Goal: Task Accomplishment & Management: Complete application form

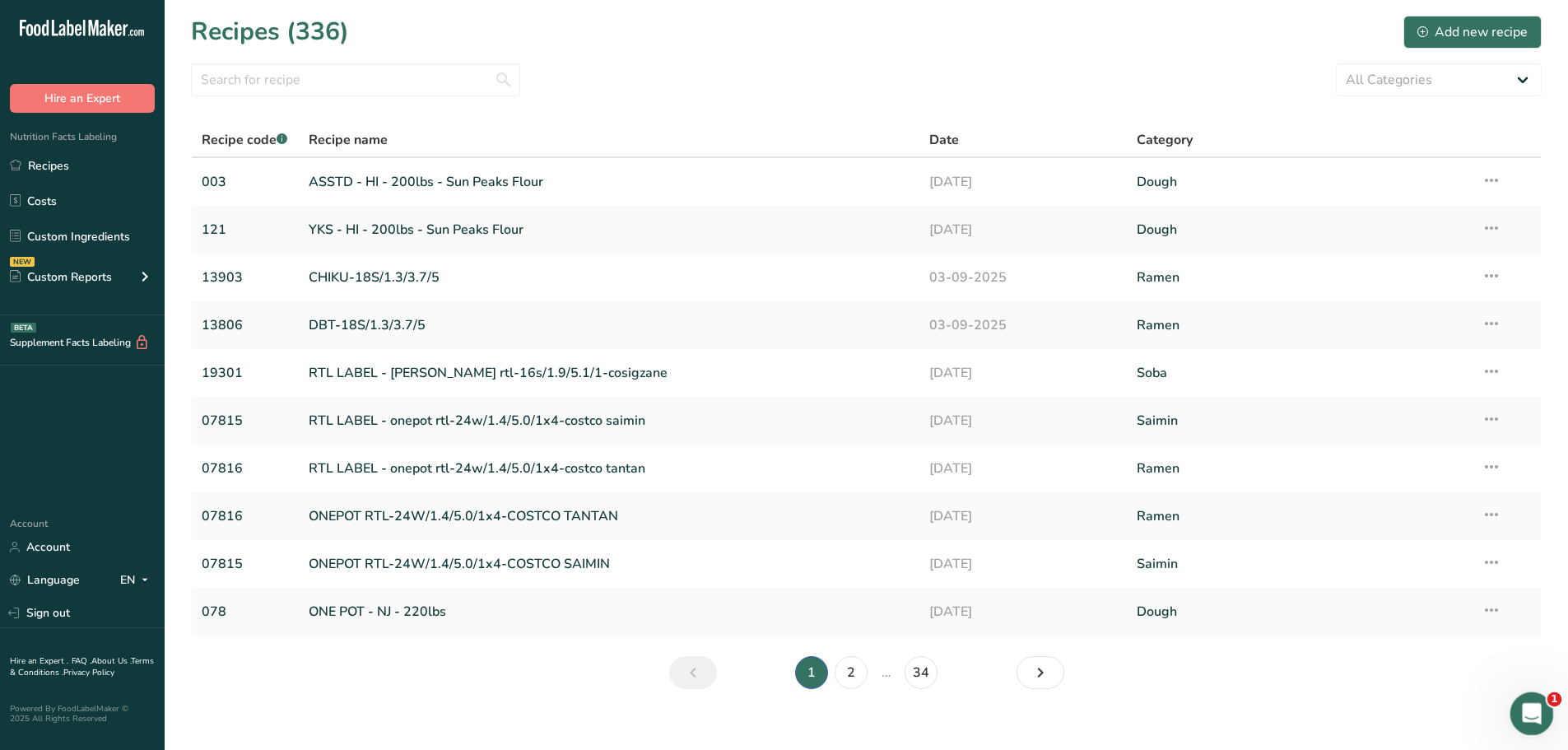
click at [1527, 712] on icon "Open Intercom Messenger" at bounding box center [1529, 711] width 27 height 27
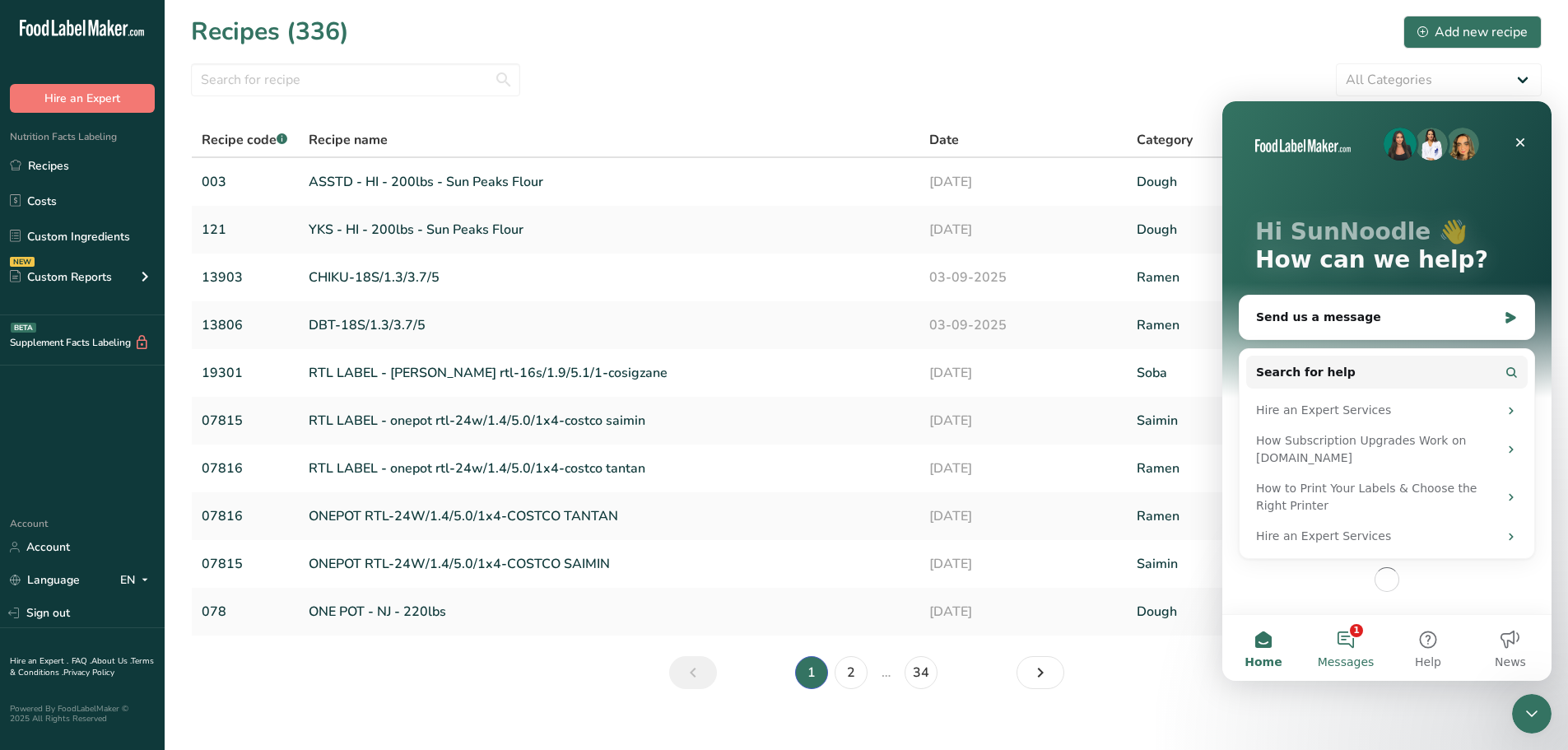
click at [1354, 649] on button "1 Messages" at bounding box center [1346, 648] width 82 height 65
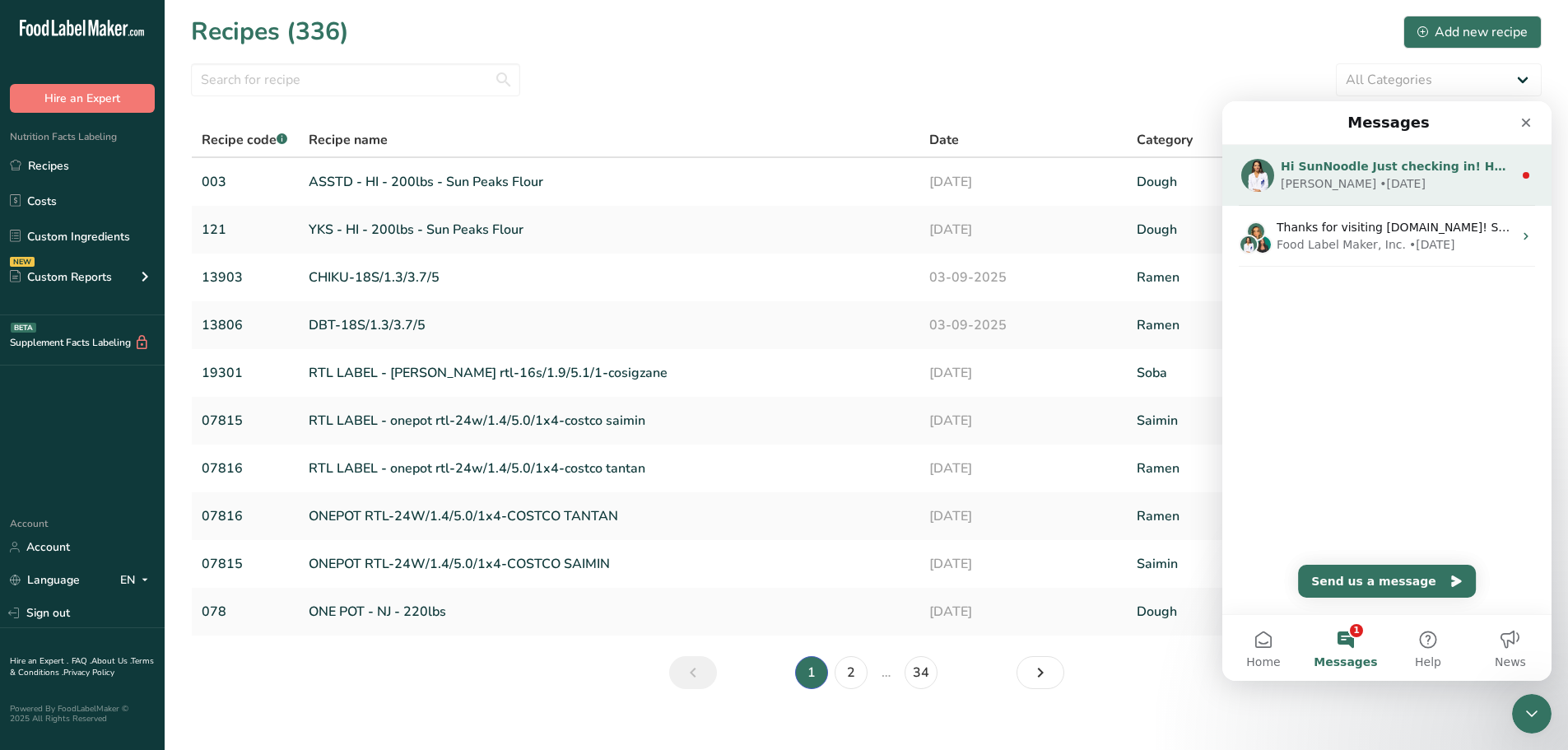
click at [1385, 174] on div "Hi SunNoodle Just checking in! How’s everything going with FLM so far? If you’v…" at bounding box center [1397, 166] width 232 height 18
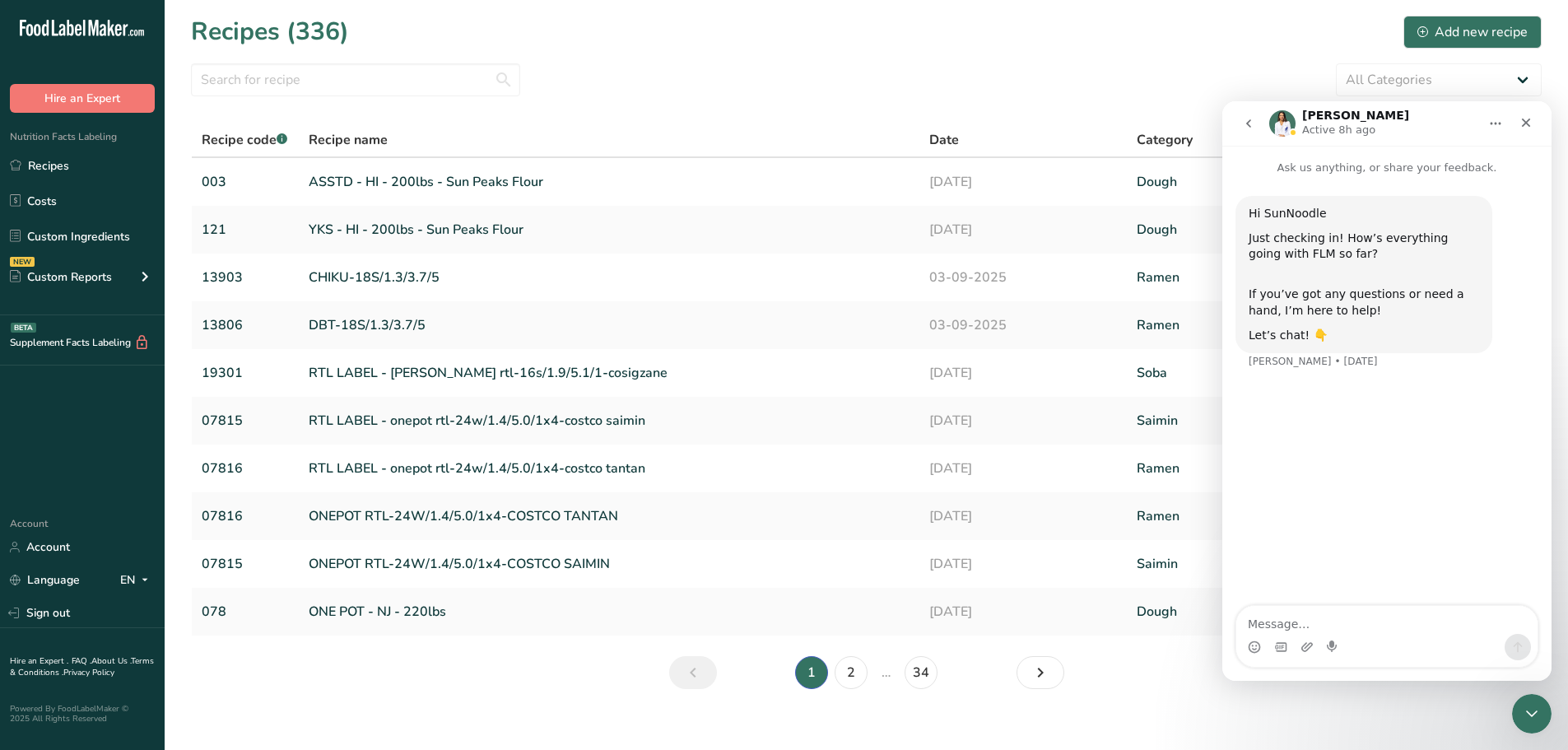
click at [1251, 120] on icon "go back" at bounding box center [1248, 123] width 5 height 8
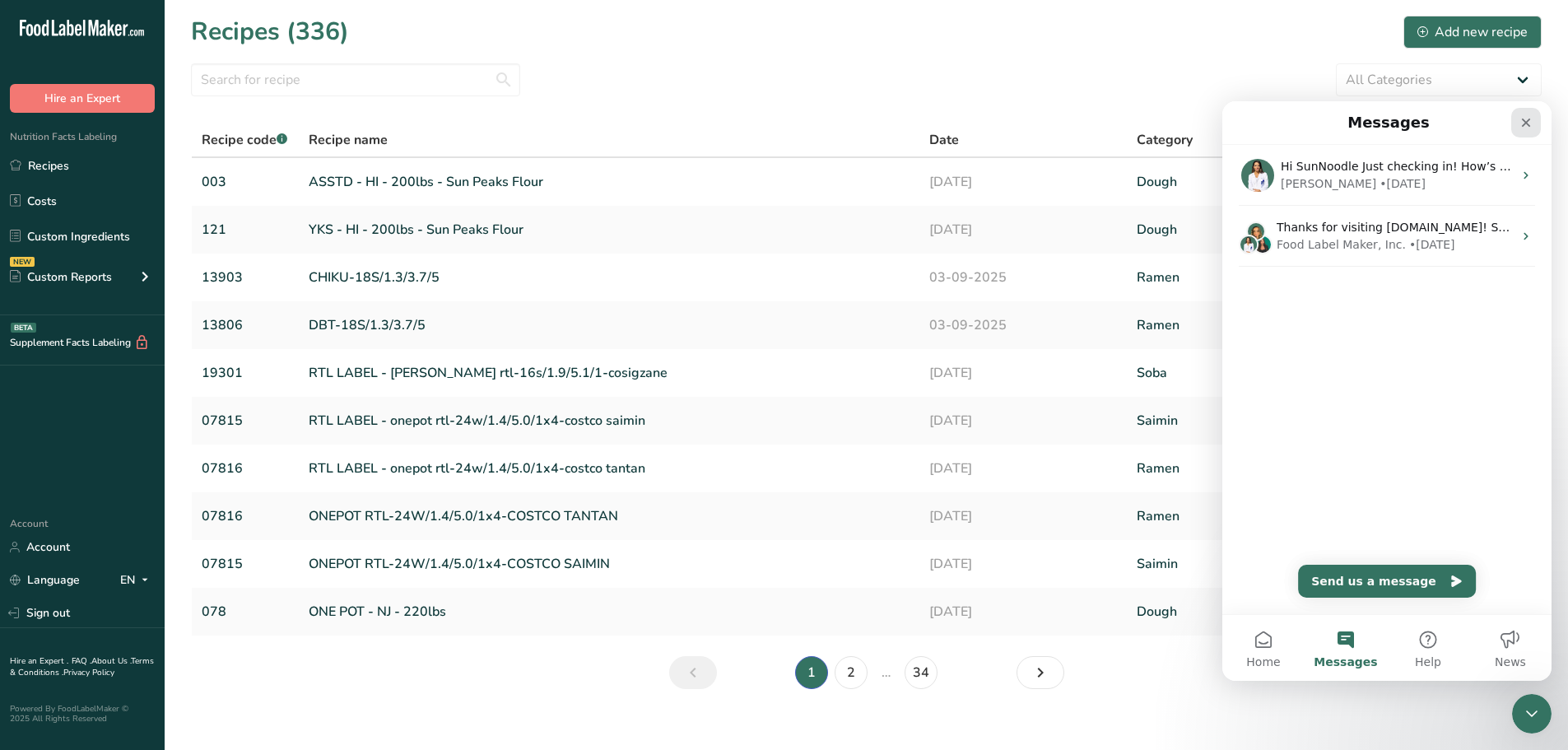
click at [1523, 121] on icon "Close" at bounding box center [1526, 123] width 13 height 13
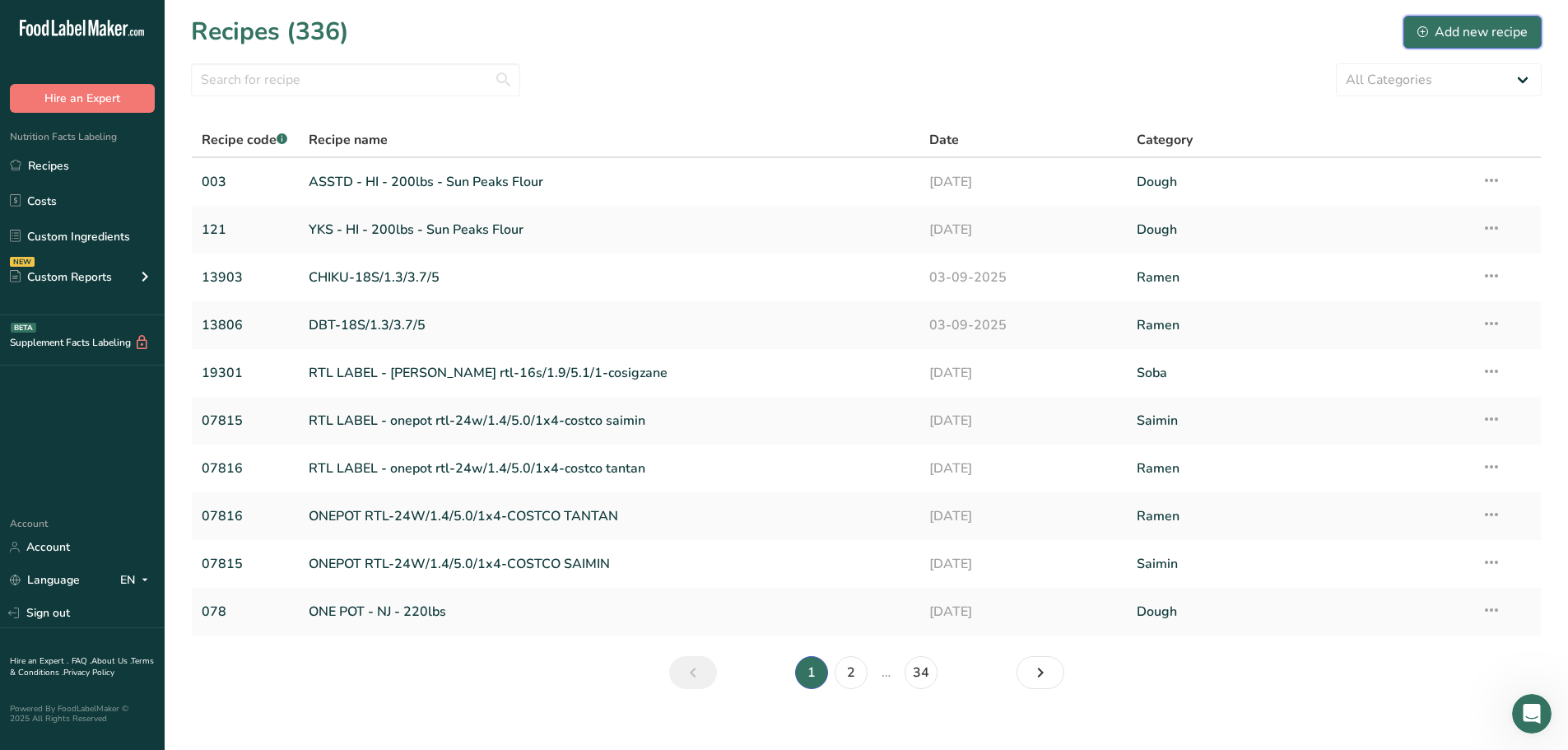
click at [1443, 26] on div "Add new recipe" at bounding box center [1473, 31] width 111 height 19
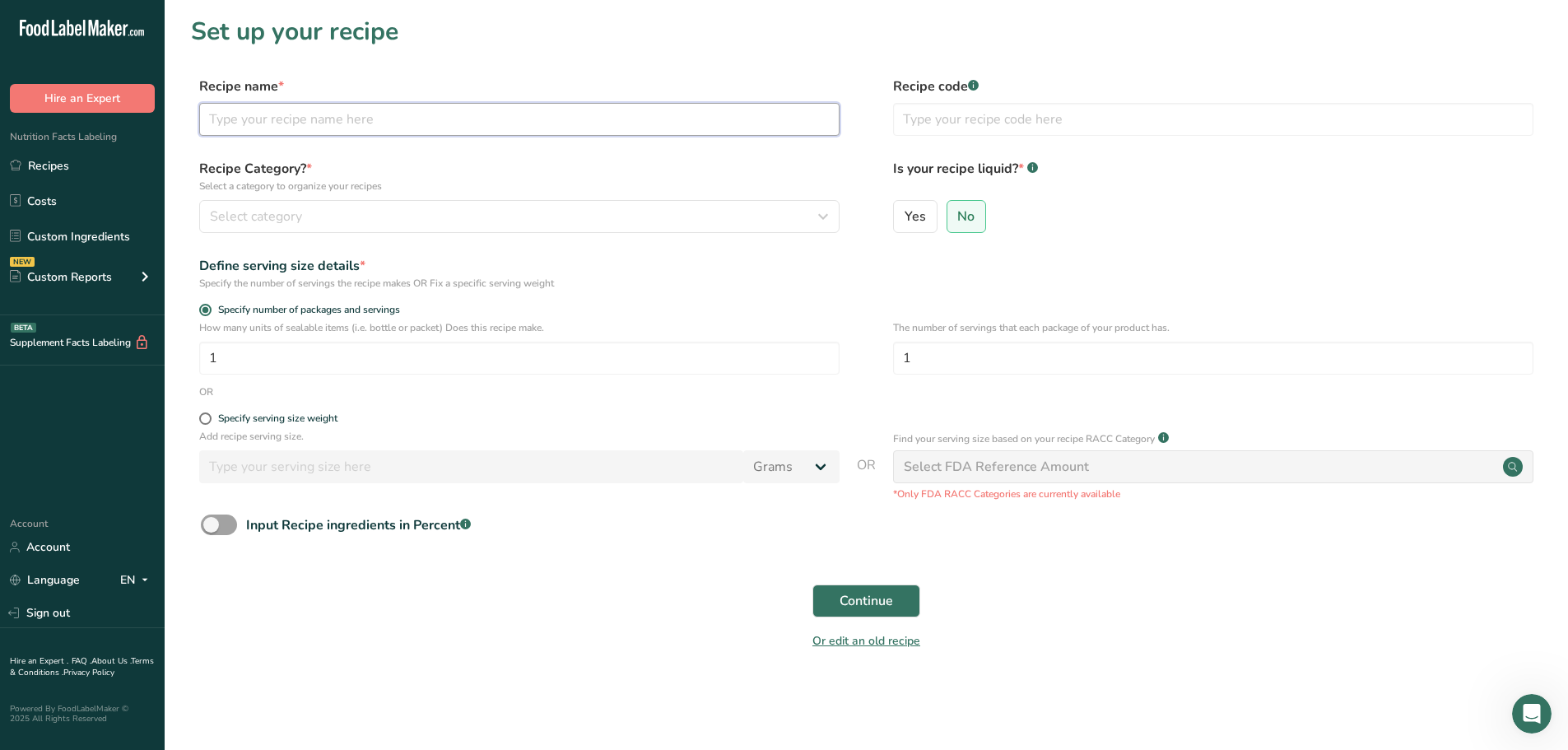
click at [531, 125] on input "text" at bounding box center [519, 120] width 640 height 33
type input "w"
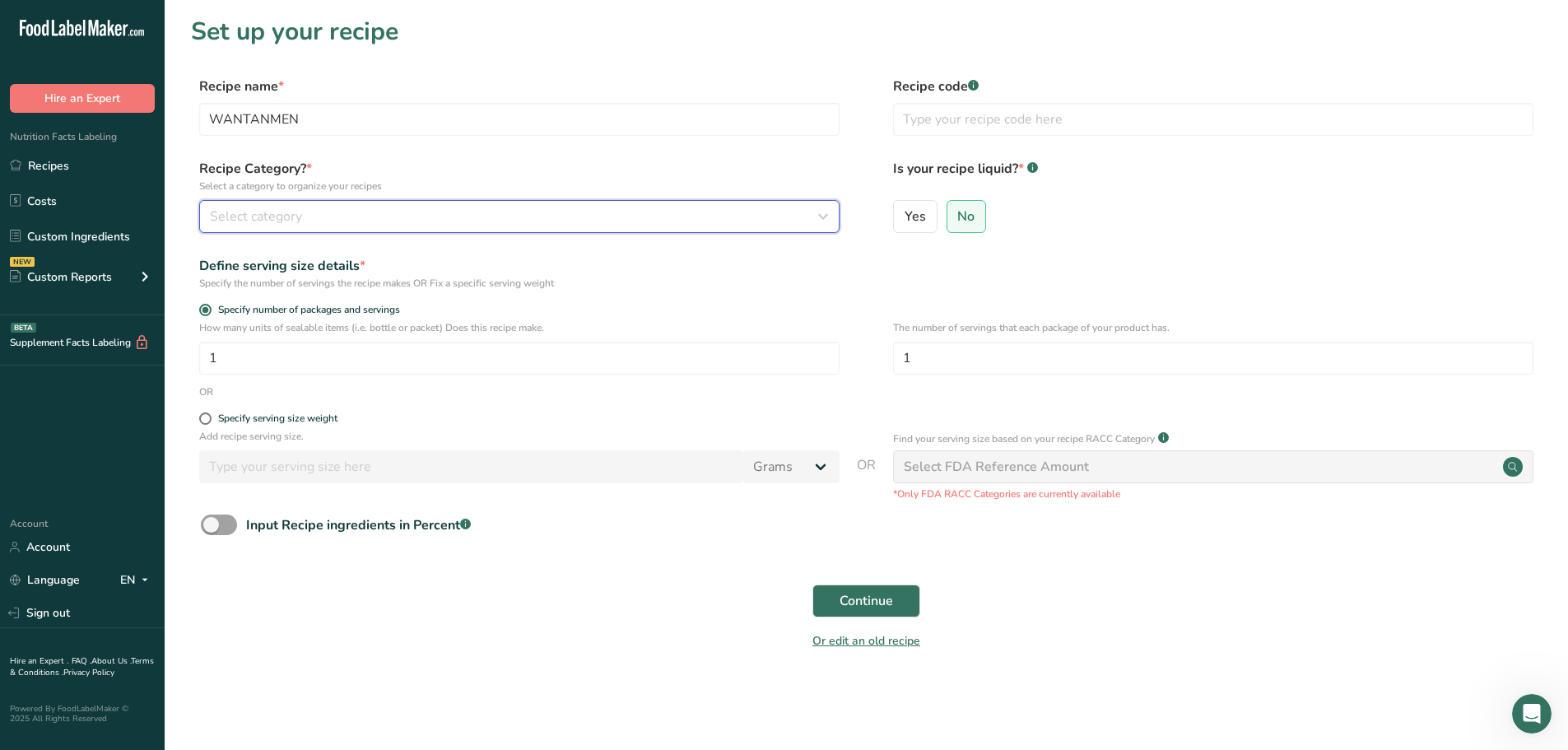
click at [456, 226] on div "Select category" at bounding box center [515, 216] width 610 height 19
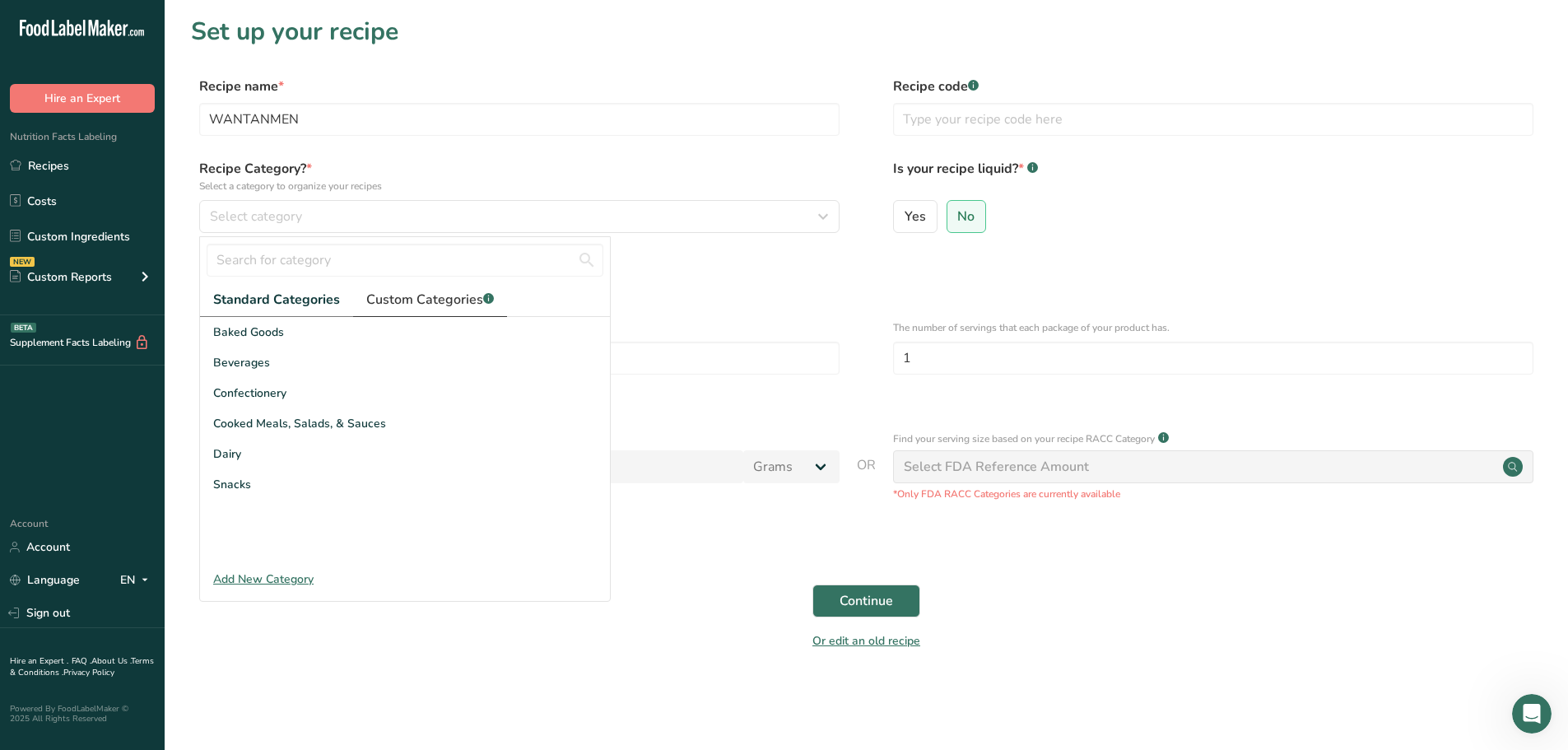
click at [426, 295] on span "Custom Categories .a-a{fill:#347362;}.b-a{fill:#fff;}" at bounding box center [430, 299] width 127 height 19
drag, startPoint x: 362, startPoint y: 121, endPoint x: 84, endPoint y: 115, distance: 278.1
click at [84, 115] on div ".a-20{fill:#fff;} Hire an Expert Nutrition Facts Labeling Recipes Costs Custom …" at bounding box center [784, 375] width 1568 height 750
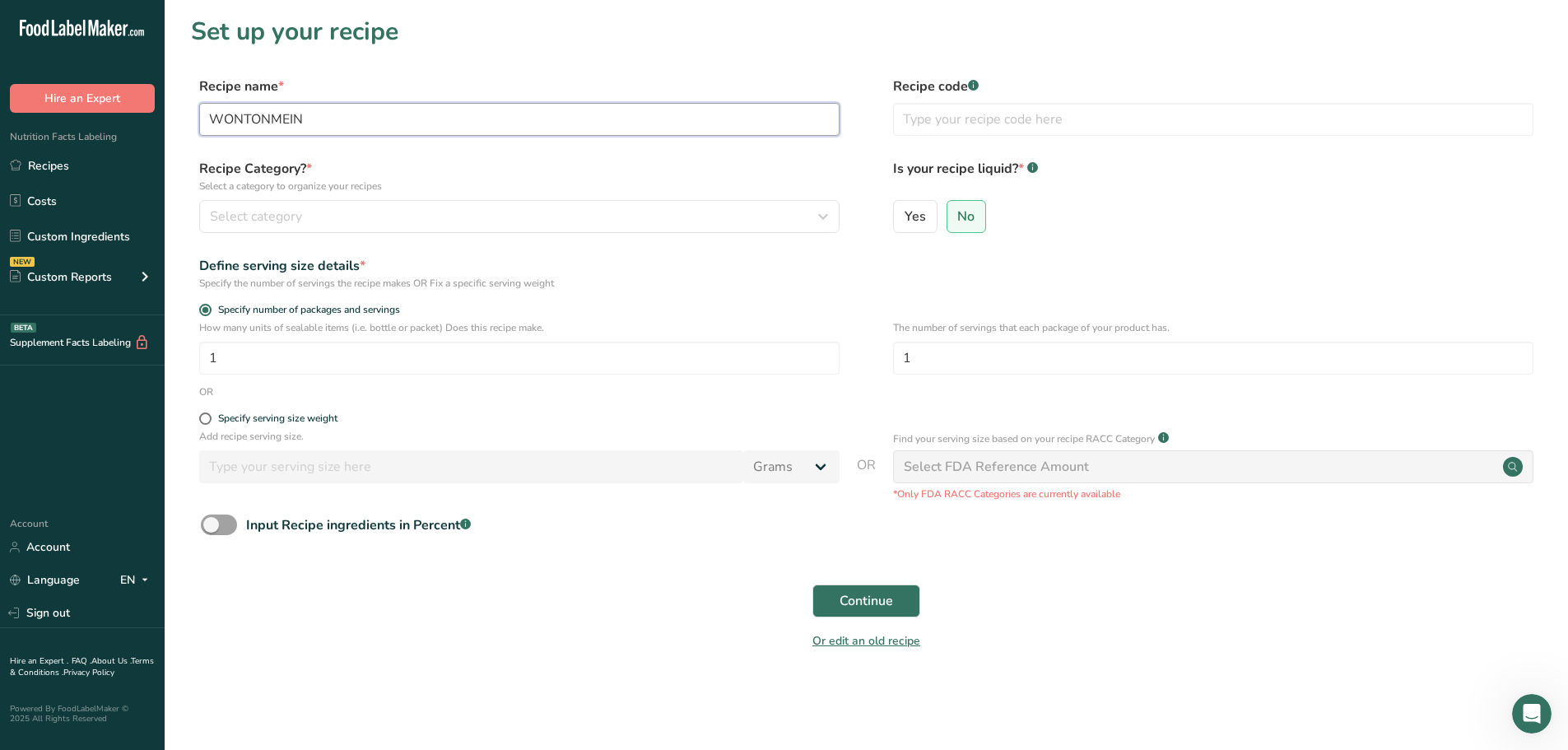
click at [267, 119] on input "WONTONMEIN" at bounding box center [519, 120] width 640 height 33
type input "WONTONMEIN"
click at [520, 65] on section "Set up your recipe Recipe name * WONTONMEIN Recipe code .a-a{fill:#347362;}.b-a…" at bounding box center [867, 343] width 1404 height 686
click at [1127, 124] on input "text" at bounding box center [1213, 120] width 640 height 33
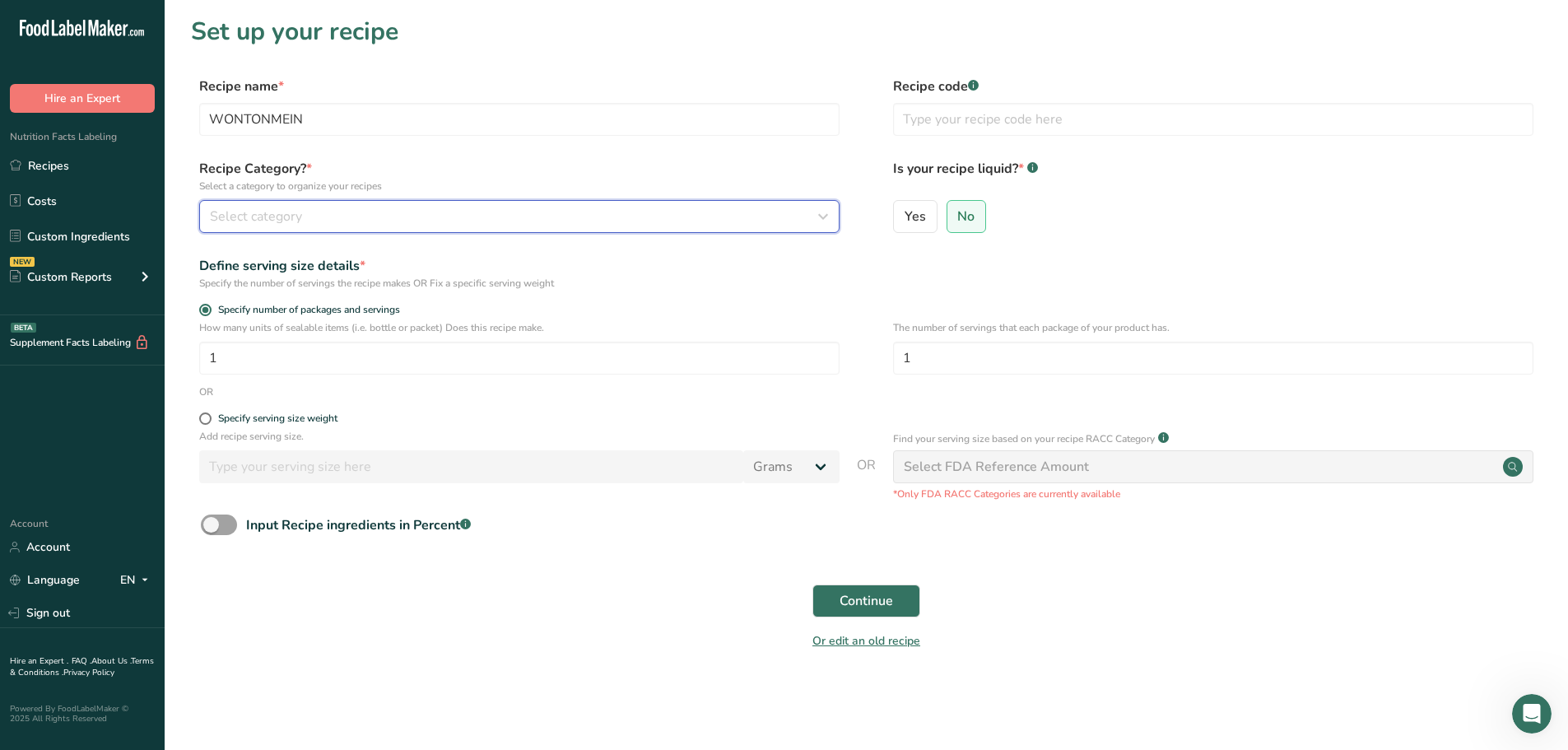
click at [313, 221] on div "Select category" at bounding box center [515, 216] width 610 height 19
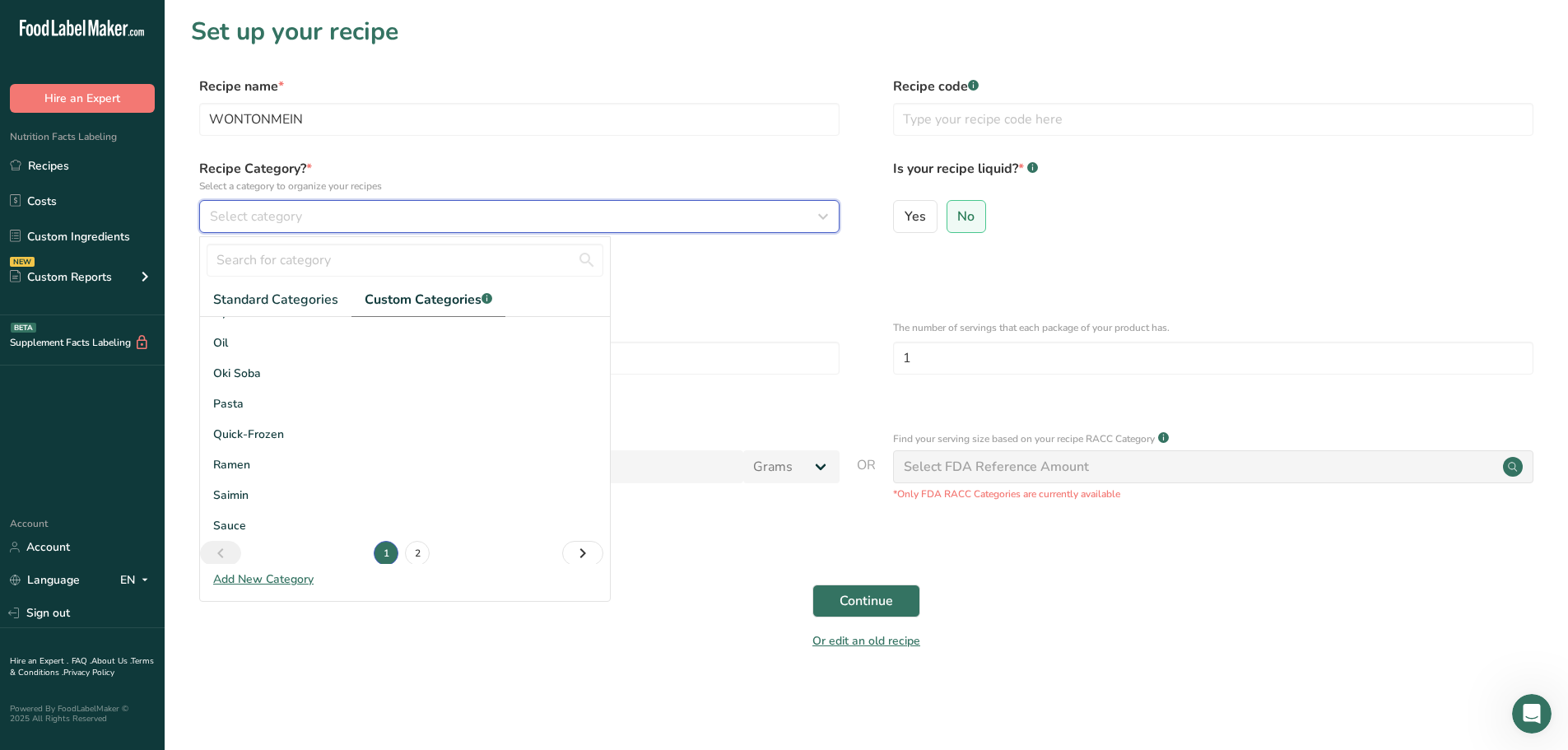
scroll to position [242, 0]
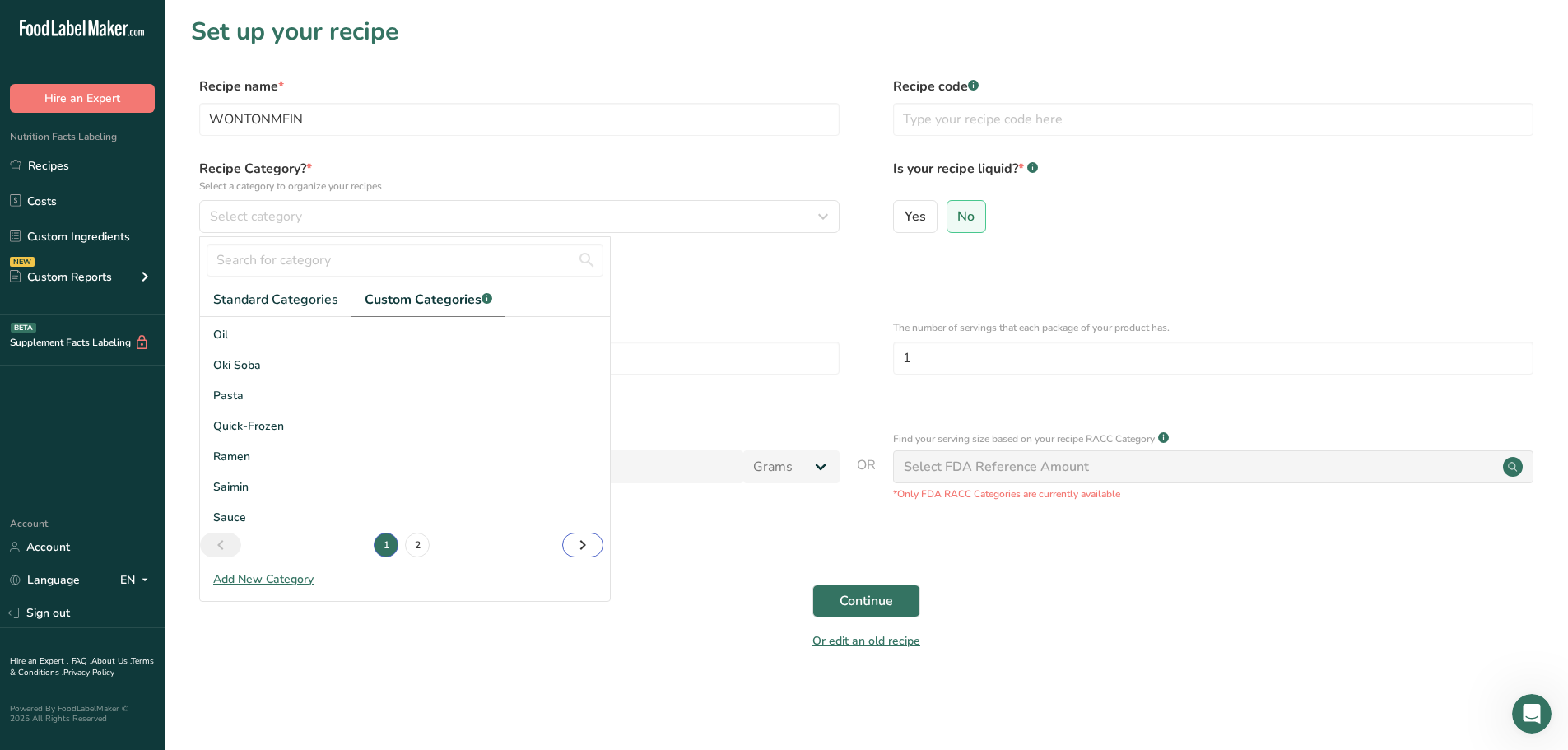
click at [573, 552] on icon "Next page" at bounding box center [582, 545] width 19 height 30
click at [228, 539] on icon "Page 1." at bounding box center [220, 545] width 19 height 30
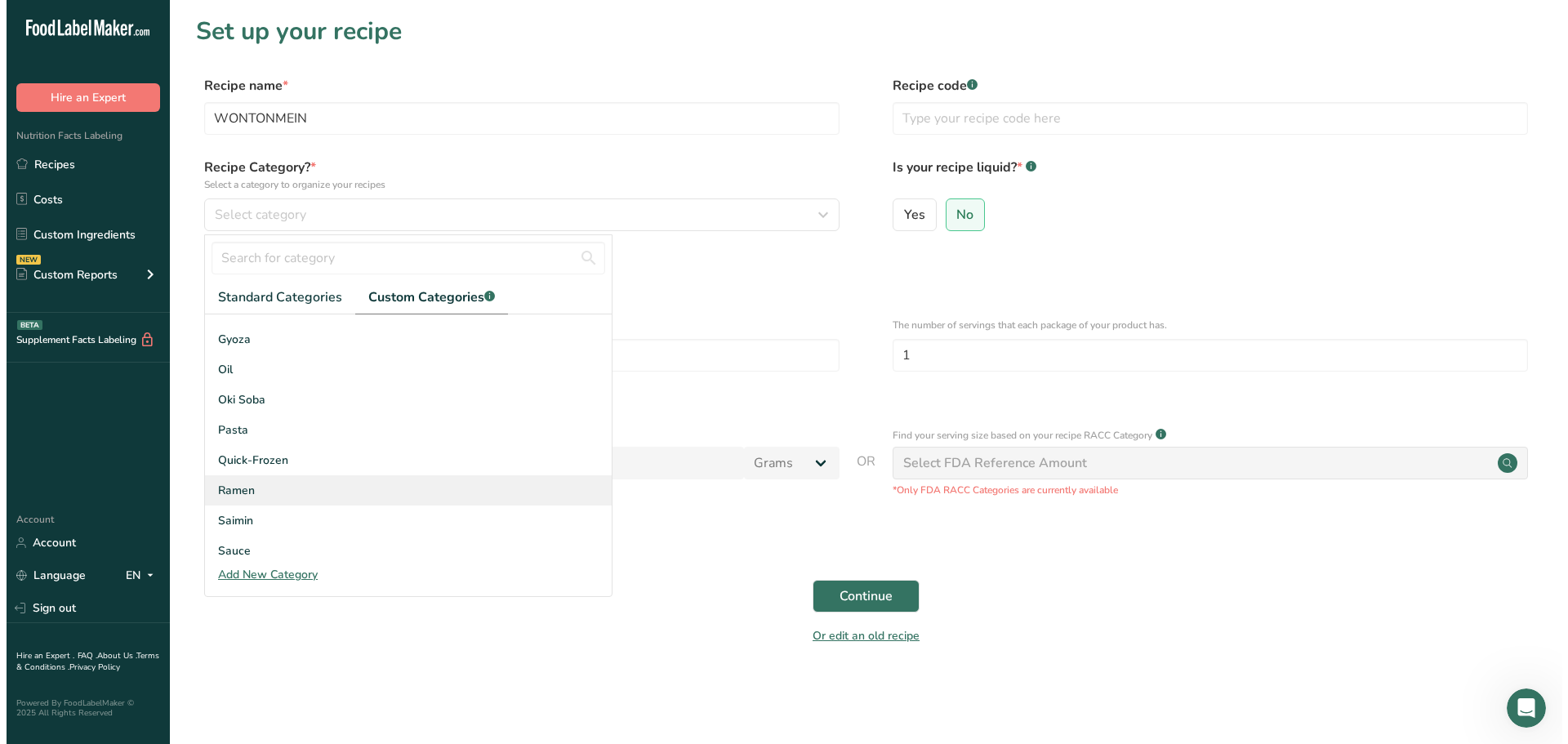
scroll to position [240, 0]
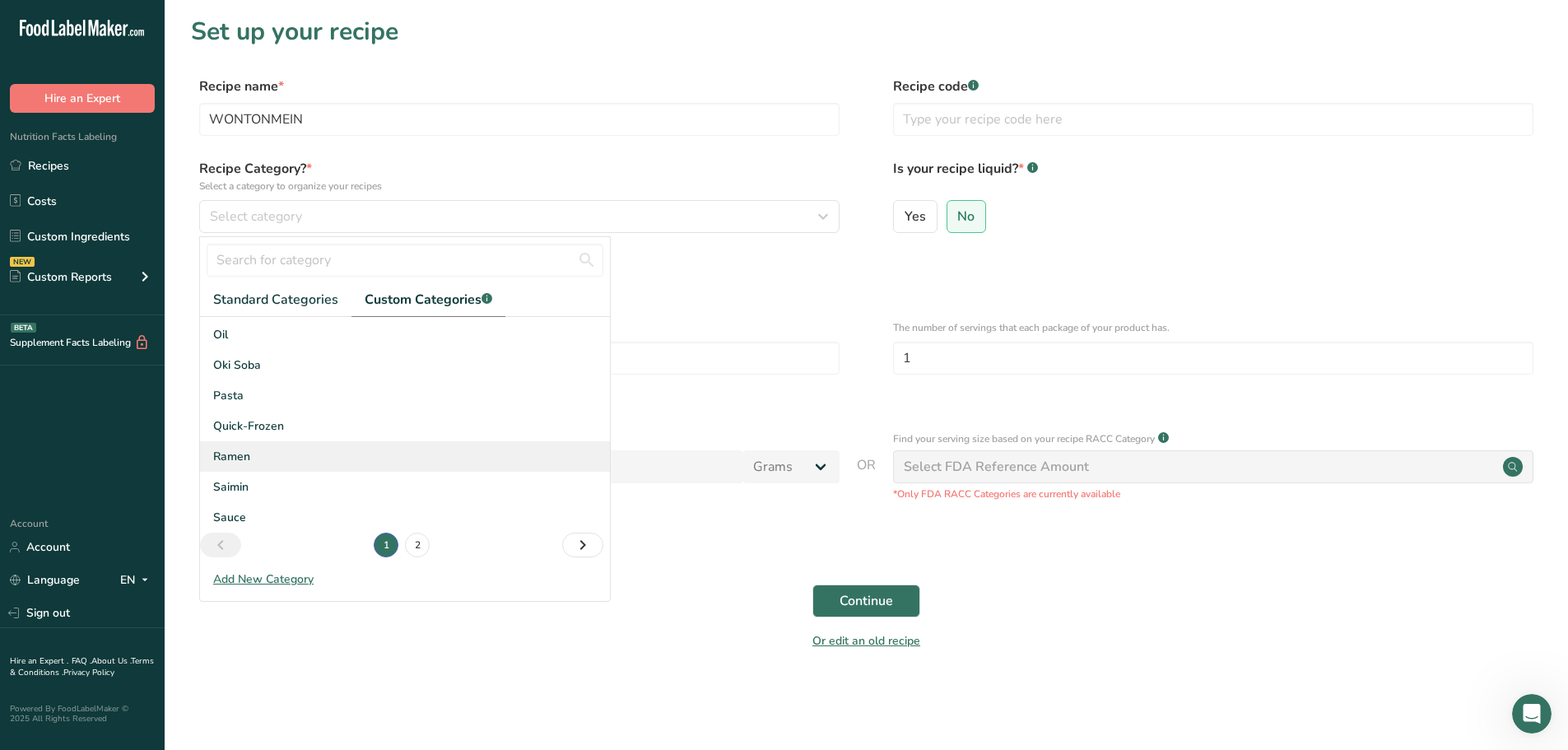
click at [301, 456] on div "Ramen" at bounding box center [405, 456] width 410 height 30
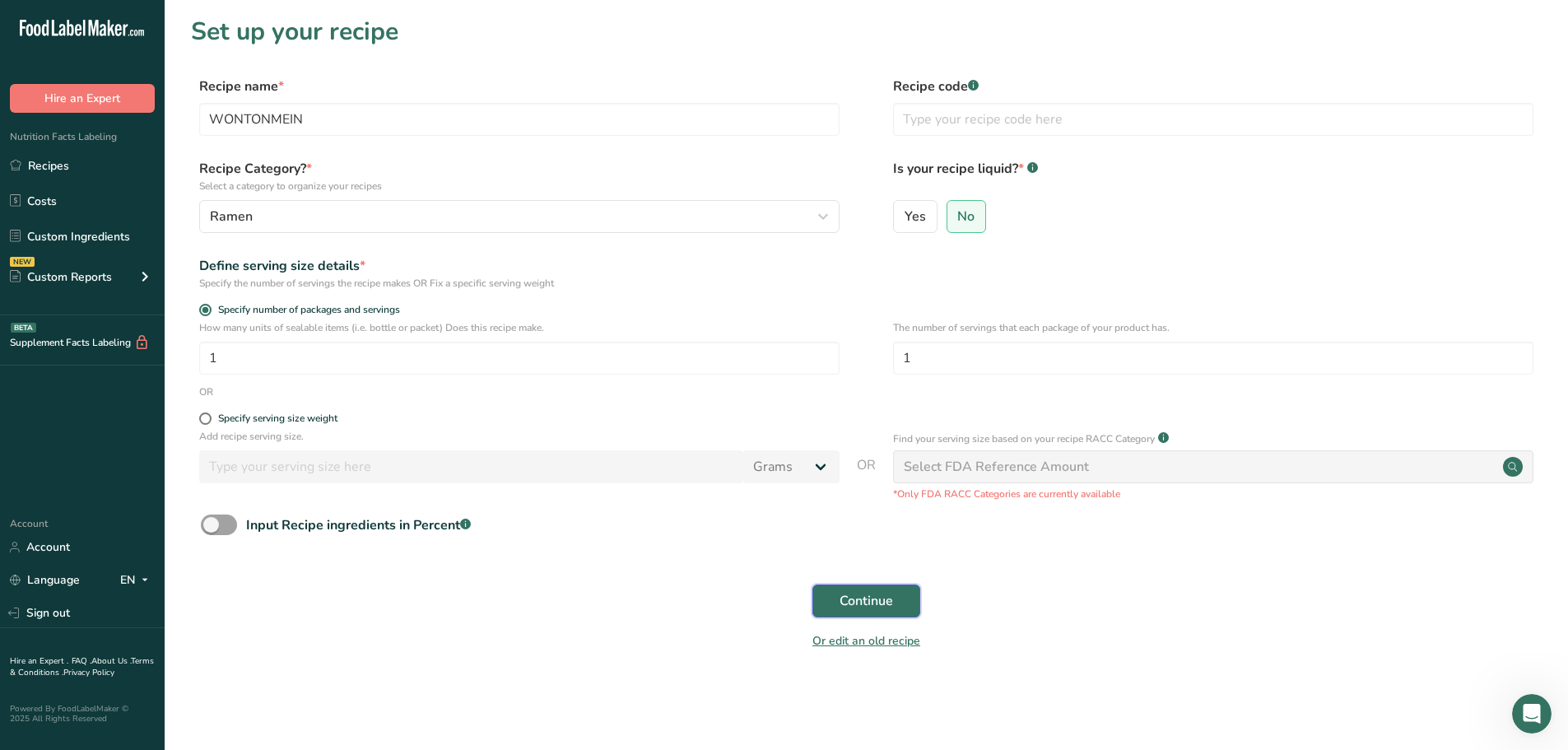
click at [899, 607] on button "Continue" at bounding box center [866, 601] width 108 height 33
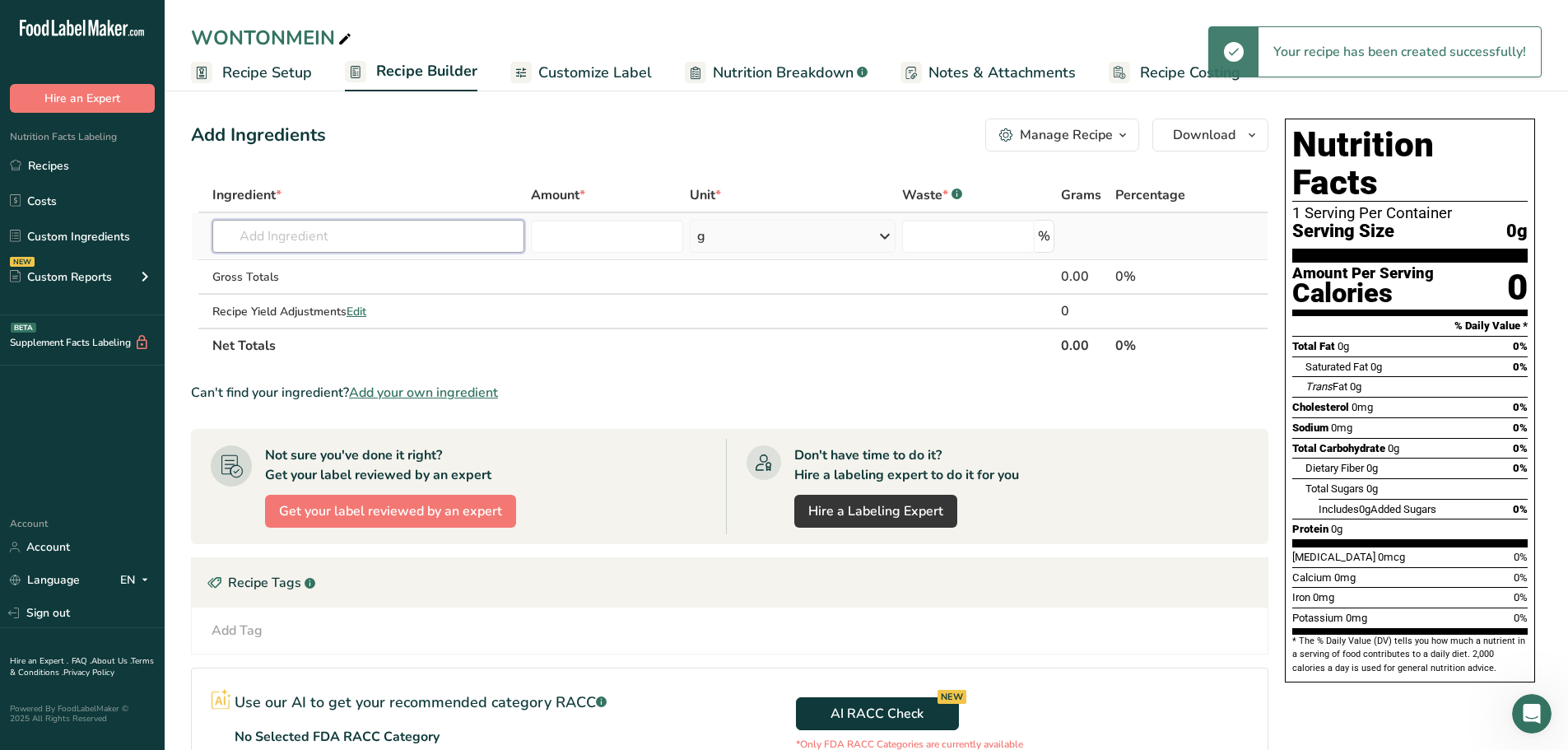
click at [267, 233] on input "text" at bounding box center [368, 236] width 312 height 33
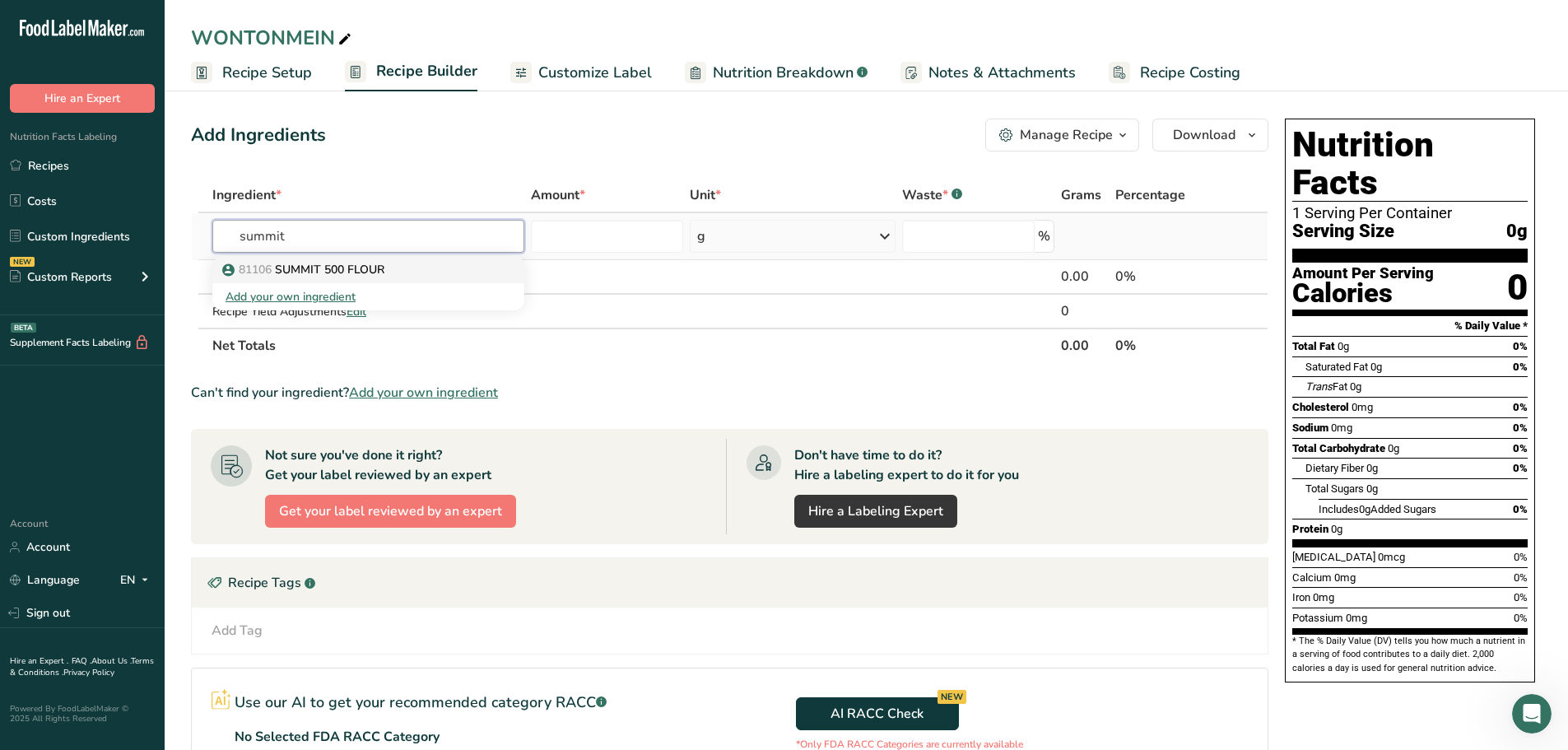
type input "summit"
click at [355, 267] on p "81106 SUMMIT 500 FLOUR" at bounding box center [305, 269] width 159 height 18
type input "SUMMIT 500 FLOUR"
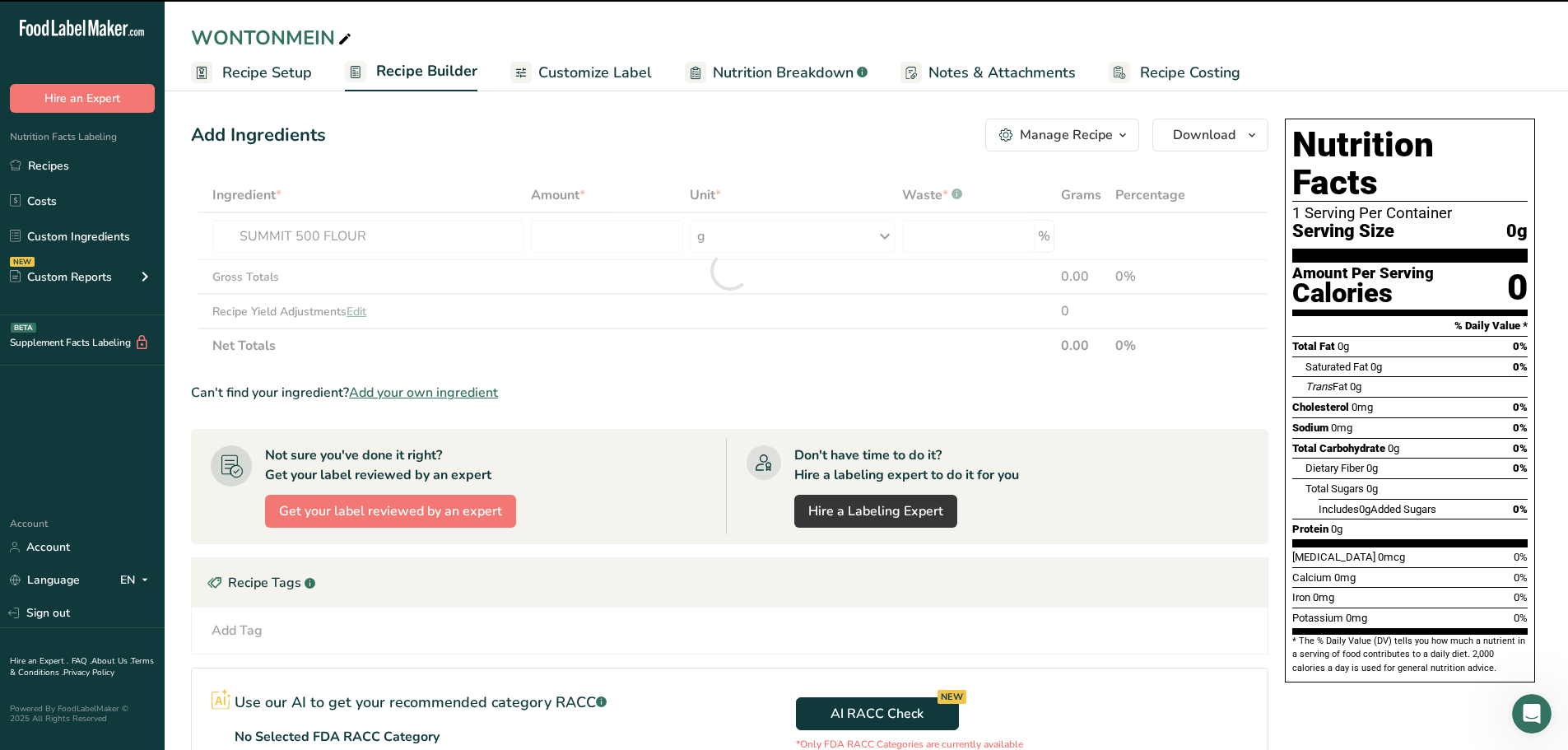
type input "0"
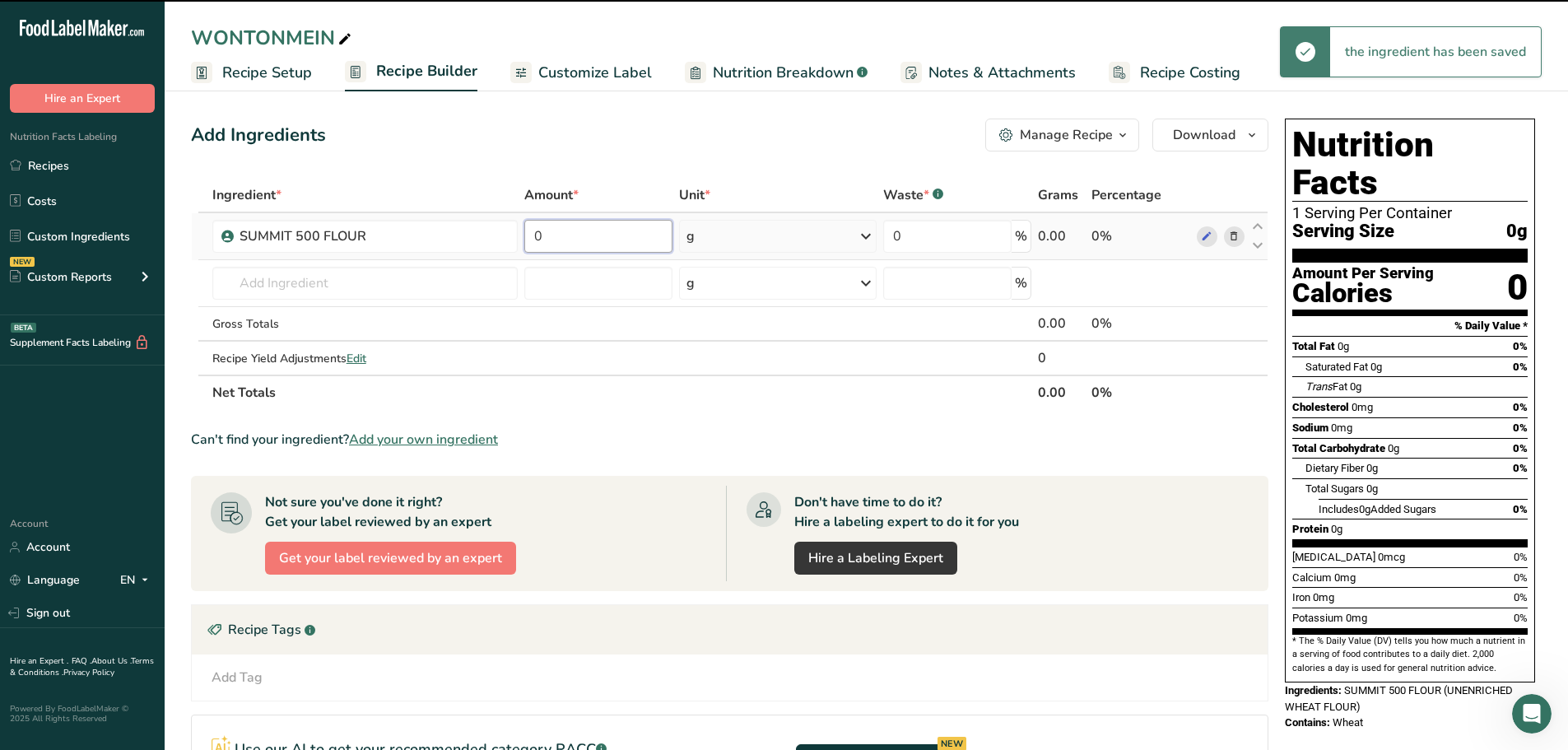
click at [624, 235] on input "0" at bounding box center [599, 236] width 148 height 33
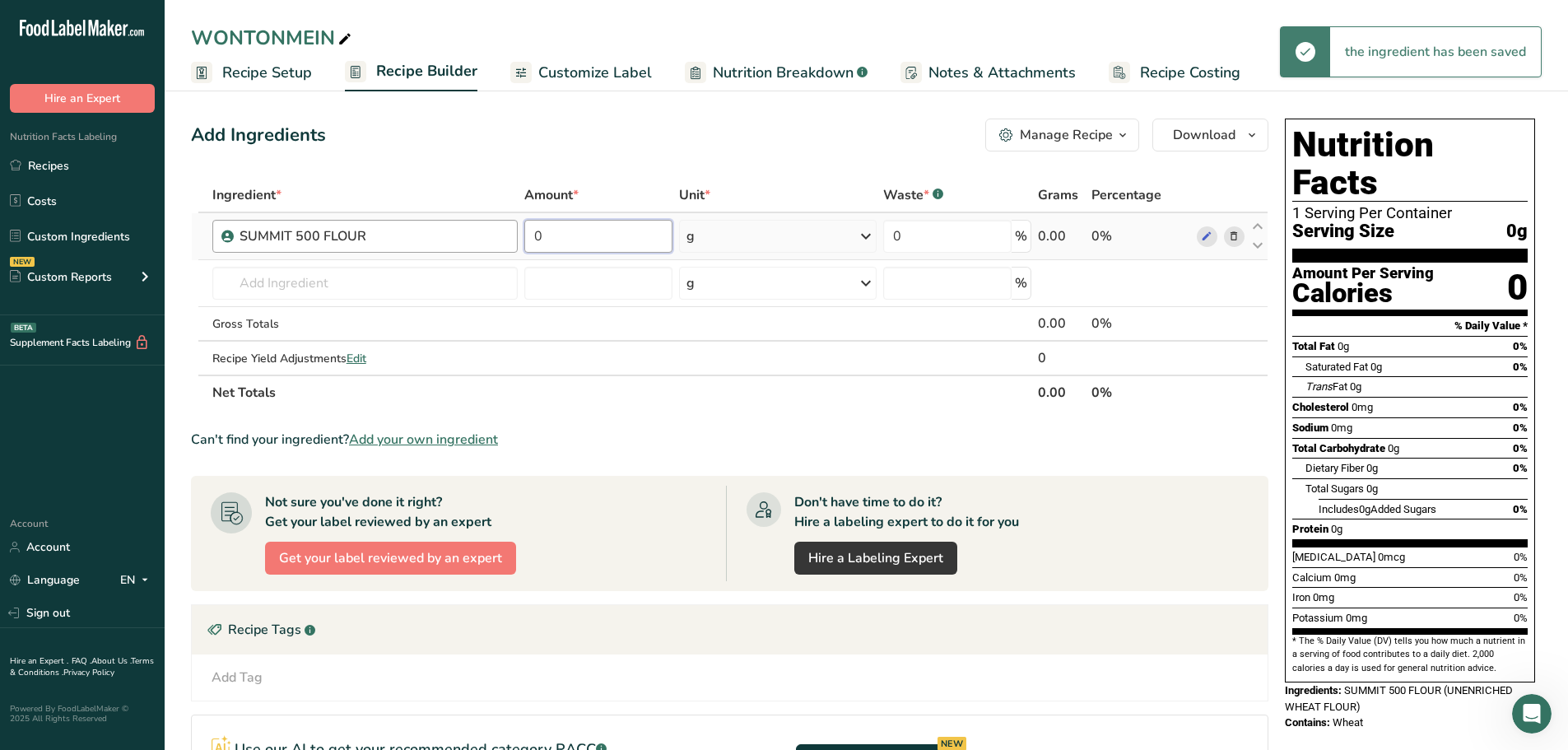
drag, startPoint x: 630, startPoint y: 235, endPoint x: 502, endPoint y: 233, distance: 128.0
click at [502, 233] on tr "SUMMIT 500 FLOUR 0 g Weight Units g kg mg See more Volume Units l Volume units …" at bounding box center [730, 236] width 1076 height 47
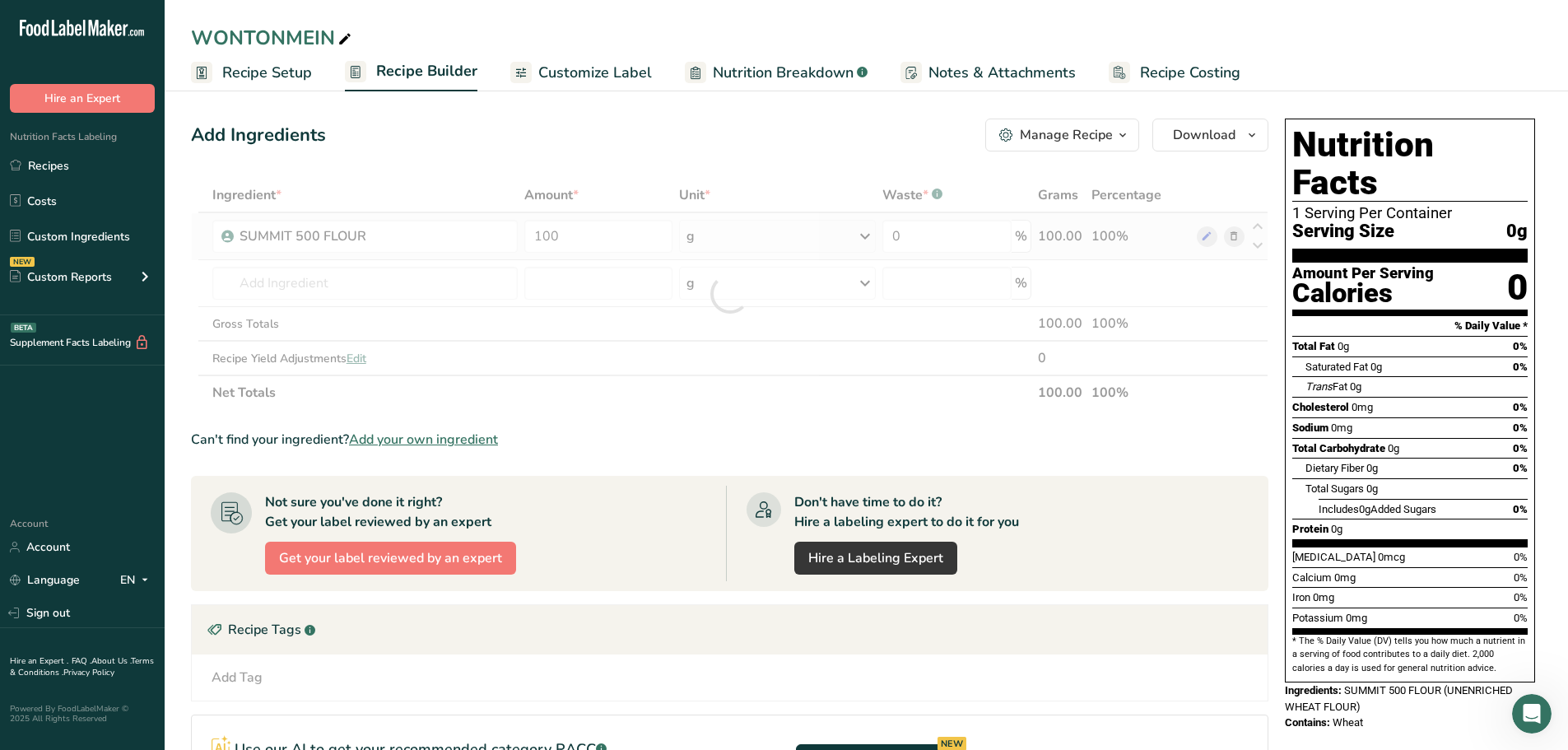
click at [867, 238] on div "Ingredient * Amount * Unit * Waste * .a-a{fill:#347362;}.b-a{fill:#fff;} Grams …" at bounding box center [730, 294] width 1077 height 232
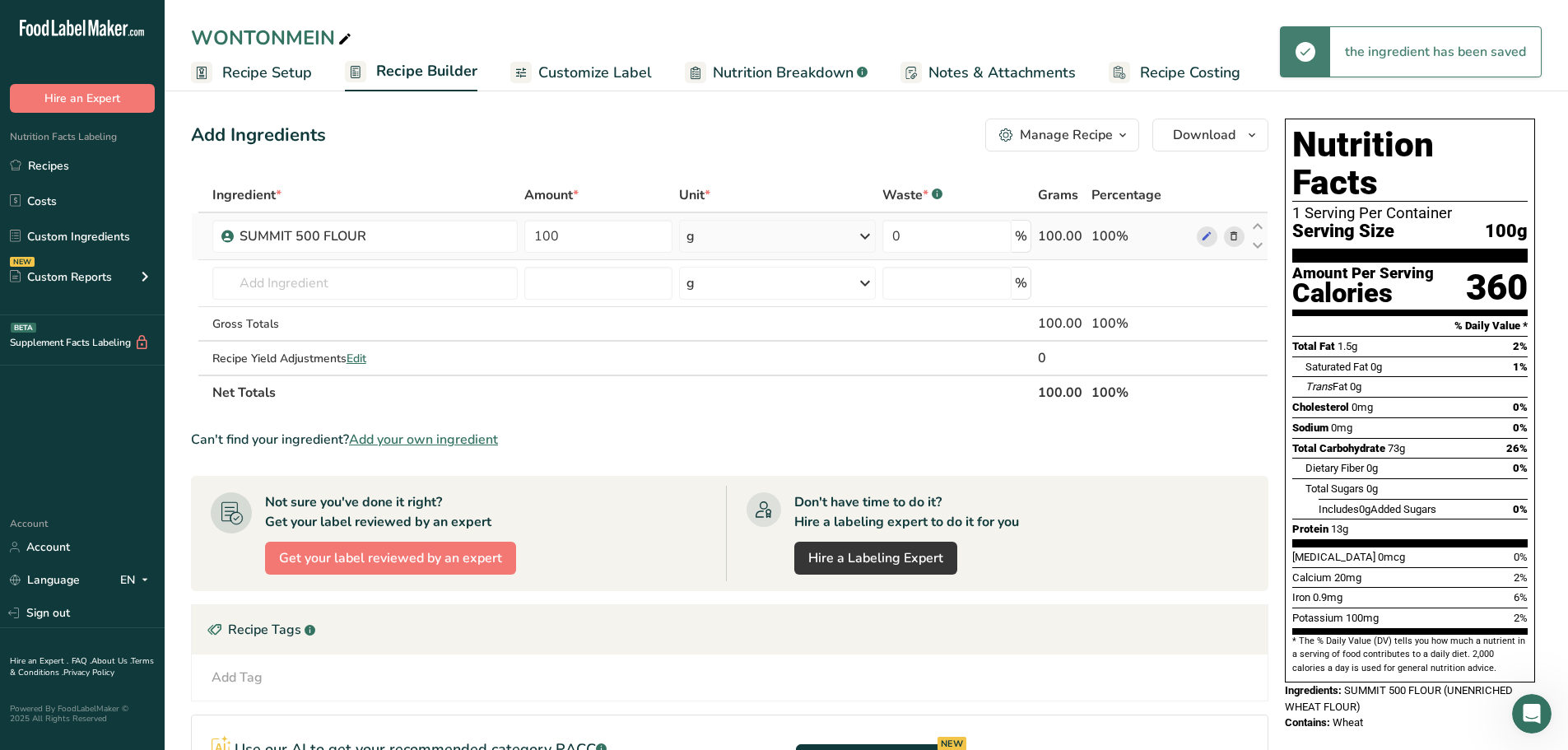
click at [866, 240] on icon at bounding box center [864, 236] width 19 height 30
click at [727, 365] on div "See more" at bounding box center [758, 366] width 138 height 18
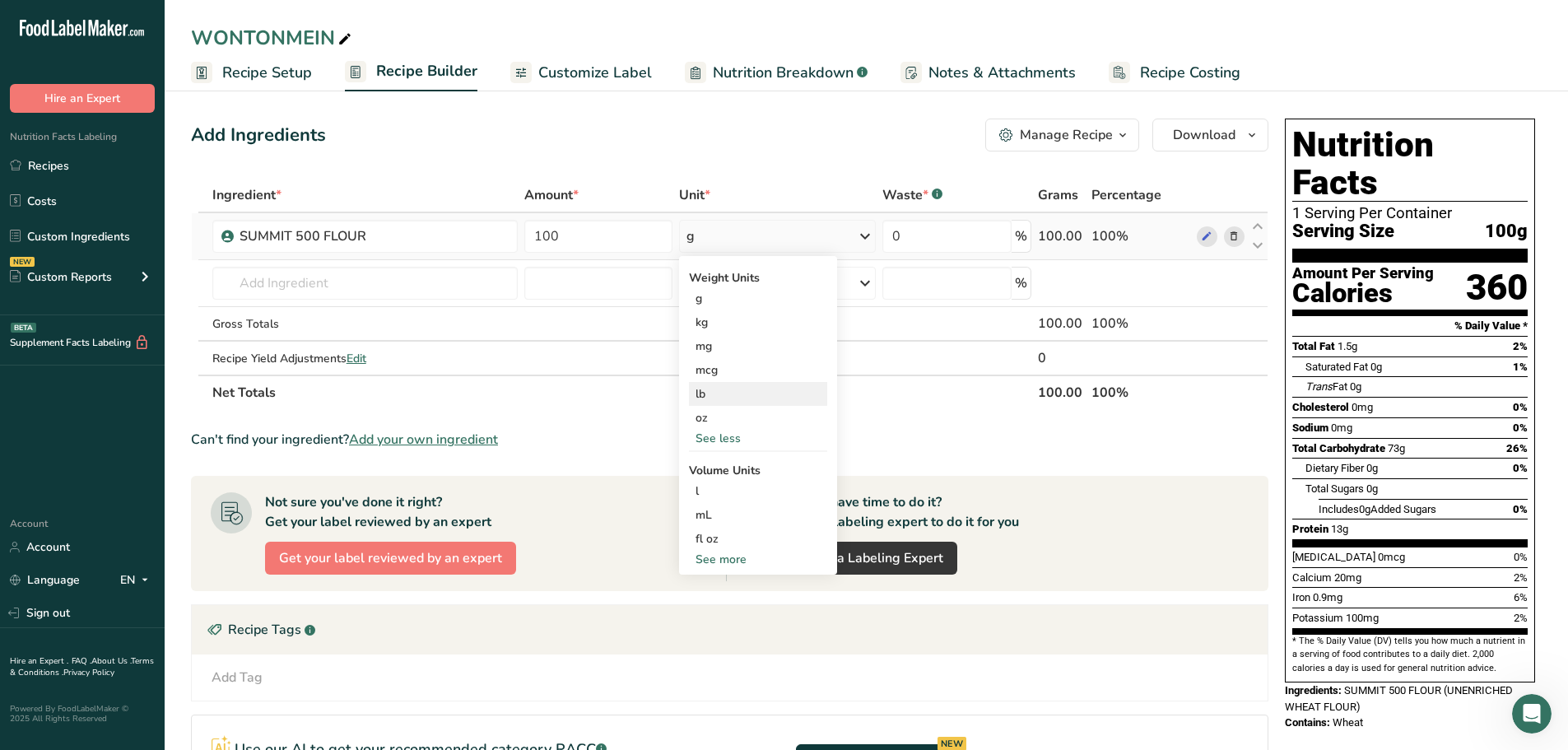
click at [713, 393] on div "lb" at bounding box center [758, 394] width 138 height 24
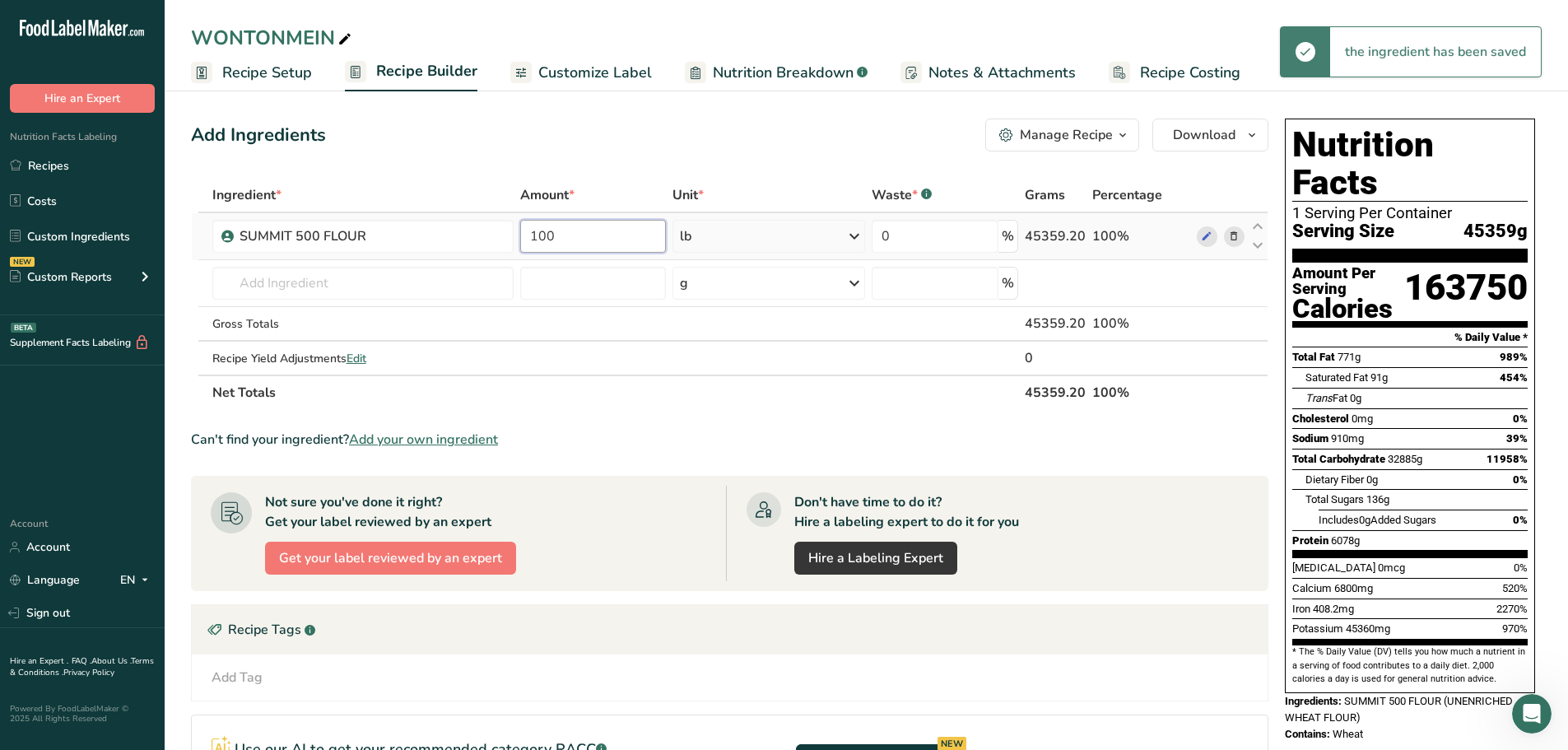
click at [623, 236] on input "100" at bounding box center [593, 236] width 146 height 33
drag, startPoint x: 608, startPoint y: 232, endPoint x: 423, endPoint y: 220, distance: 185.4
click at [423, 220] on tr "SUMMIT 500 FLOUR 100 lb Weight Units g kg mg mcg lb oz See less Volume Units l …" at bounding box center [730, 236] width 1076 height 47
type input "80"
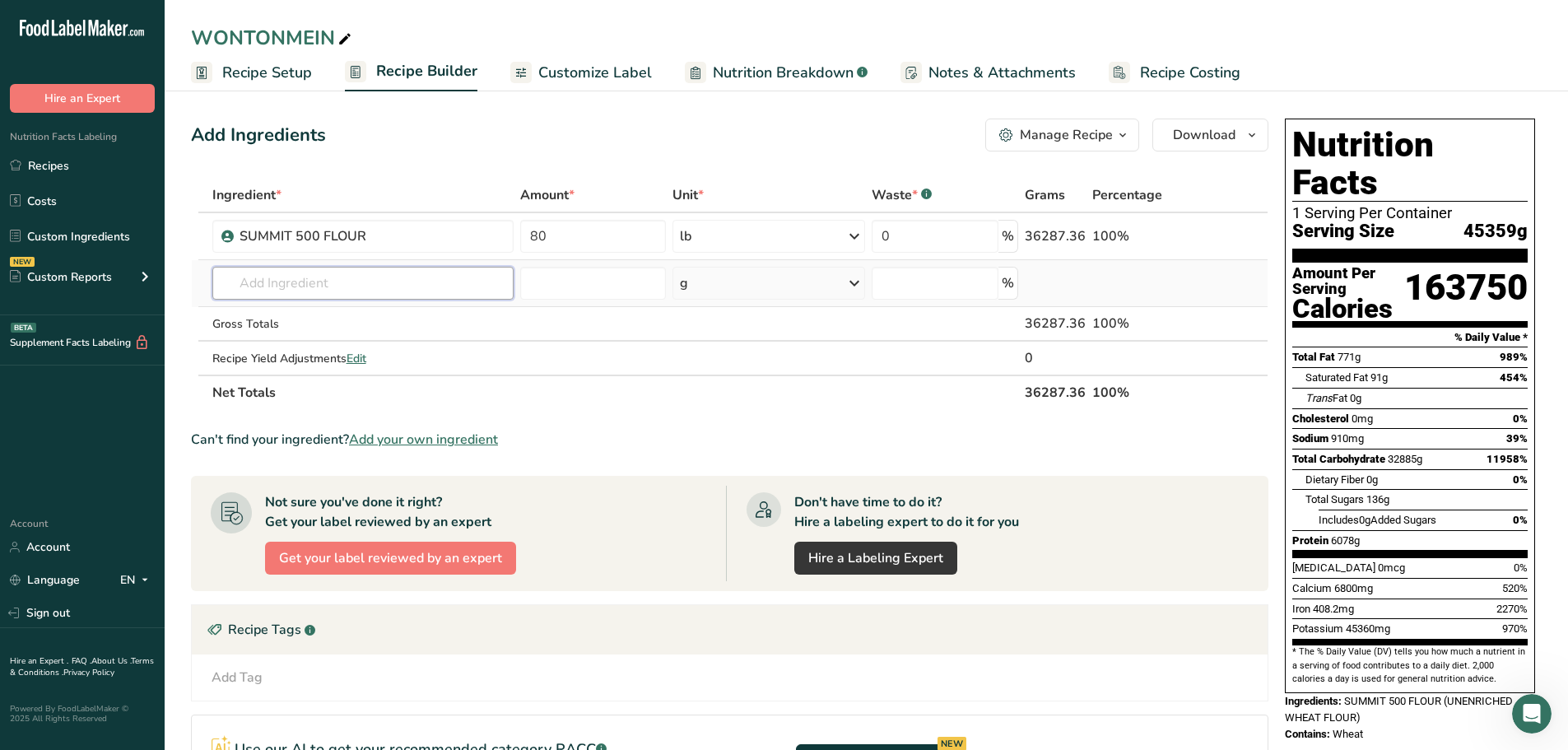
click at [420, 282] on div "Ingredient * Amount * Unit * Waste * .a-a{fill:#347362;}.b-a{fill:#fff;} Grams …" at bounding box center [730, 294] width 1077 height 232
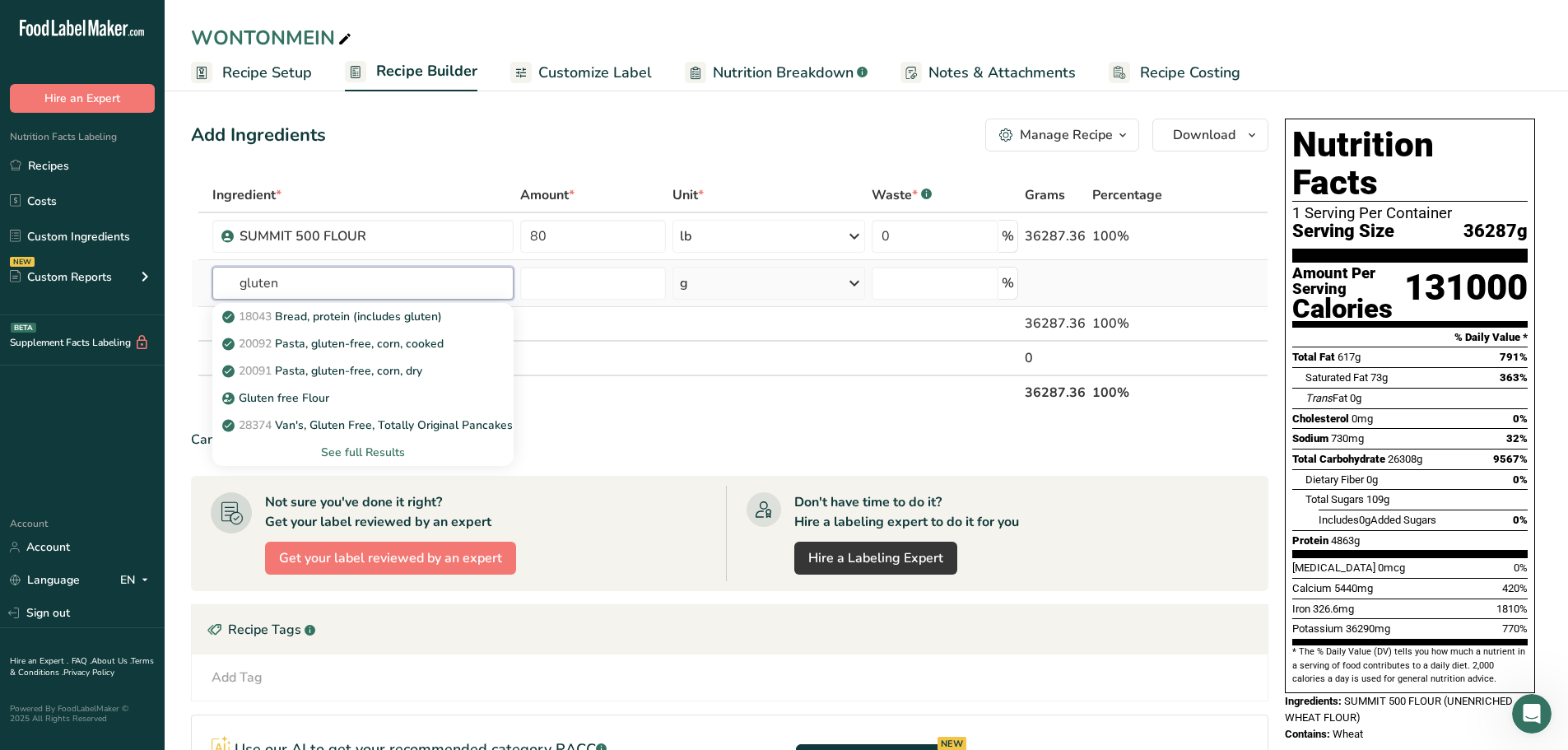
type input "gluten"
click at [350, 452] on div "See full Results" at bounding box center [363, 452] width 276 height 18
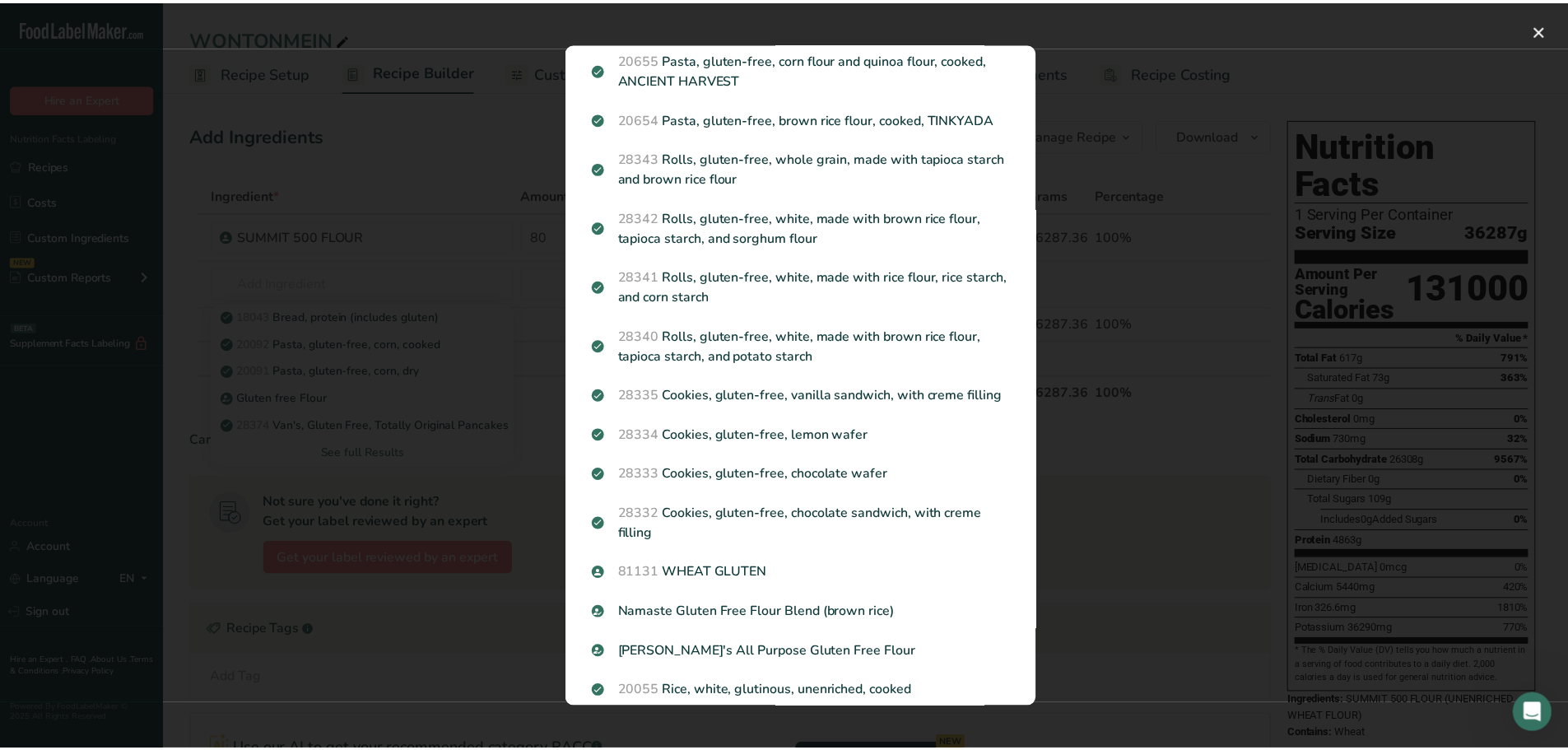
scroll to position [1733, 0]
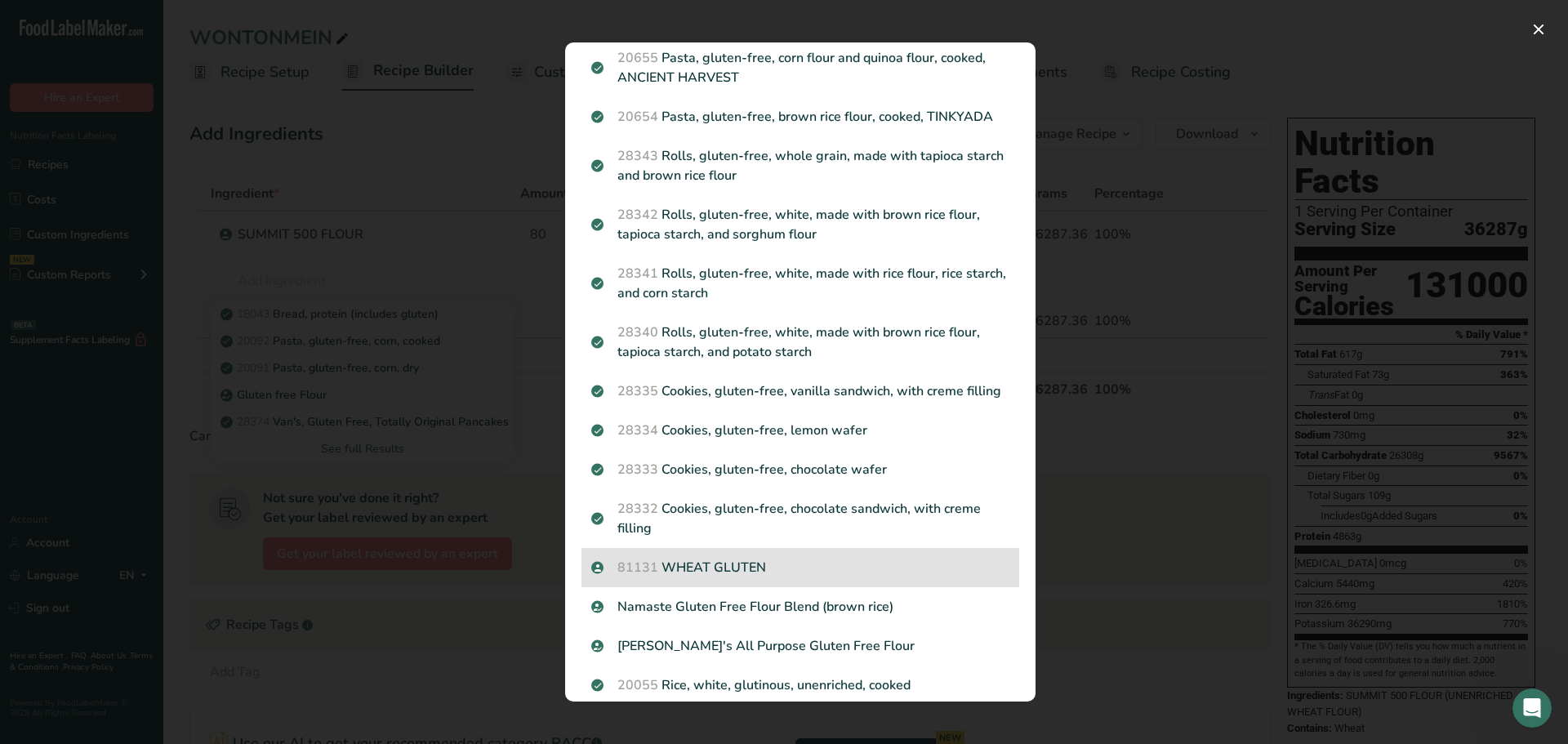
click at [735, 558] on p "81131 WHEAT GLUTEN" at bounding box center [800, 567] width 418 height 19
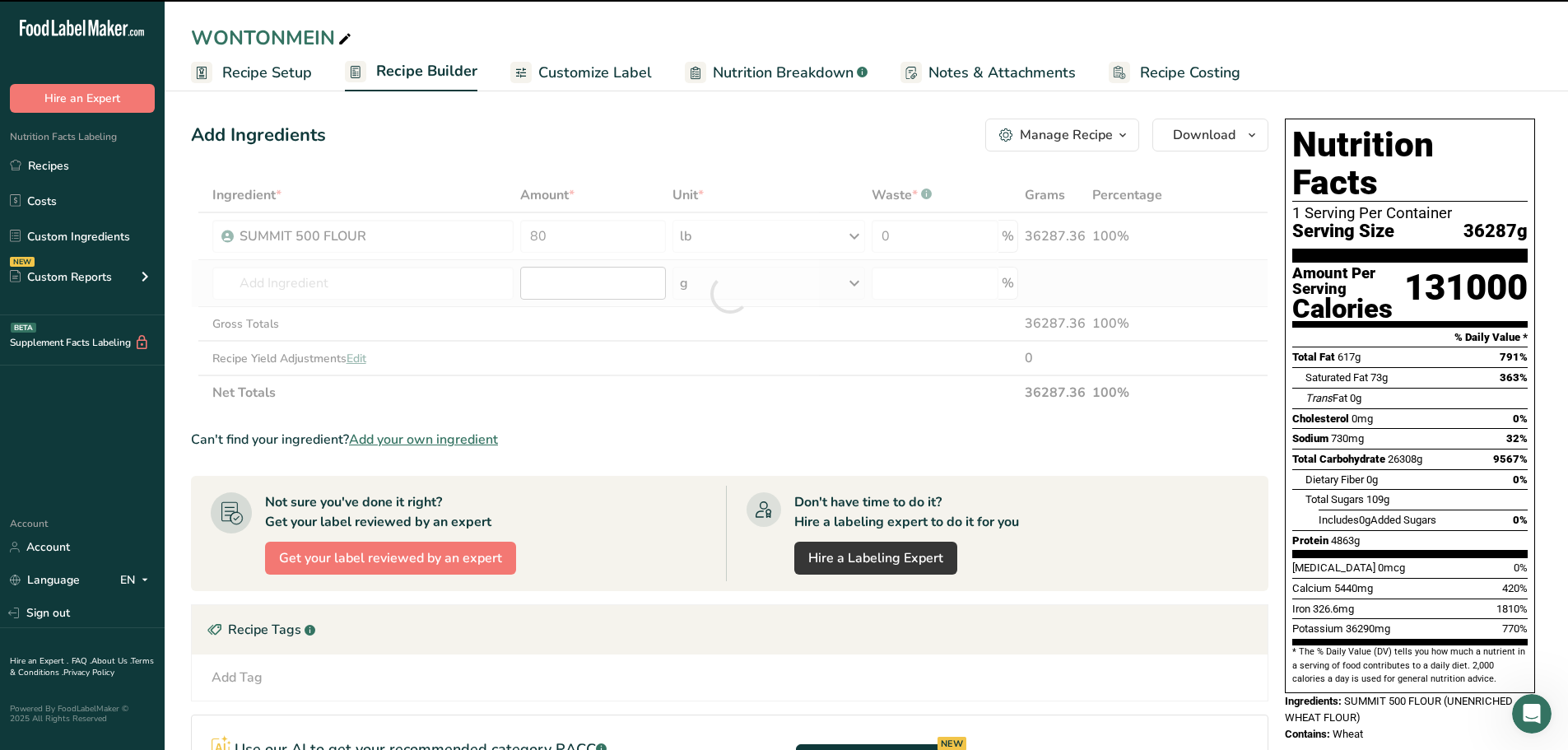
type input "0"
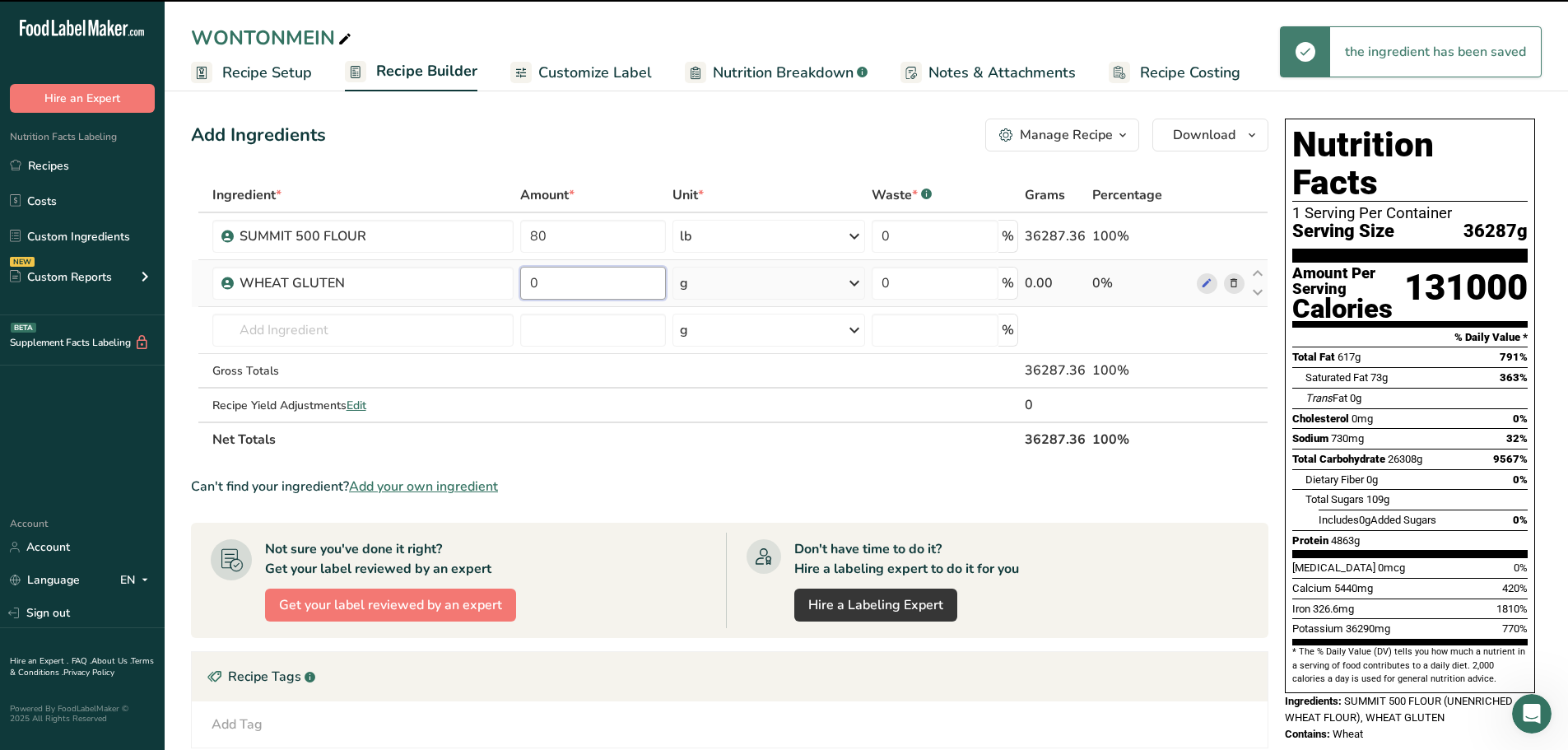
click at [588, 280] on input "0" at bounding box center [593, 283] width 146 height 33
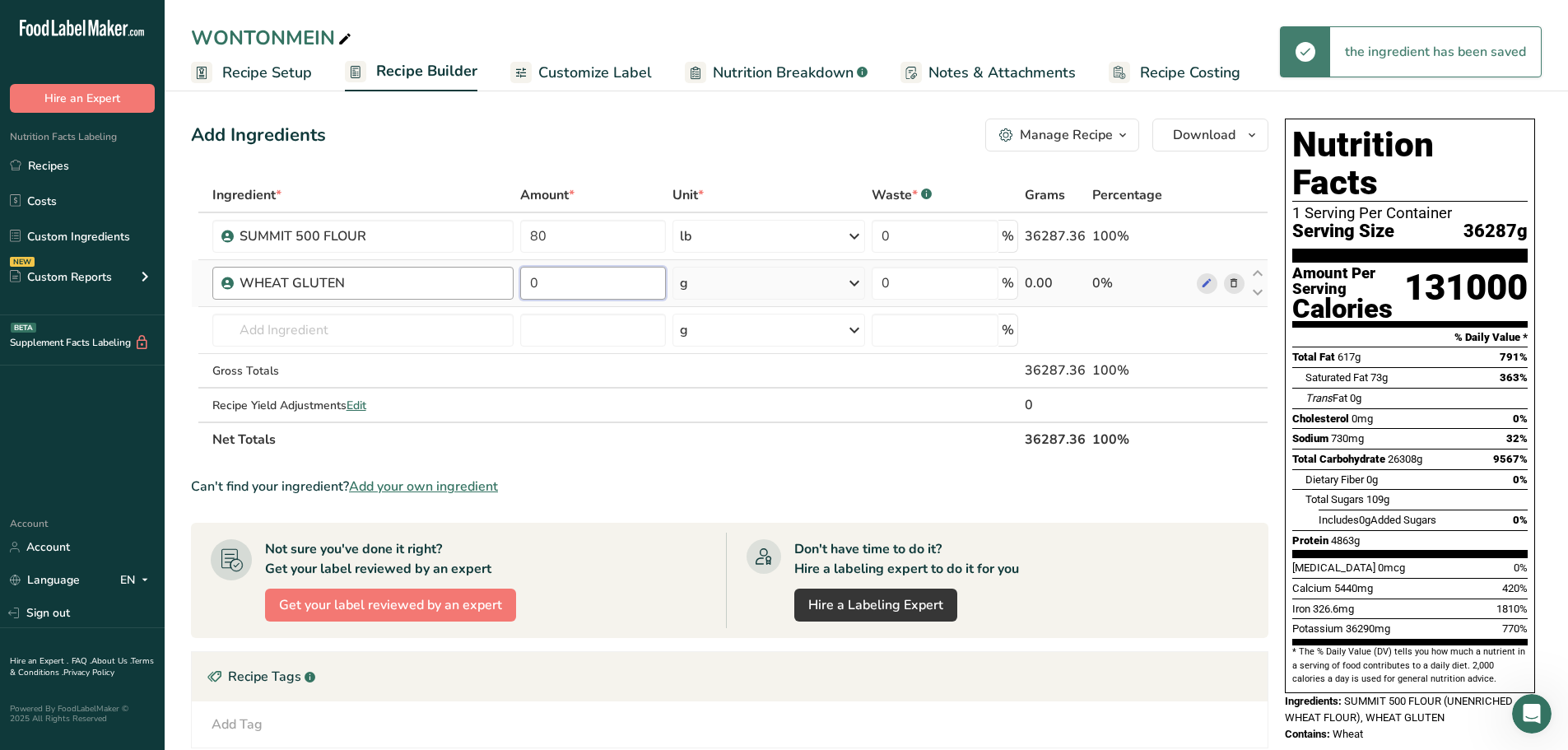
drag, startPoint x: 630, startPoint y: 280, endPoint x: 487, endPoint y: 280, distance: 143.0
click at [487, 280] on tr "WHEAT GLUTEN 0 g Weight Units g kg mg See more Volume Units l Volume units requ…" at bounding box center [730, 283] width 1076 height 47
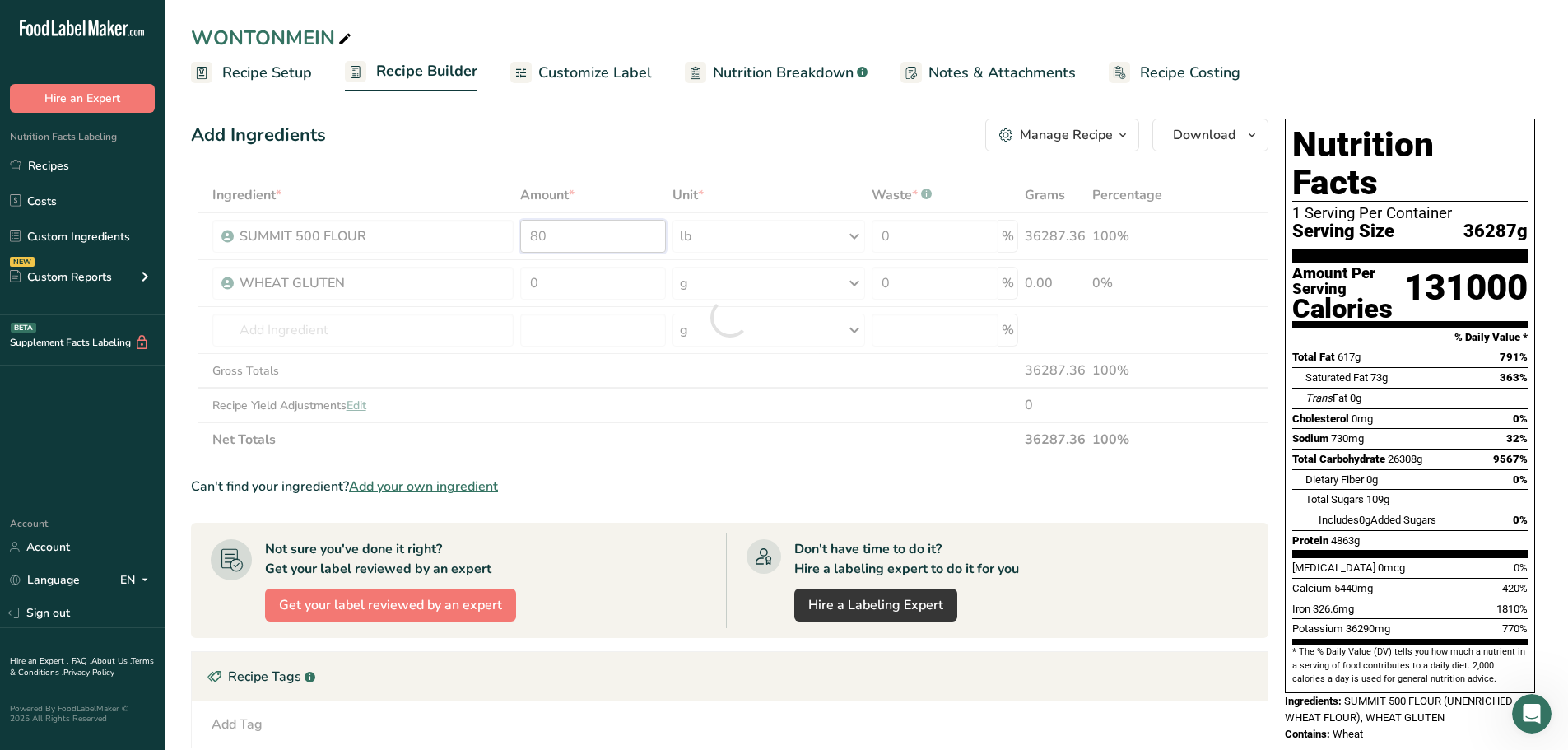
drag, startPoint x: 615, startPoint y: 230, endPoint x: 456, endPoint y: 230, distance: 159.0
click at [456, 230] on div "Ingredient * Amount * Unit * Waste * .a-a{fill:#347362;}.b-a{fill:#fff;} Grams …" at bounding box center [730, 317] width 1077 height 280
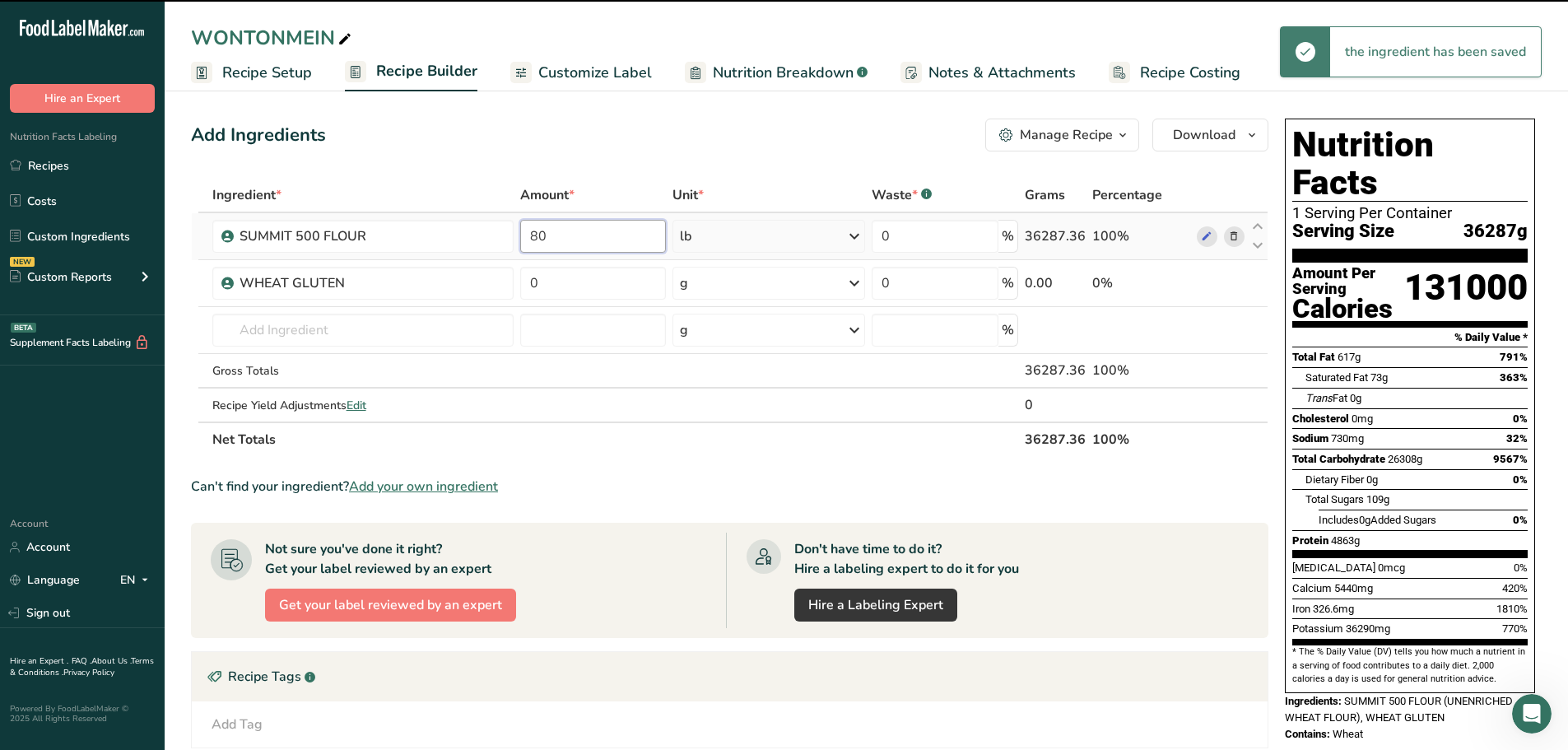
click at [568, 233] on input "80" at bounding box center [593, 236] width 146 height 33
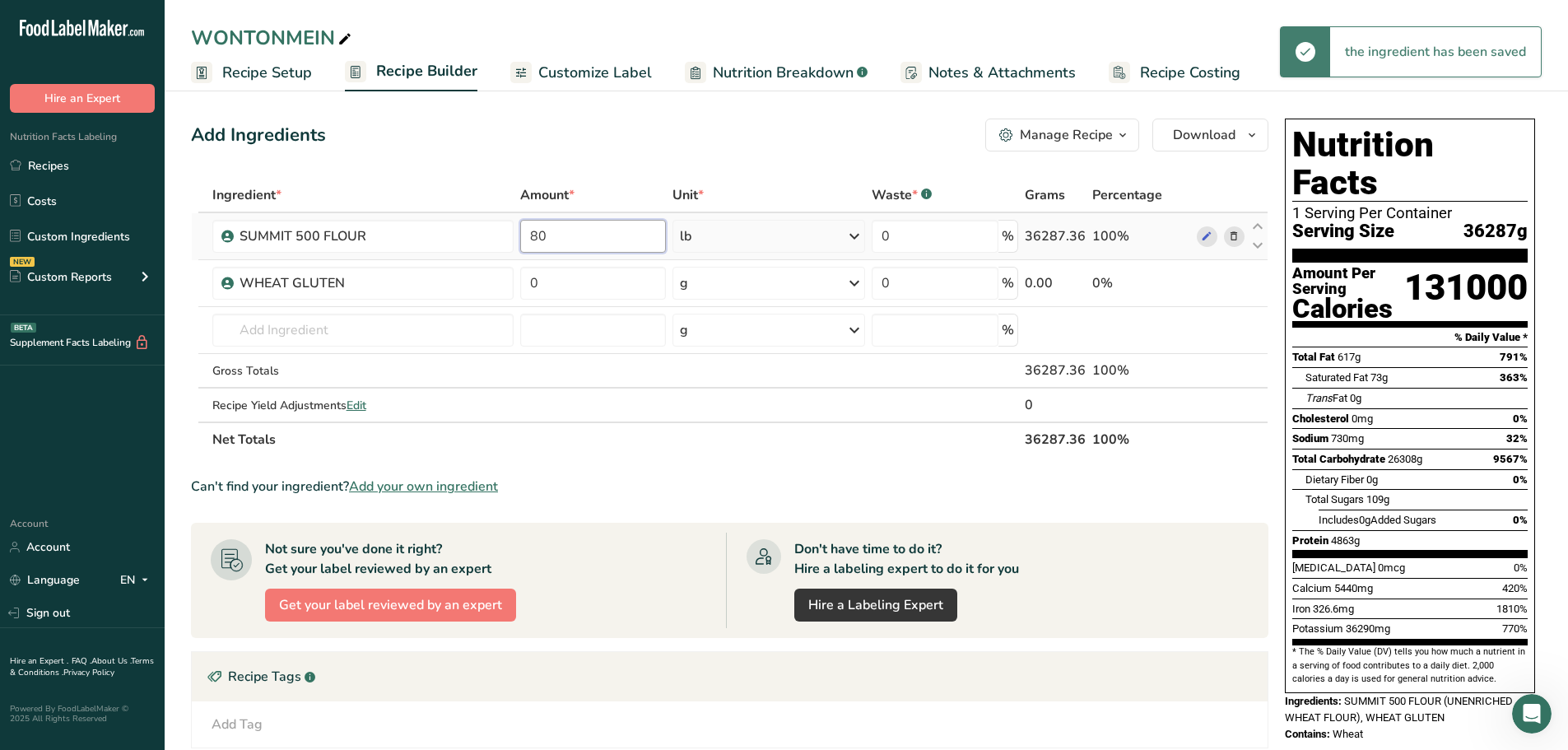
click at [568, 233] on input "80" at bounding box center [593, 236] width 146 height 33
drag, startPoint x: 568, startPoint y: 233, endPoint x: 503, endPoint y: 231, distance: 65.0
click at [503, 231] on tr "SUMMIT 500 FLOUR 80 lb Weight Units g kg mg mcg lb oz See less Volume Units l V…" at bounding box center [730, 236] width 1076 height 47
type input "96"
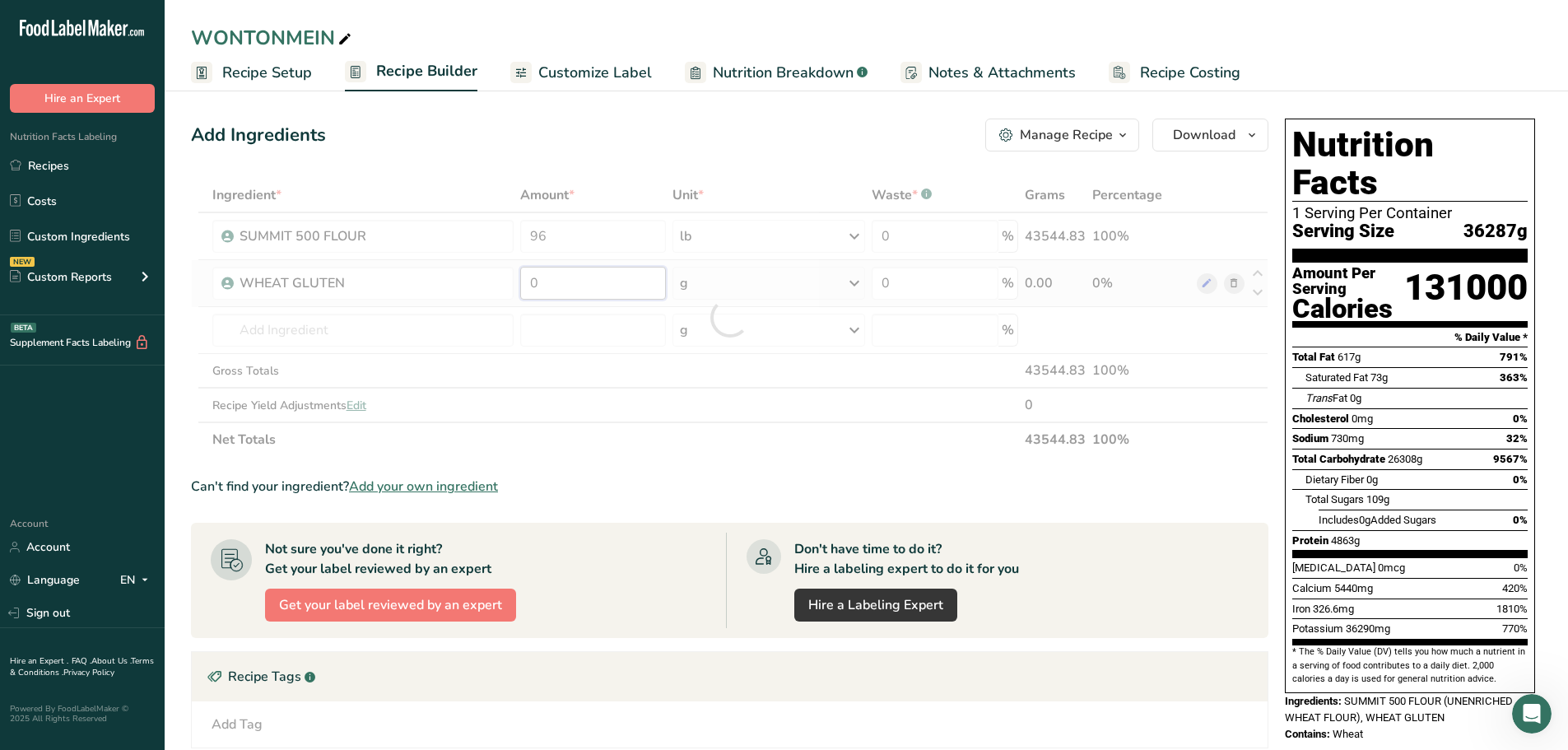
click at [579, 280] on div "Ingredient * Amount * Unit * Waste * .a-a{fill:#347362;}.b-a{fill:#fff;} Grams …" at bounding box center [730, 317] width 1077 height 280
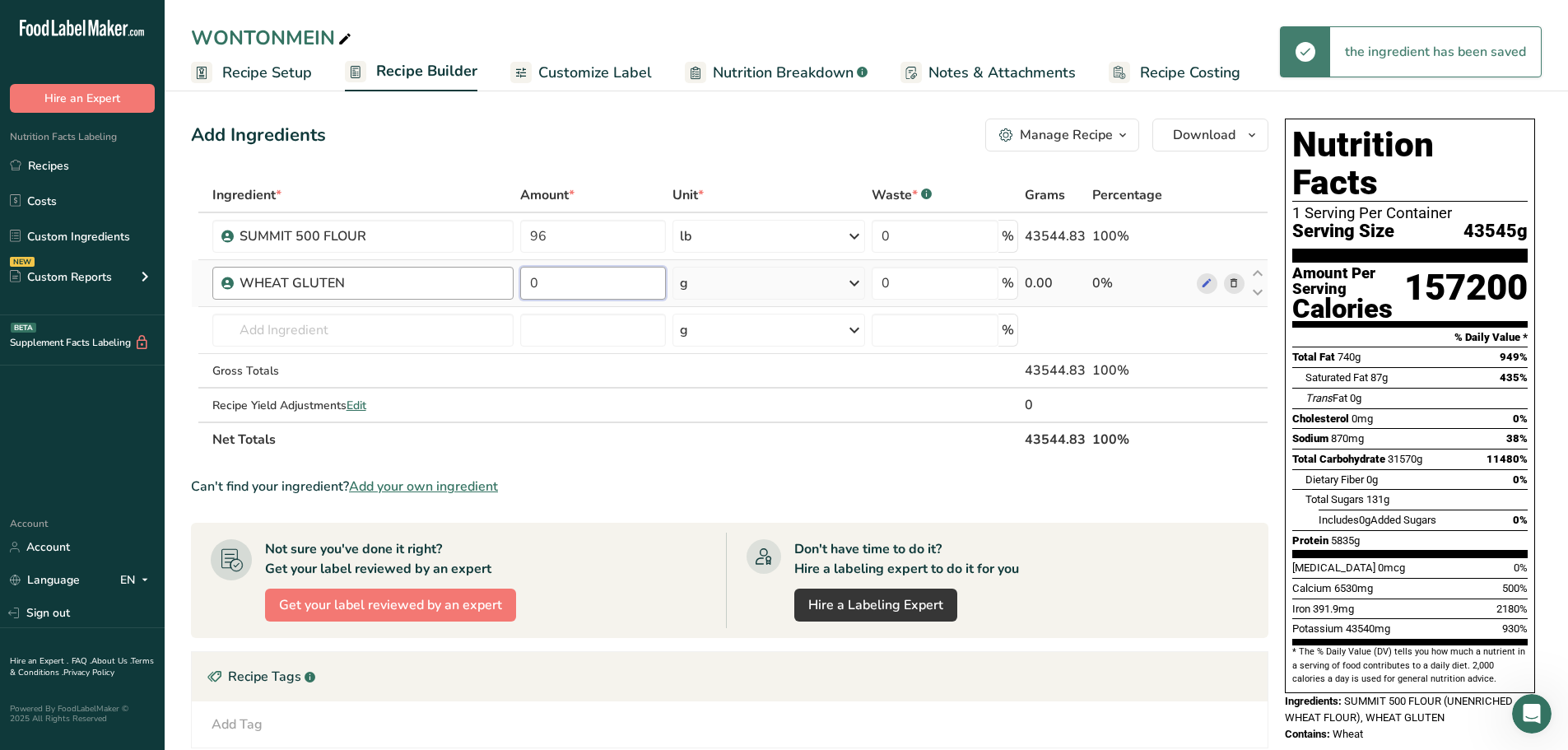
drag, startPoint x: 580, startPoint y: 281, endPoint x: 455, endPoint y: 269, distance: 125.6
click at [455, 269] on tr "WHEAT GLUTEN 0 g Weight Units g kg mg See more Volume Units l Volume units requ…" at bounding box center [730, 283] width 1076 height 47
type input "1810"
click at [369, 323] on div "Ingredient * Amount * Unit * Waste * .a-a{fill:#347362;}.b-a{fill:#fff;} Grams …" at bounding box center [730, 317] width 1077 height 280
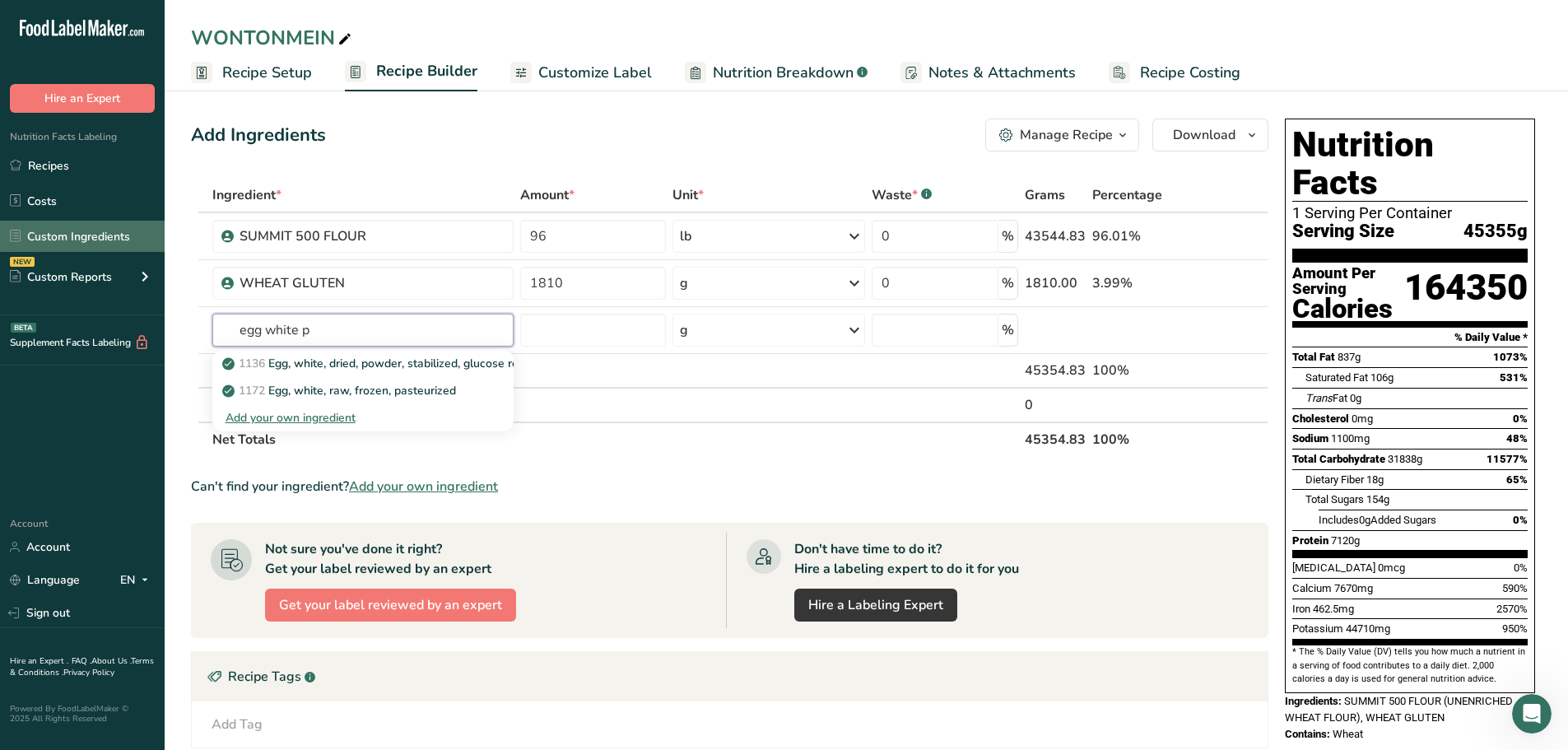
type input "egg white p"
click at [80, 229] on link "Custom Ingredients" at bounding box center [82, 236] width 165 height 31
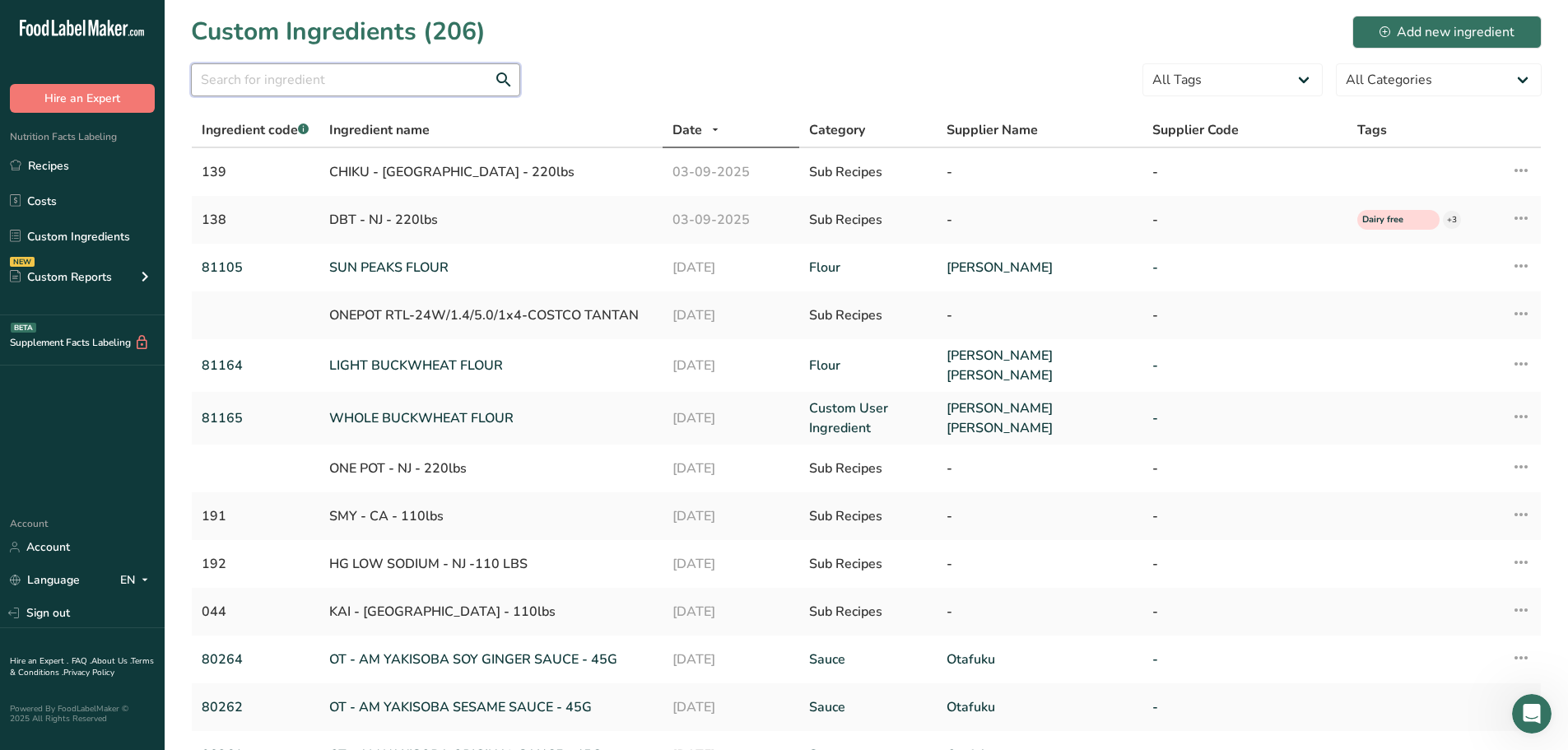
click at [379, 75] on input "text" at bounding box center [355, 80] width 329 height 33
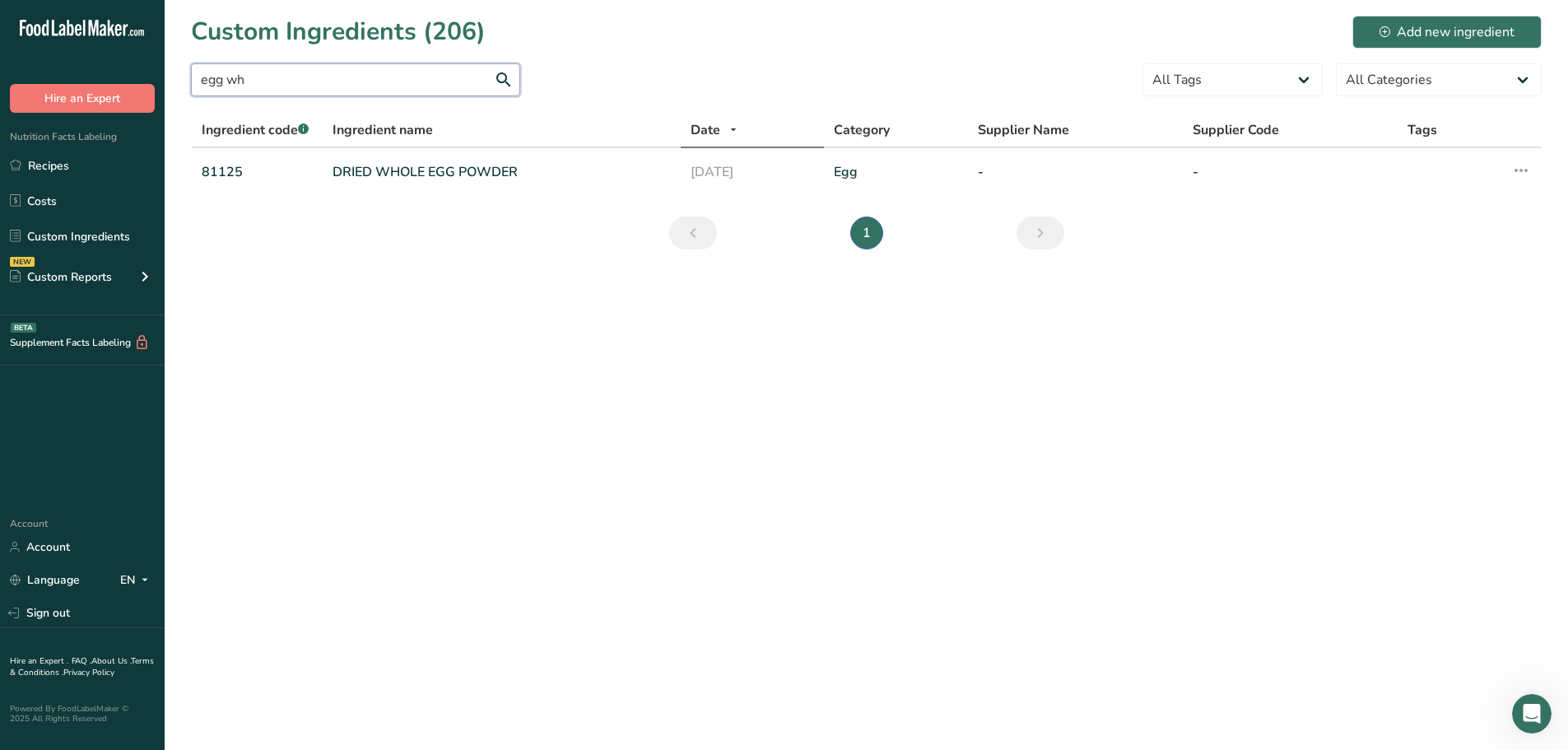
type input "egg wh"
click at [84, 165] on link "Recipes" at bounding box center [82, 165] width 165 height 31
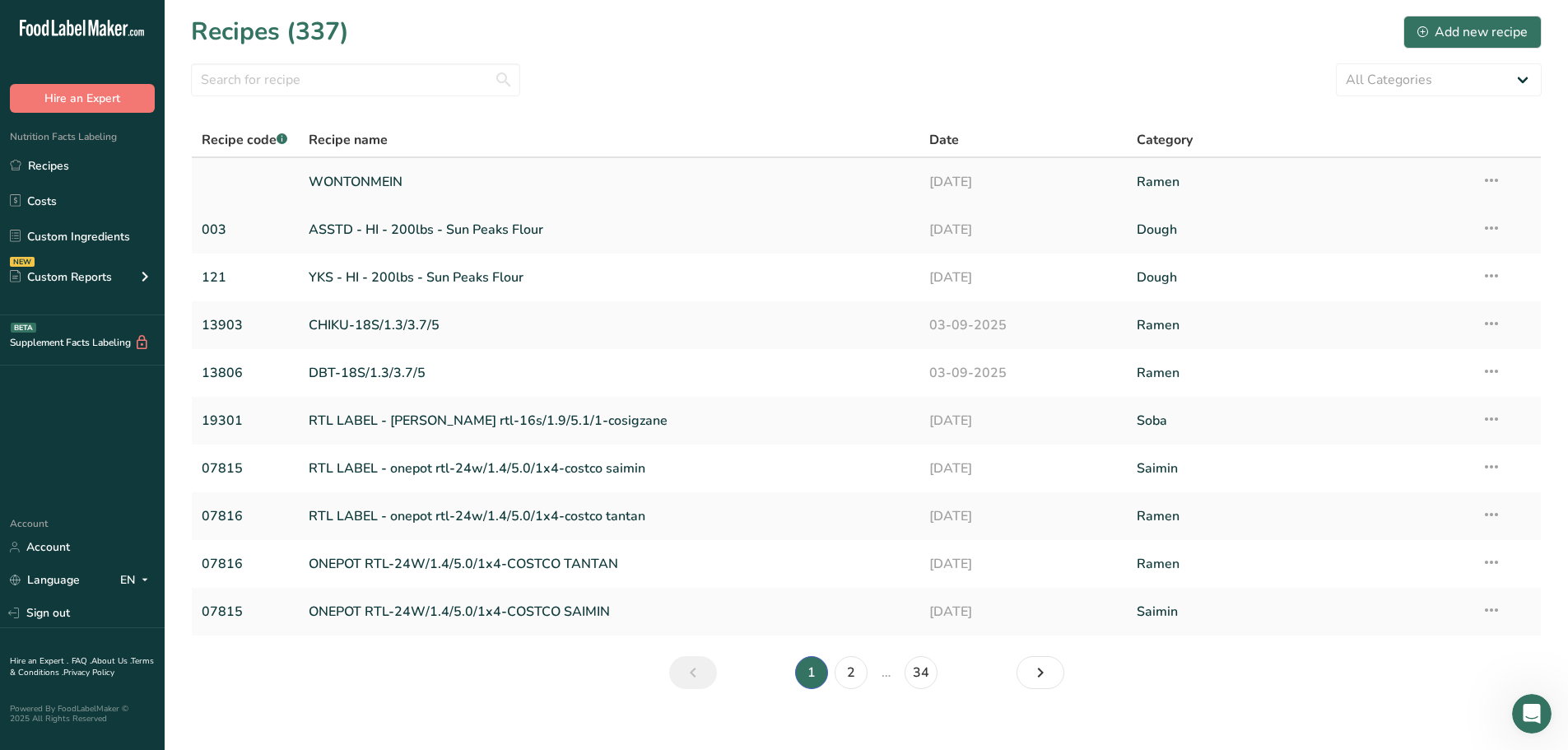
click at [351, 173] on link "WONTONMEIN" at bounding box center [610, 182] width 601 height 34
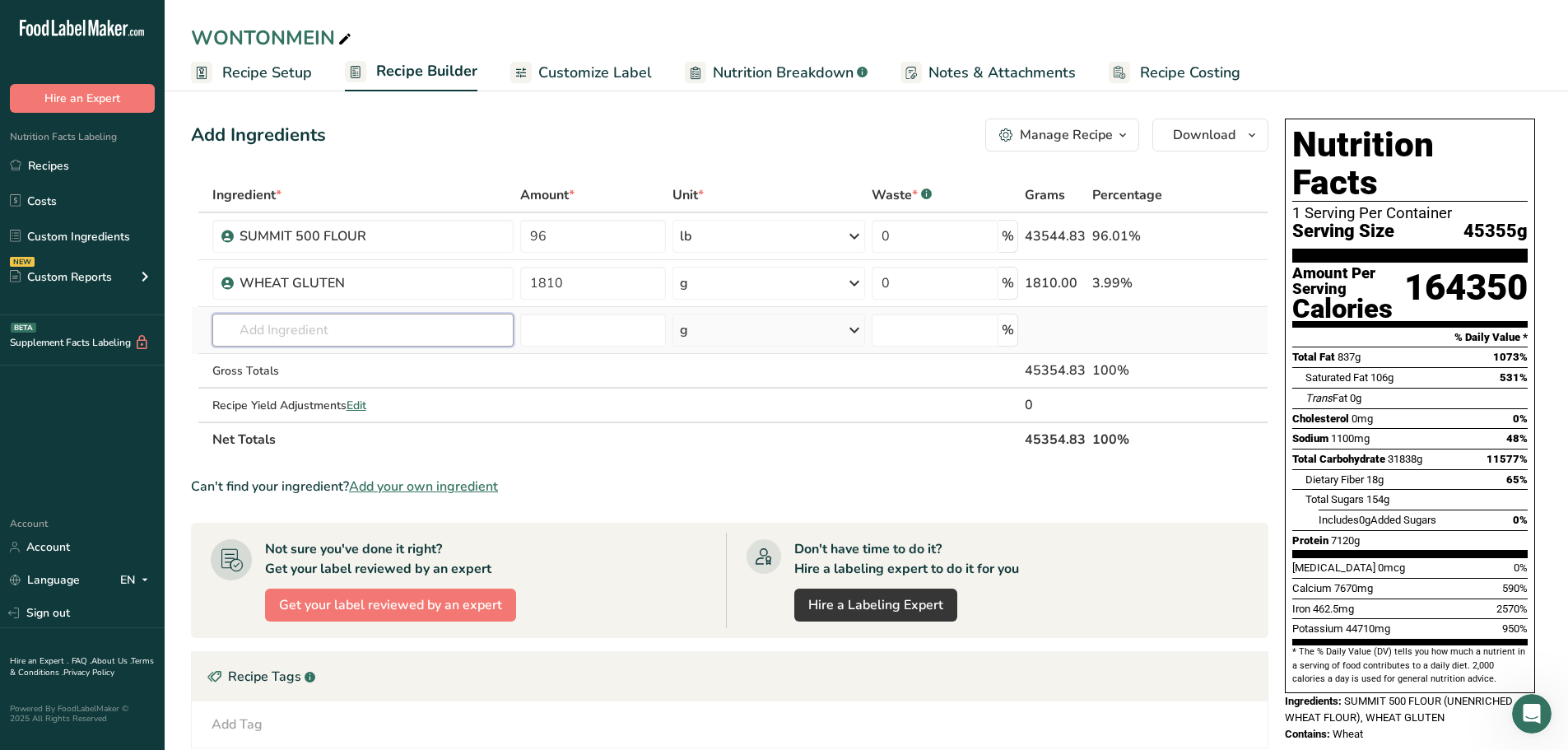
click at [310, 323] on input "text" at bounding box center [363, 330] width 303 height 33
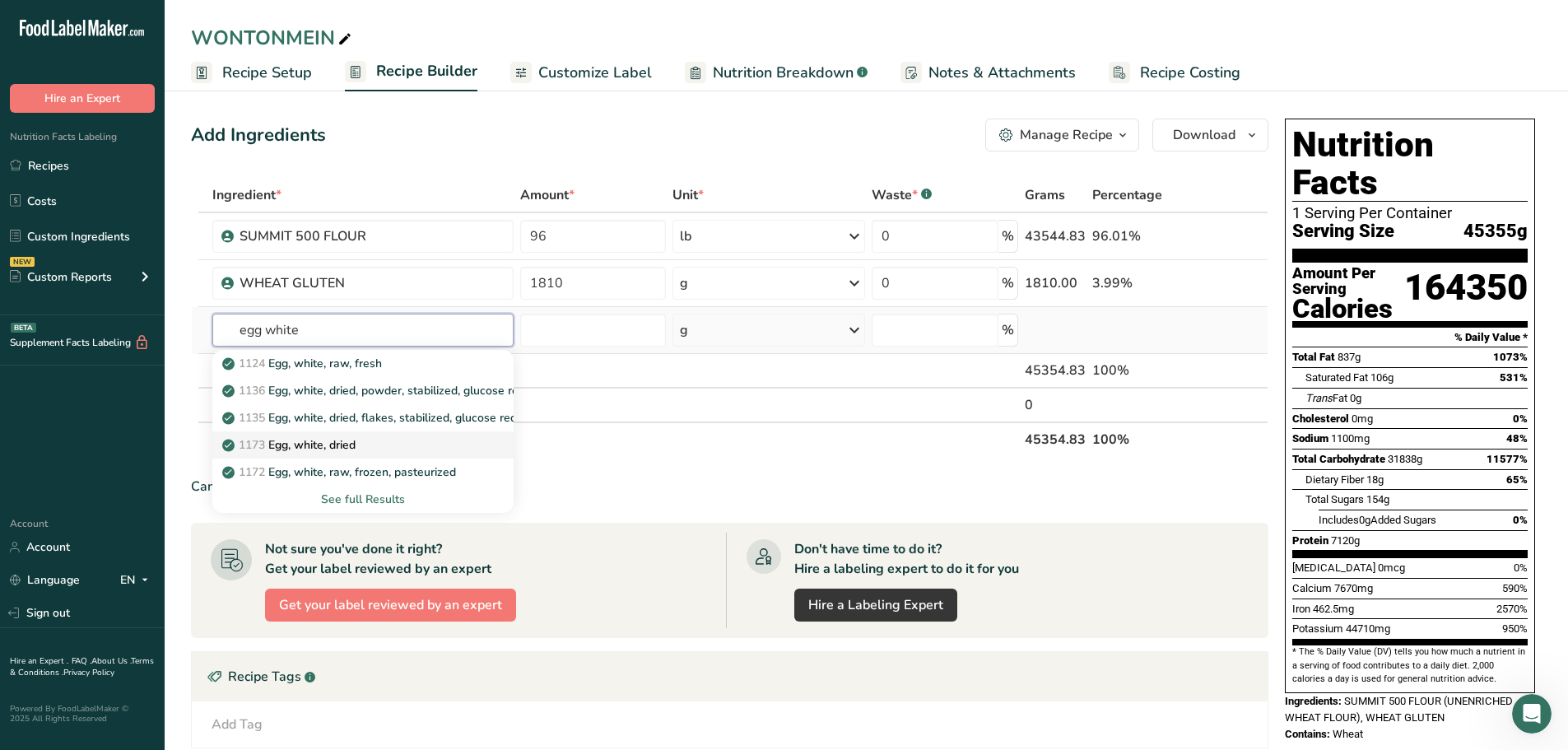
type input "egg white"
click at [371, 441] on div "1173 Egg, white, dried" at bounding box center [350, 445] width 249 height 18
type input "Egg, white, dried"
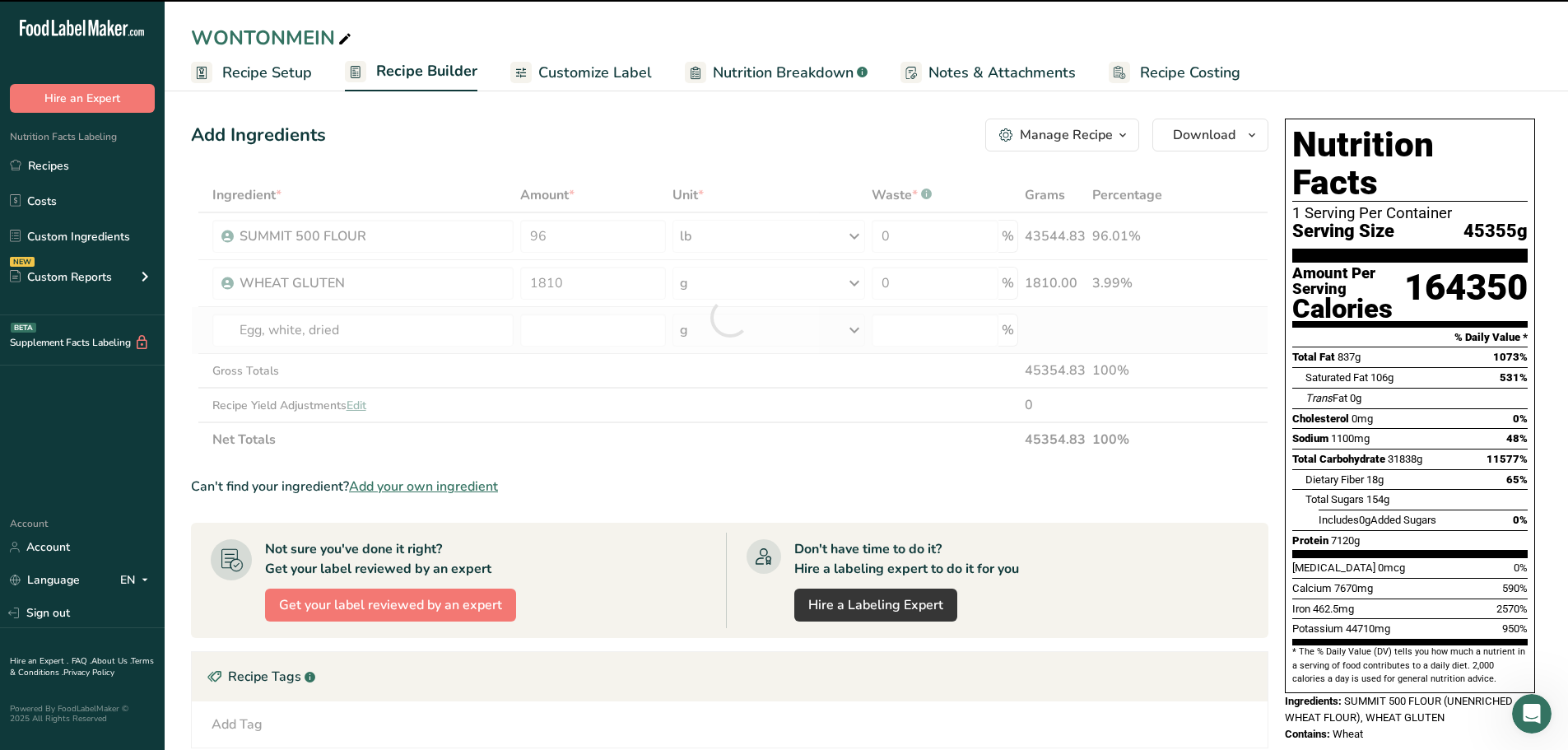
type input "0"
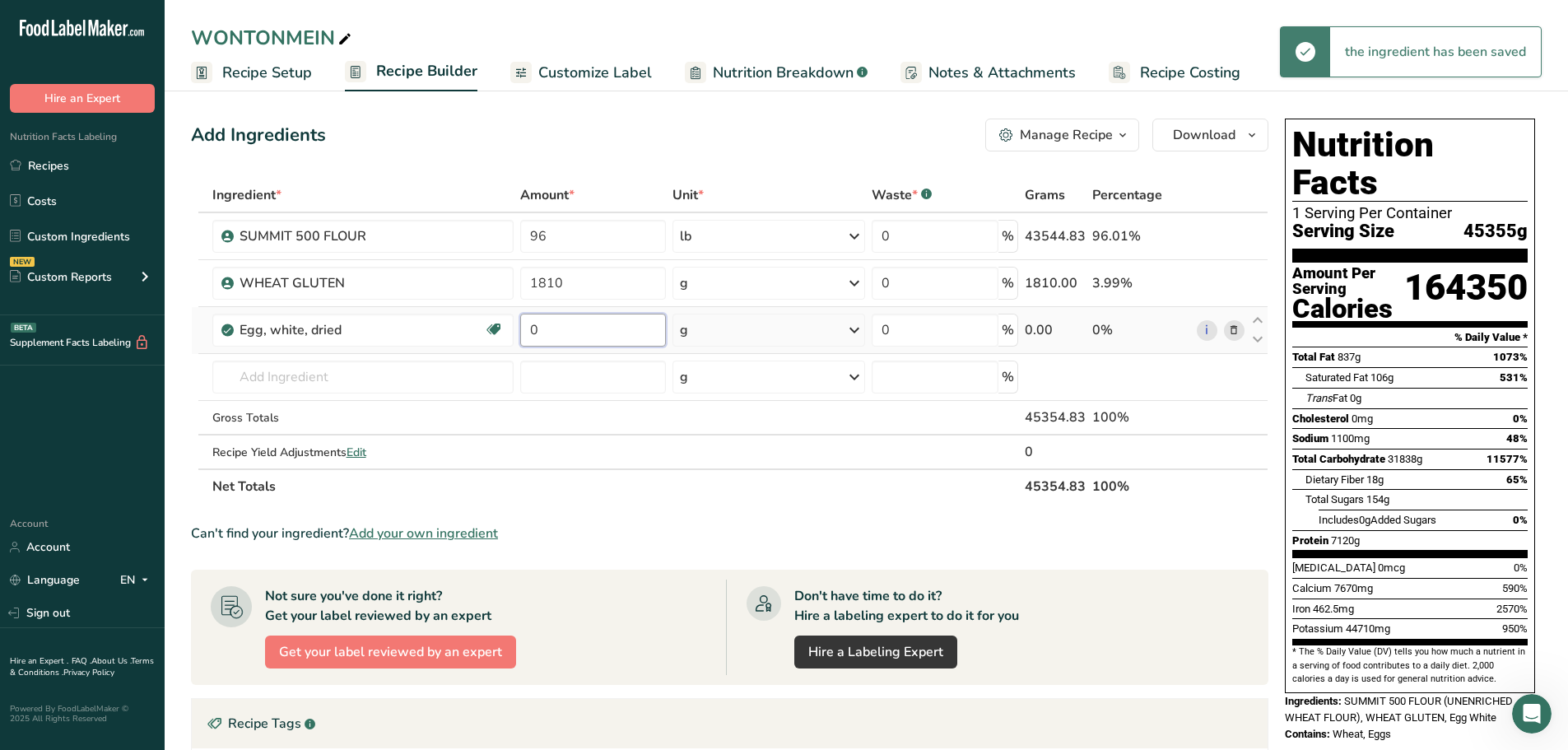
click at [635, 323] on input "0" at bounding box center [593, 330] width 146 height 33
drag, startPoint x: 633, startPoint y: 324, endPoint x: 464, endPoint y: 312, distance: 169.4
click at [466, 312] on tr "Egg, white, dried Dairy free Gluten free Vegetarian Soy free 0 g Portions 1 oz …" at bounding box center [730, 330] width 1076 height 47
type input "905"
click at [694, 494] on div "Ingredient * Amount * Unit * Waste * .a-a{fill:#347362;}.b-a{fill:#fff;} Grams …" at bounding box center [730, 340] width 1077 height 326
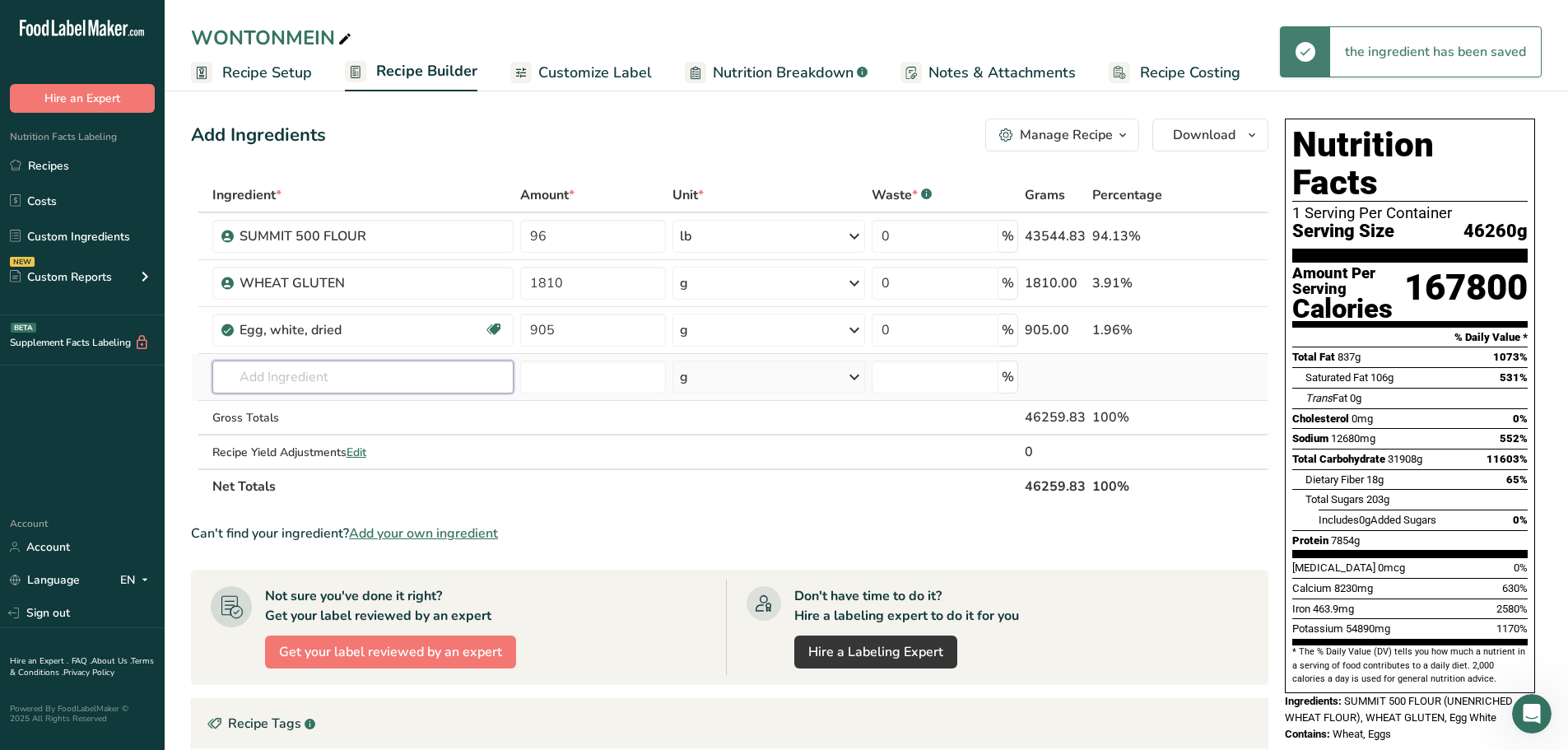
click at [318, 366] on input "text" at bounding box center [363, 377] width 303 height 33
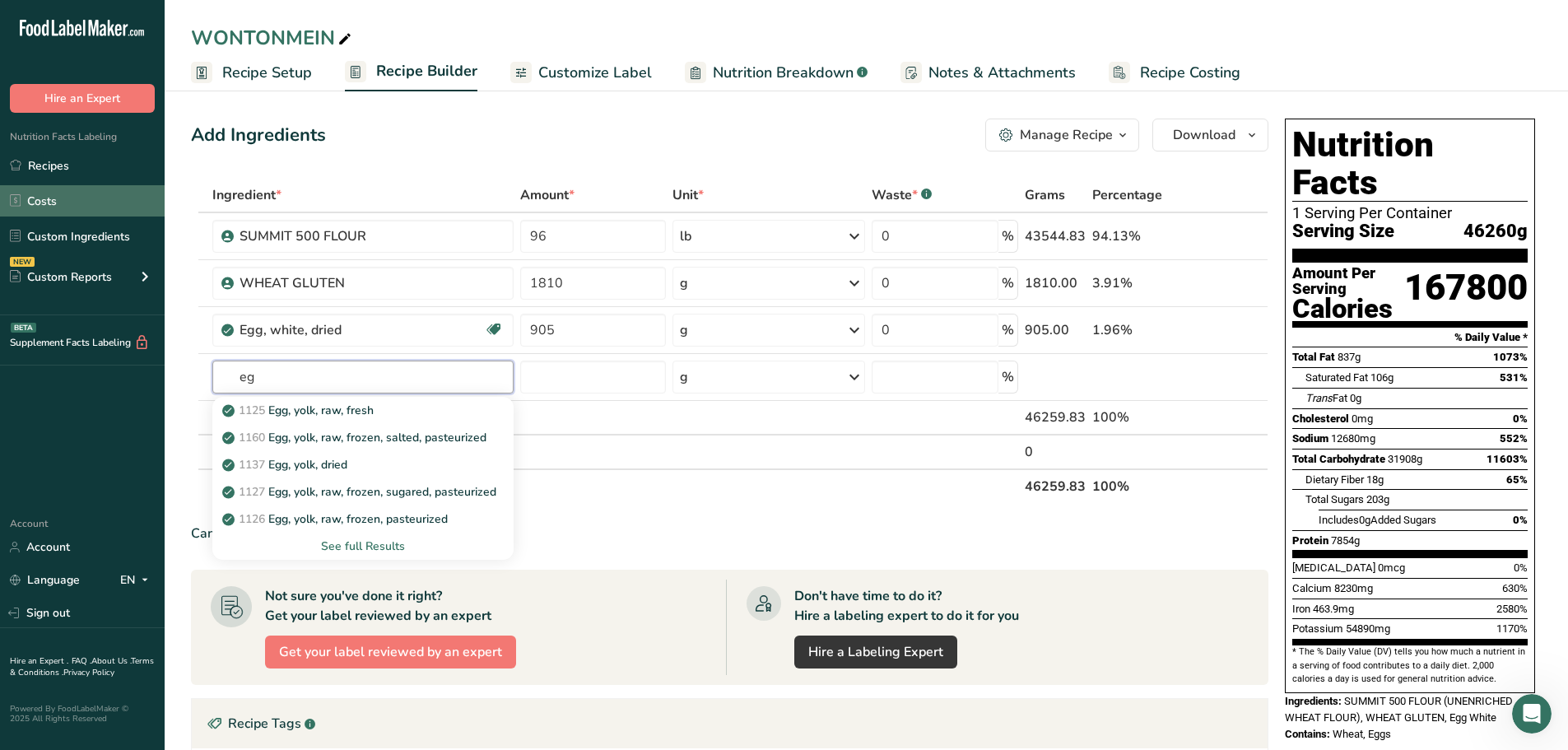
type input "e"
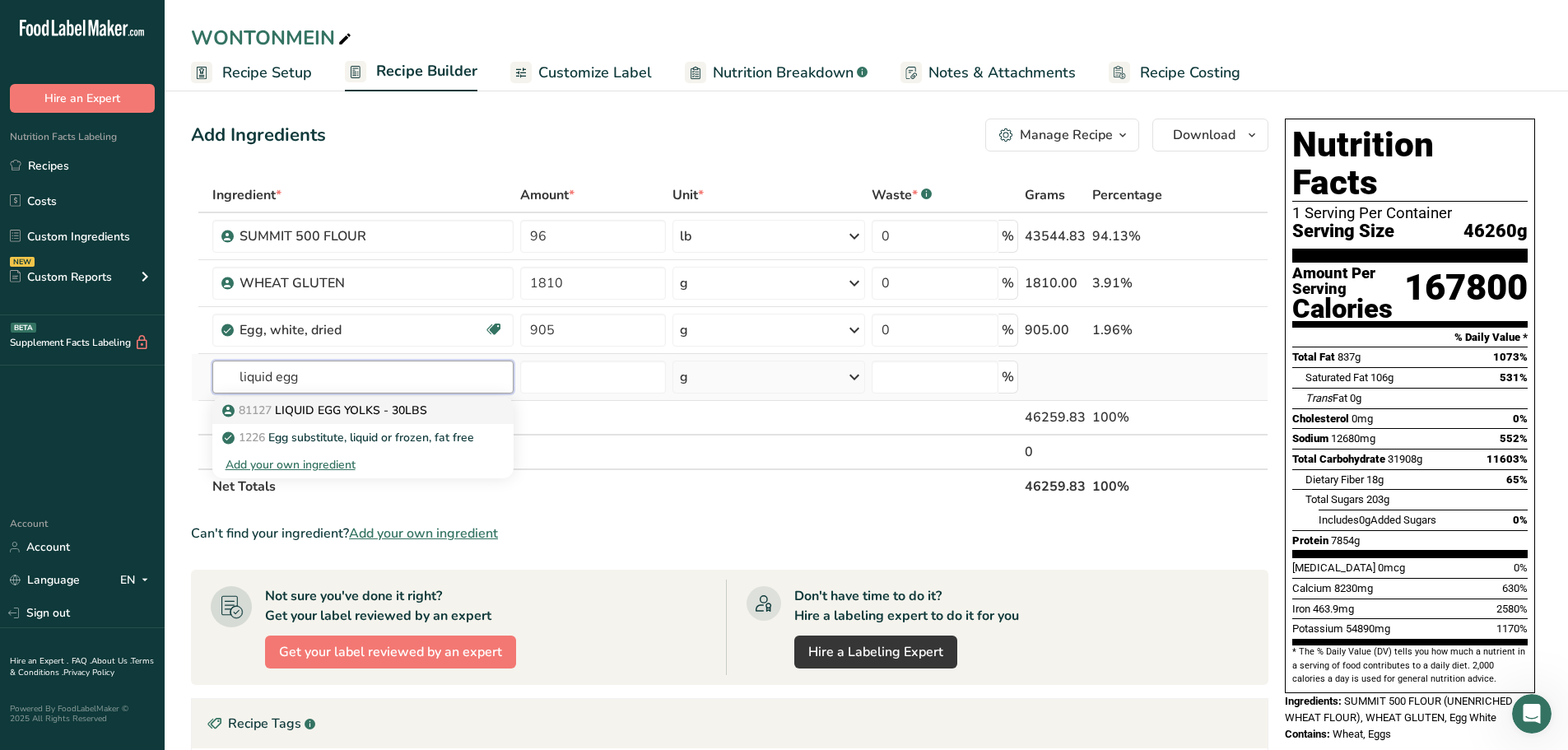
type input "liquid egg"
click at [396, 413] on p "81127 LIQUID EGG YOLKS - 30LBS" at bounding box center [327, 411] width 202 height 18
type input "LIQUID EGG YOLKS - 30LBS"
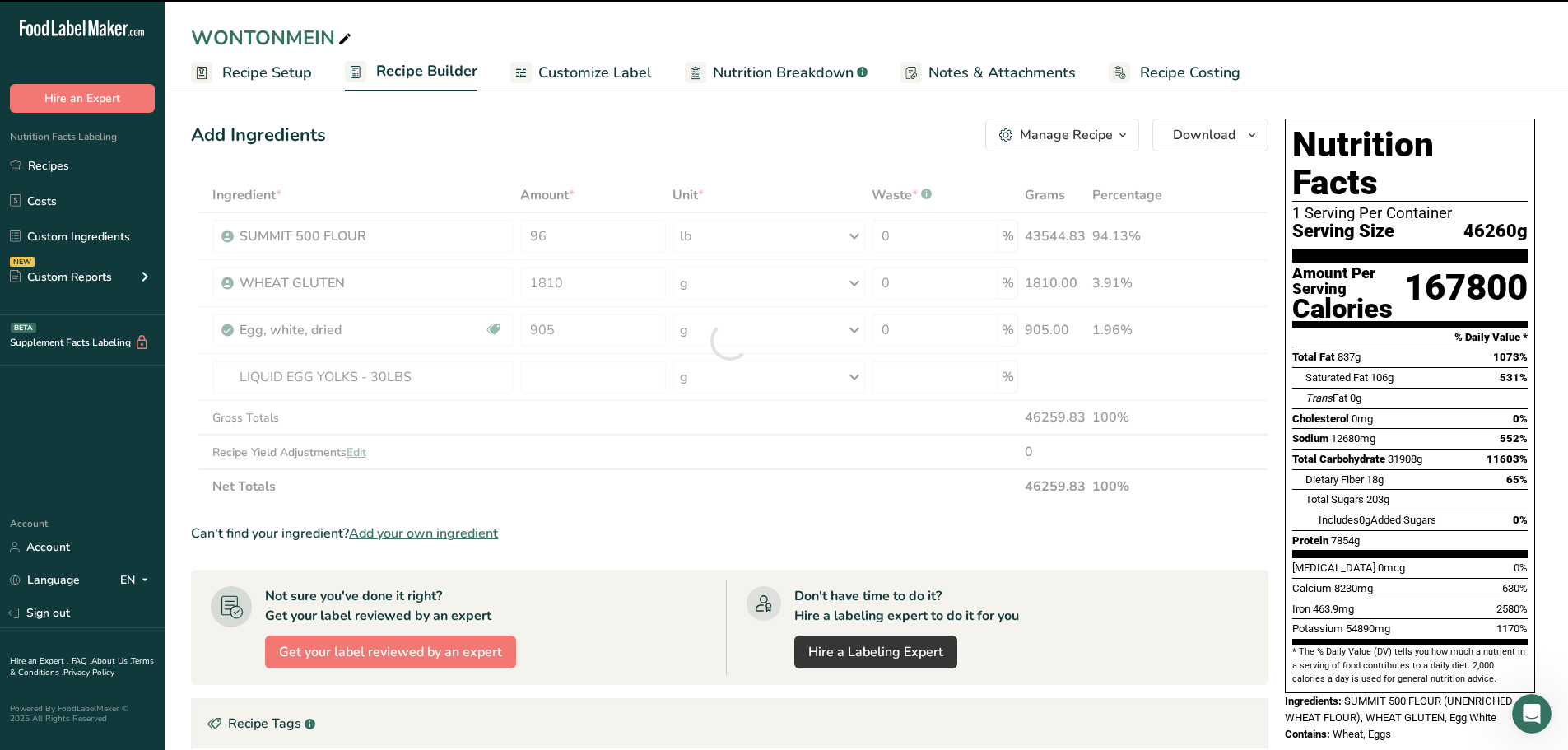
type input "0"
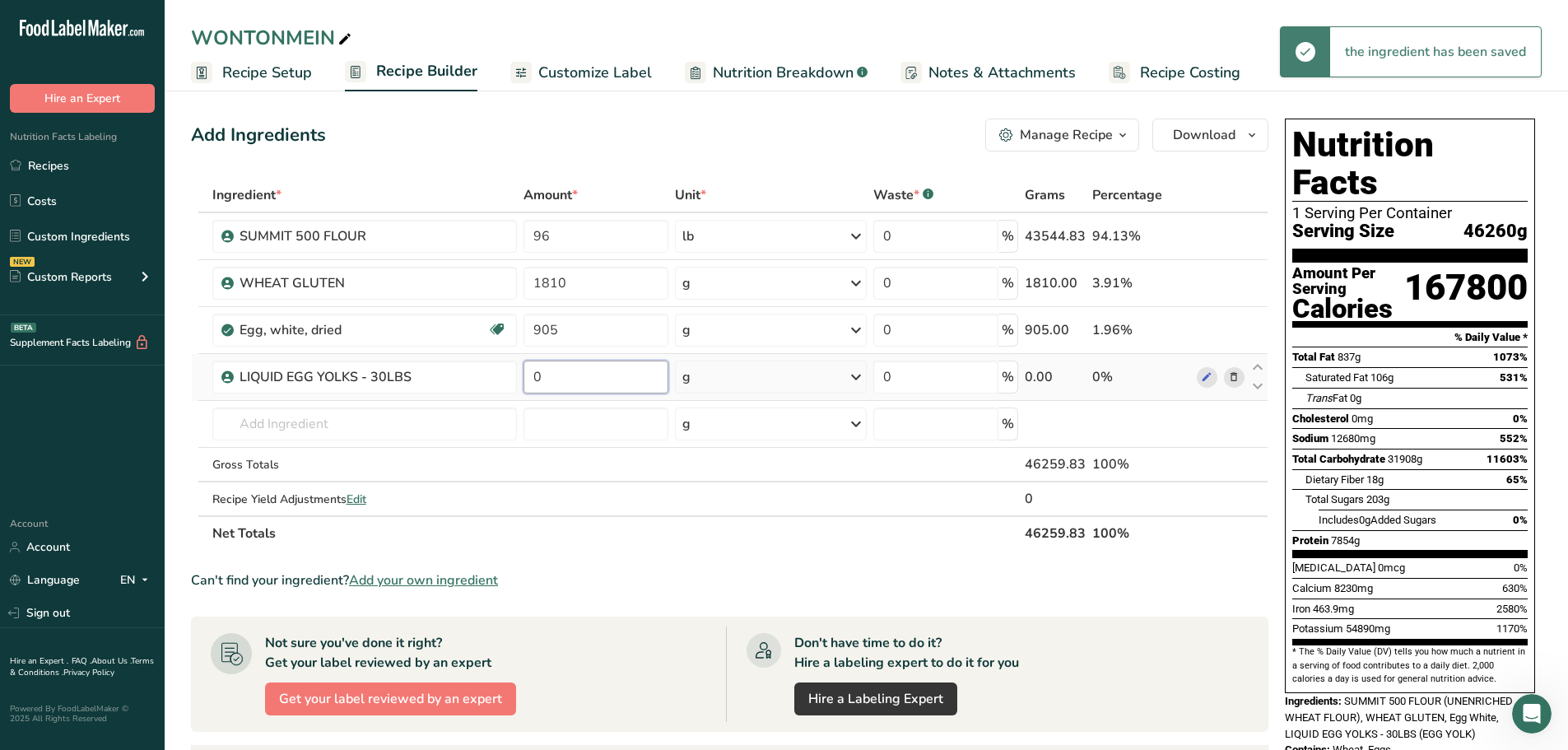
click at [600, 379] on input "0" at bounding box center [596, 377] width 145 height 33
drag, startPoint x: 623, startPoint y: 367, endPoint x: 489, endPoint y: 364, distance: 134.0
click at [489, 364] on tr "LIQUID EGG YOLKS - 30LBS 0 g Weight Units g kg mg See more Volume Units l Volum…" at bounding box center [730, 377] width 1076 height 47
type input "30"
click at [728, 373] on div "Ingredient * Amount * Unit * Waste * .a-a{fill:#347362;}.b-a{fill:#fff;} Grams …" at bounding box center [730, 364] width 1077 height 373
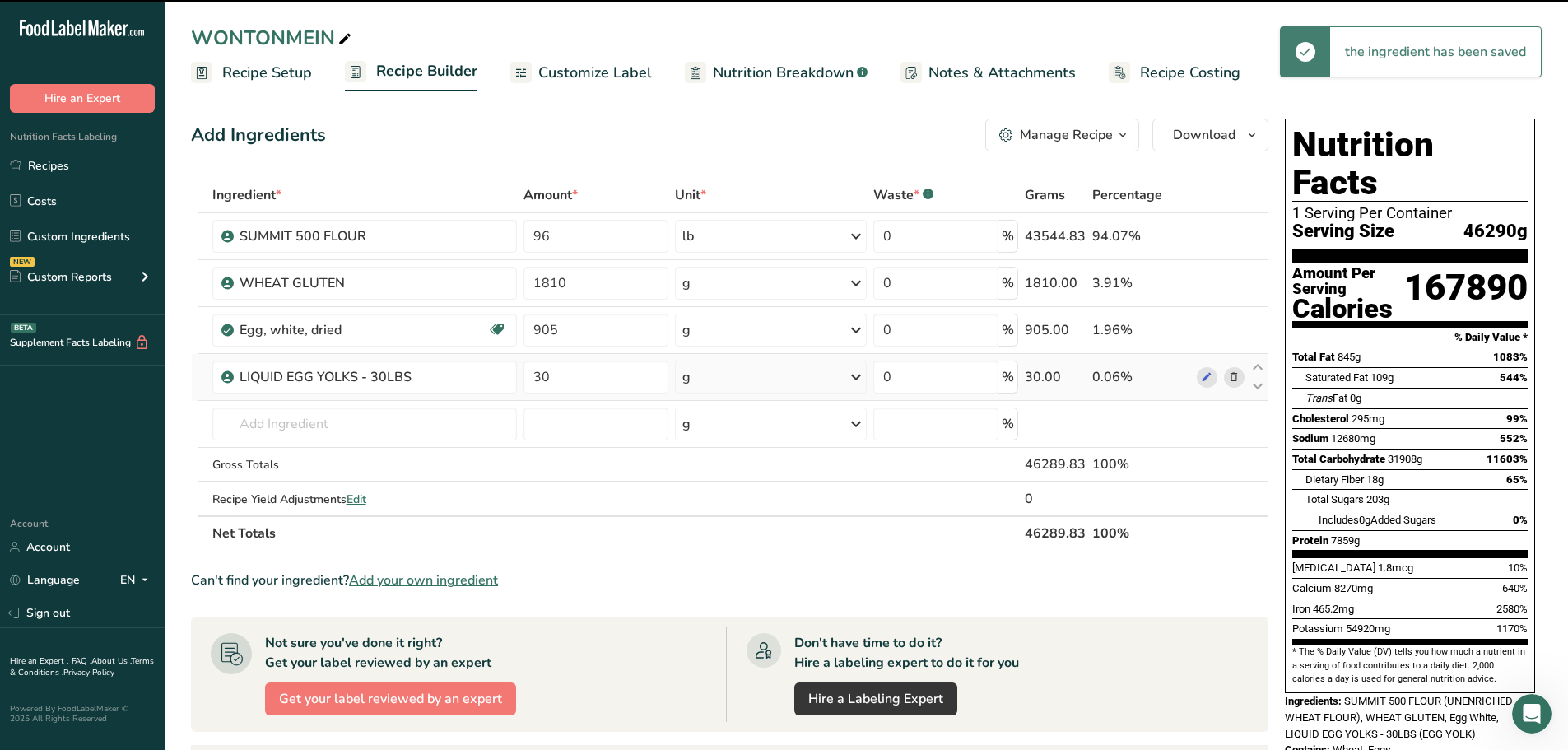
click at [755, 378] on div "g" at bounding box center [771, 377] width 192 height 33
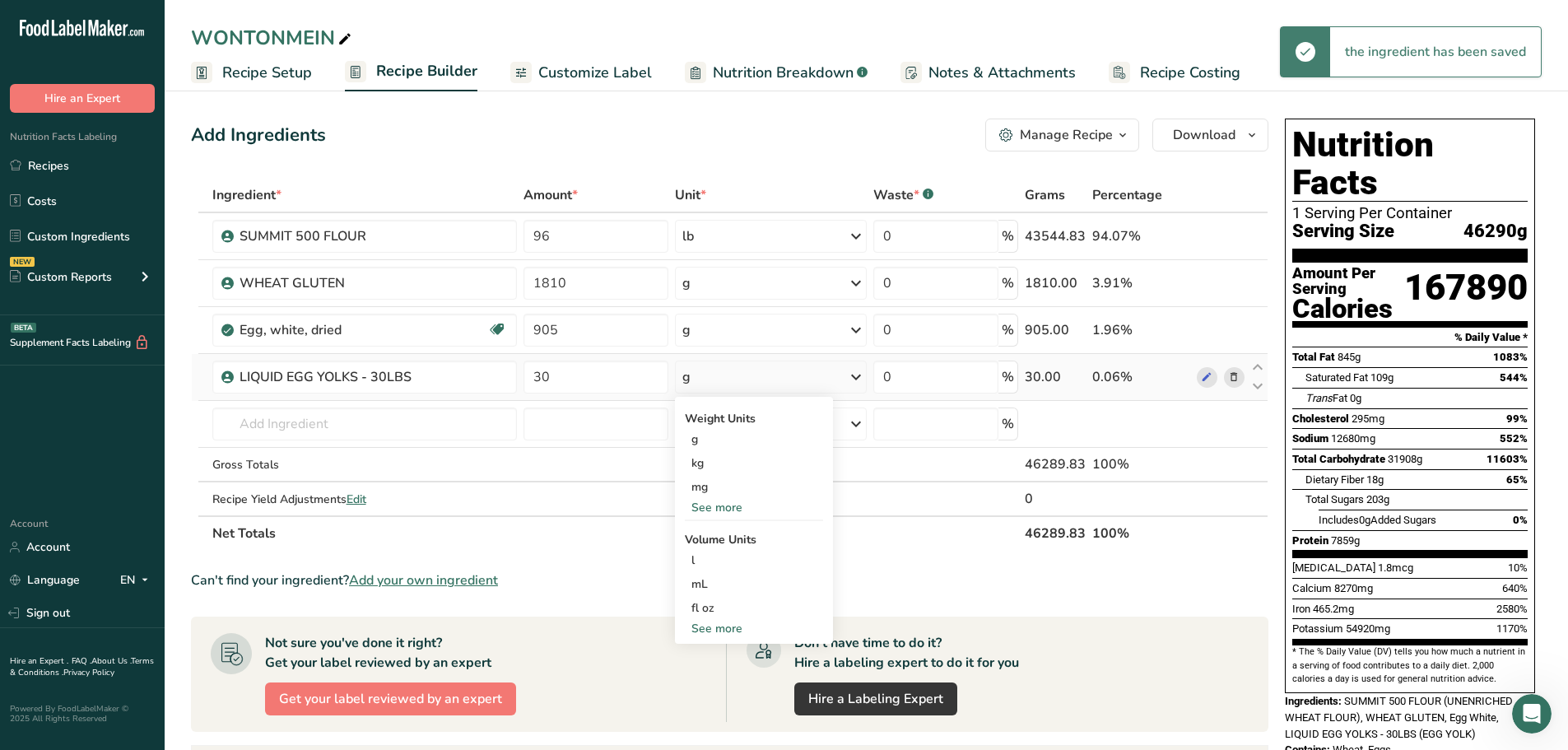
click at [731, 510] on div "See more" at bounding box center [754, 507] width 138 height 18
click at [709, 537] on div "lb" at bounding box center [754, 535] width 138 height 24
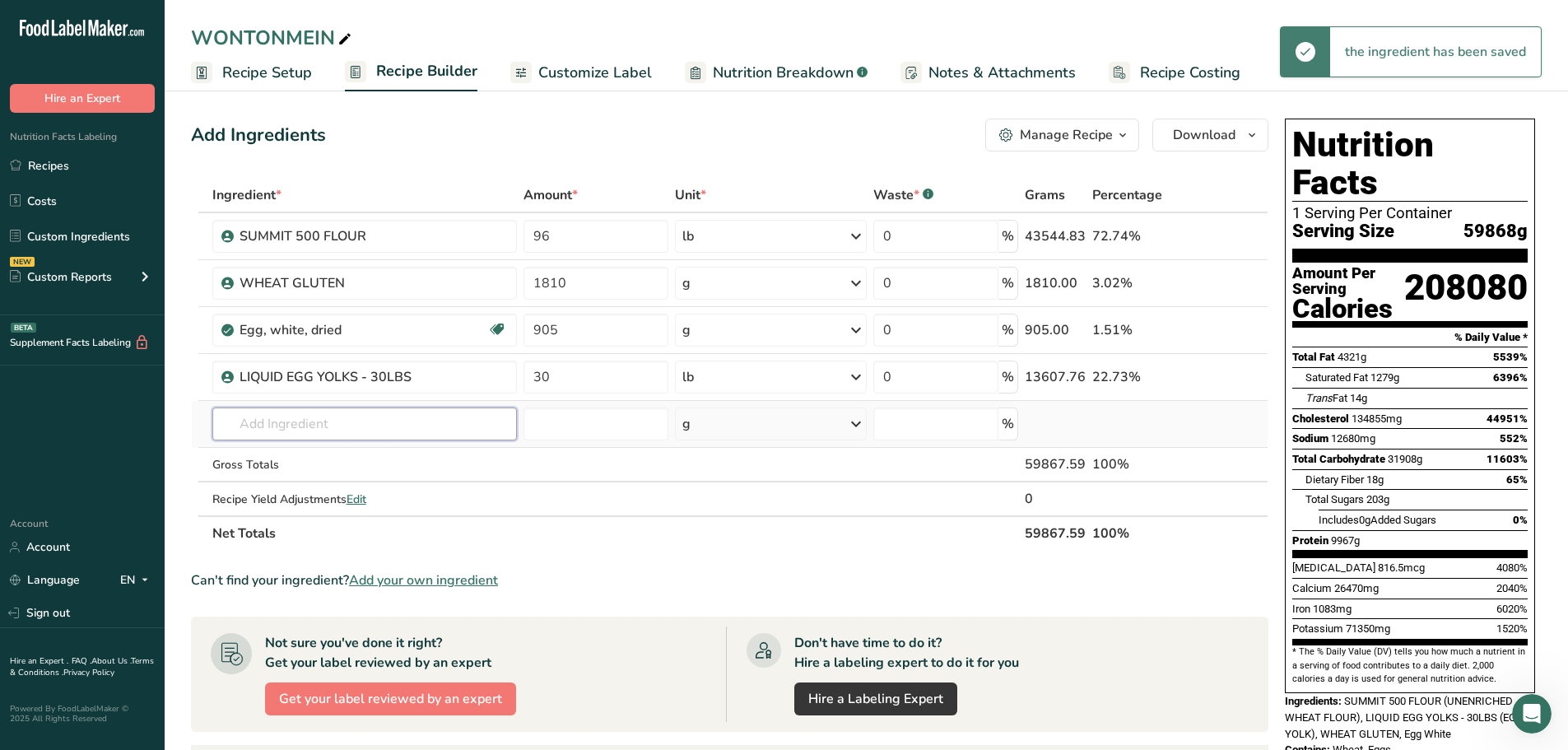
click at [367, 427] on input "text" at bounding box center [364, 424] width 305 height 33
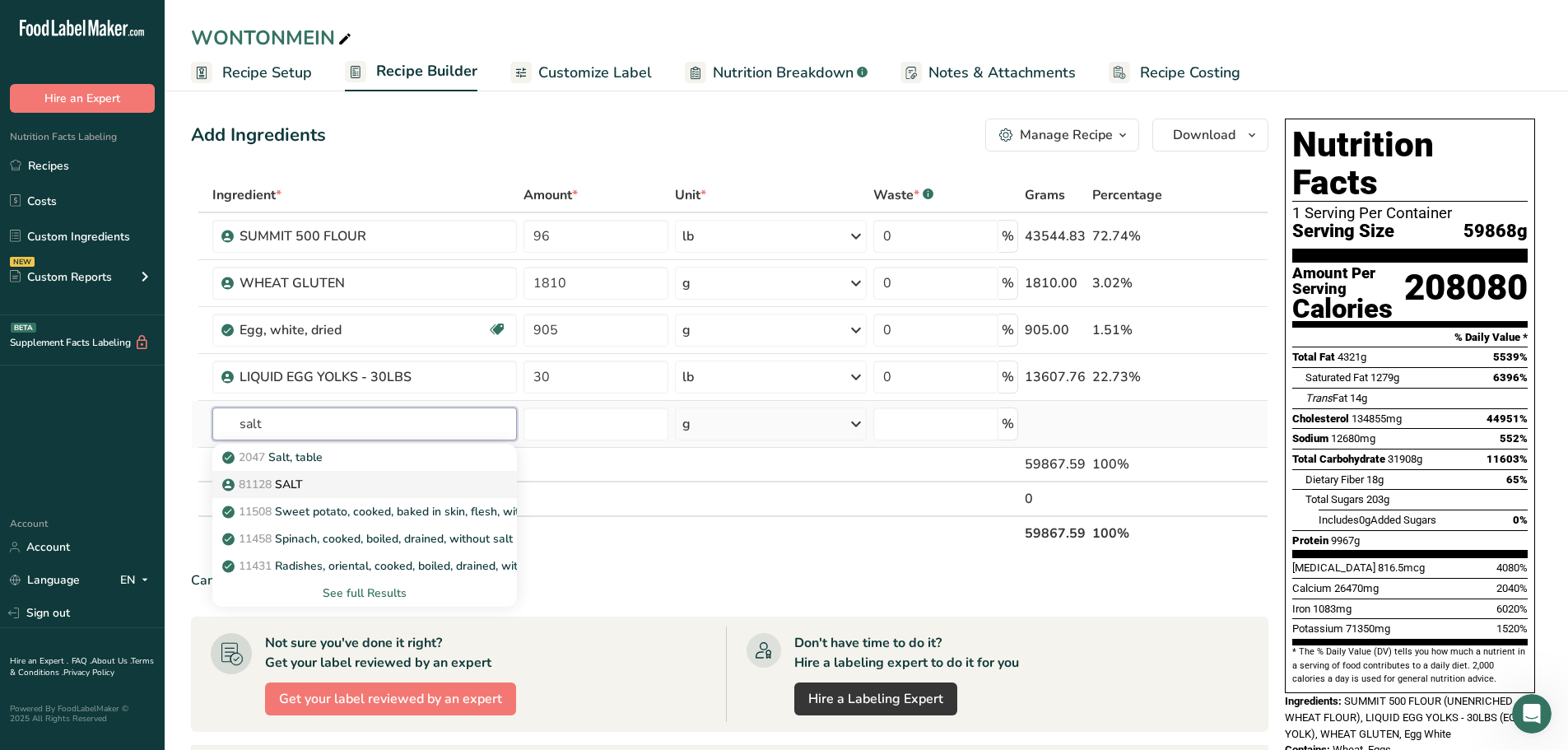
type input "salt"
click at [313, 484] on div "81128 SALT" at bounding box center [352, 484] width 253 height 18
type input "SALT"
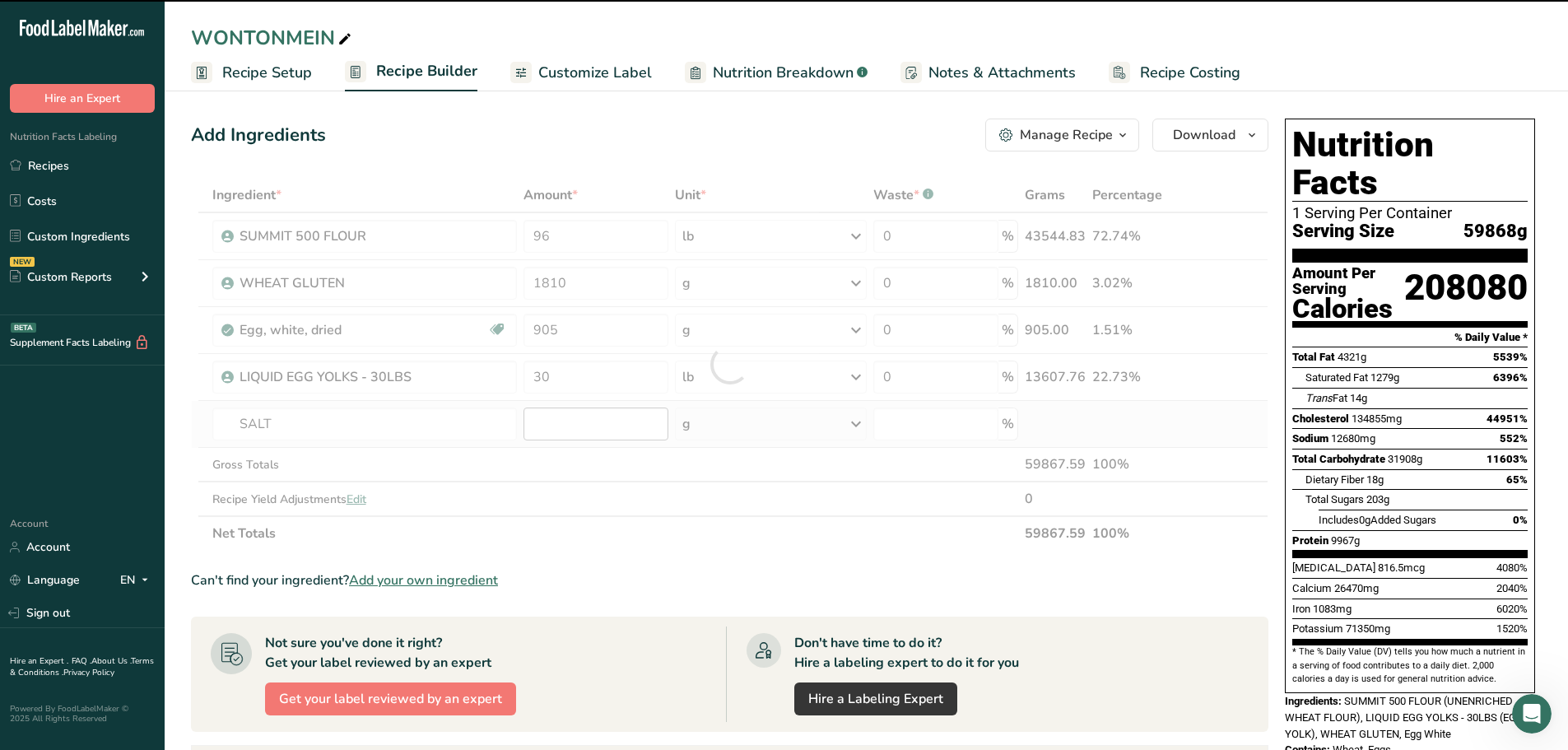
type input "0"
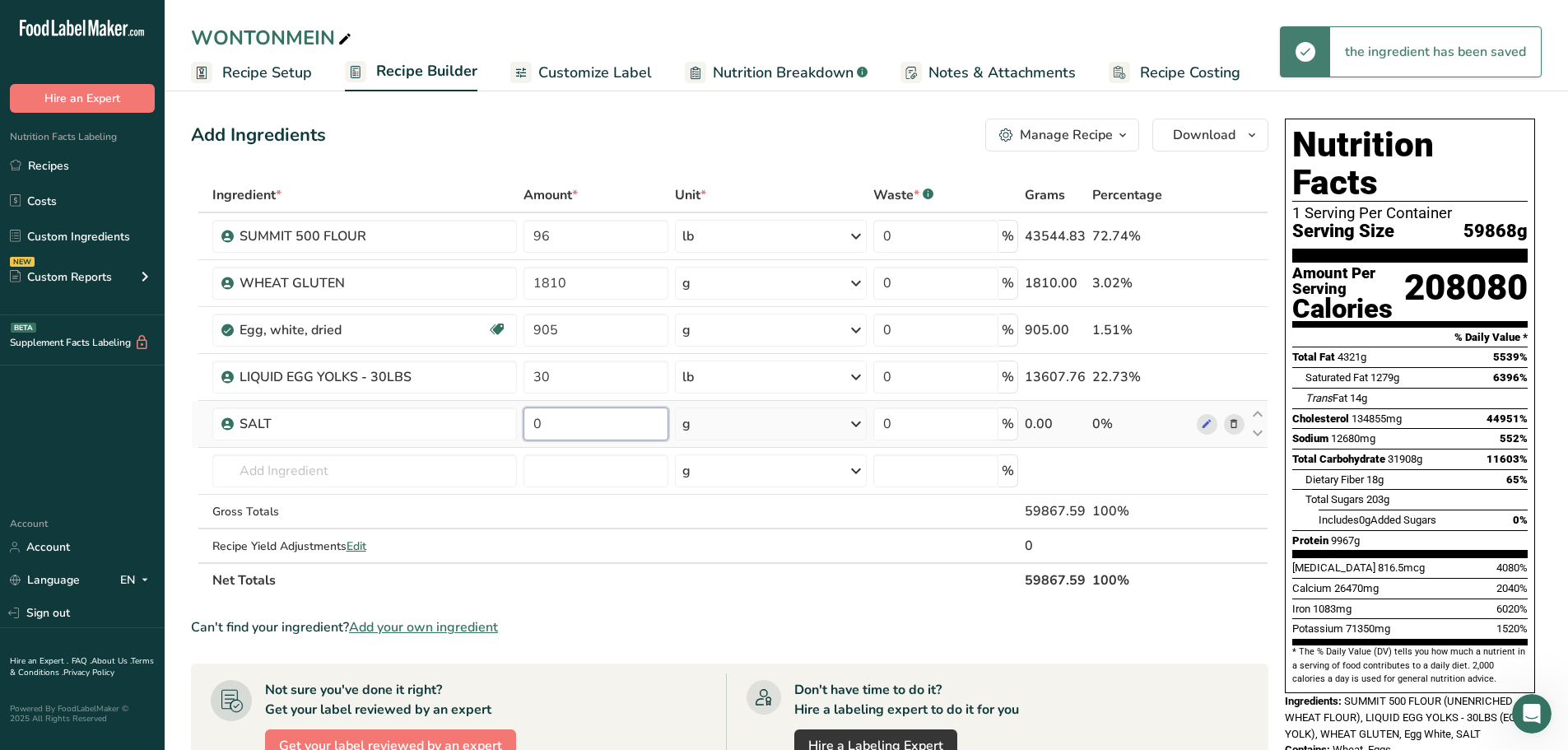
click at [579, 413] on input "0" at bounding box center [596, 424] width 145 height 33
type input "905"
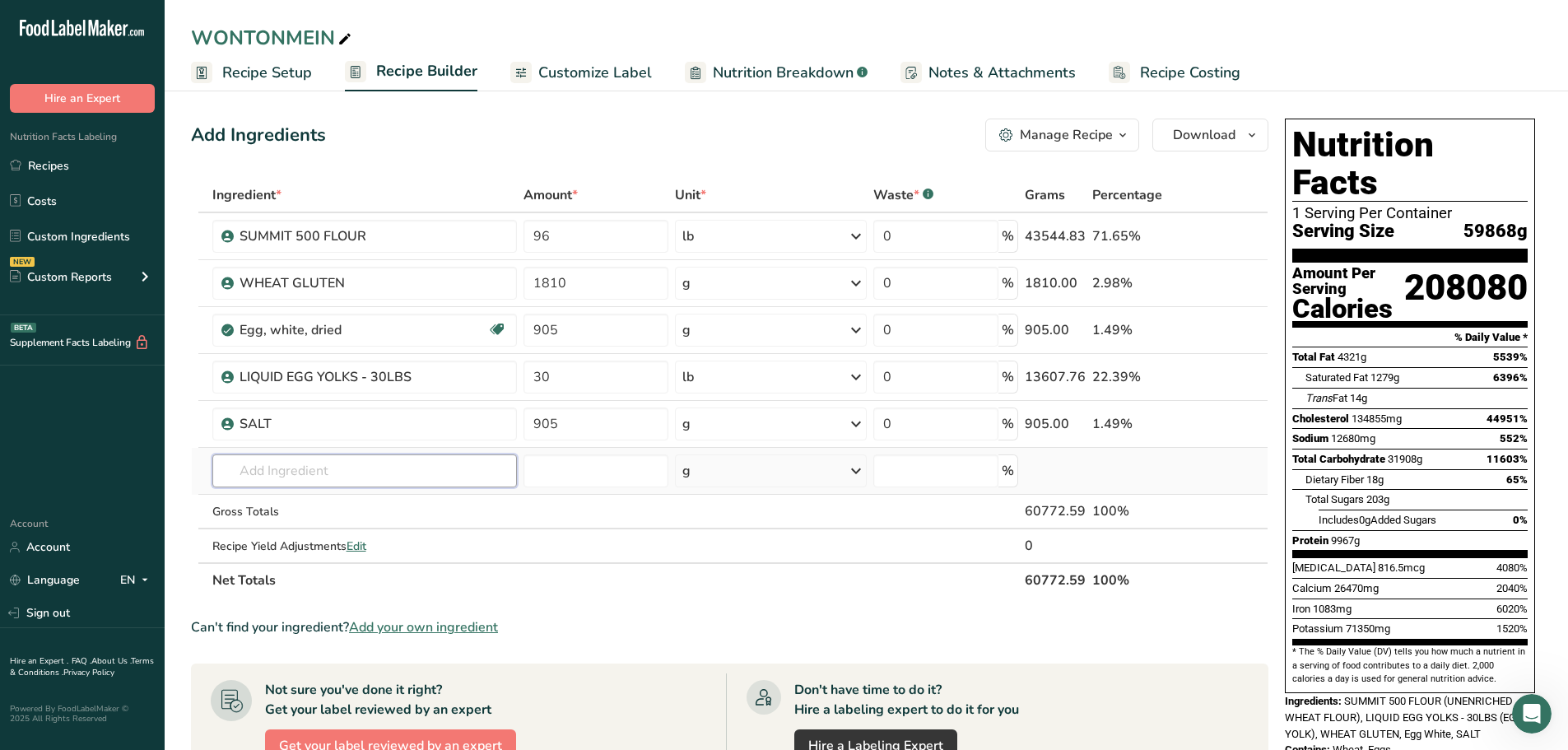
click at [282, 470] on div "Ingredient * Amount * Unit * Waste * .a-a{fill:#347362;}.b-a{fill:#fff;} Grams …" at bounding box center [730, 387] width 1077 height 420
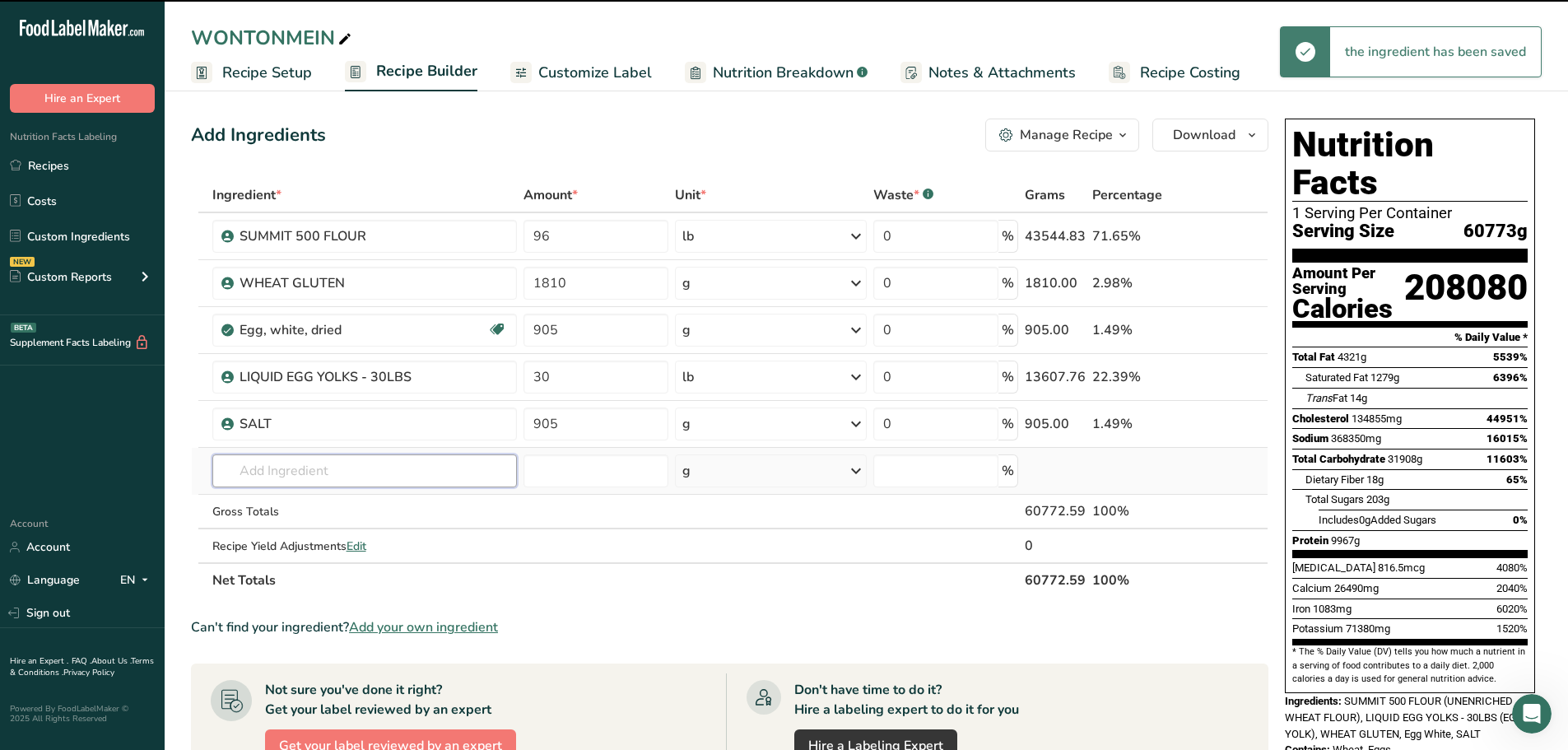
click at [302, 473] on input "text" at bounding box center [364, 471] width 305 height 33
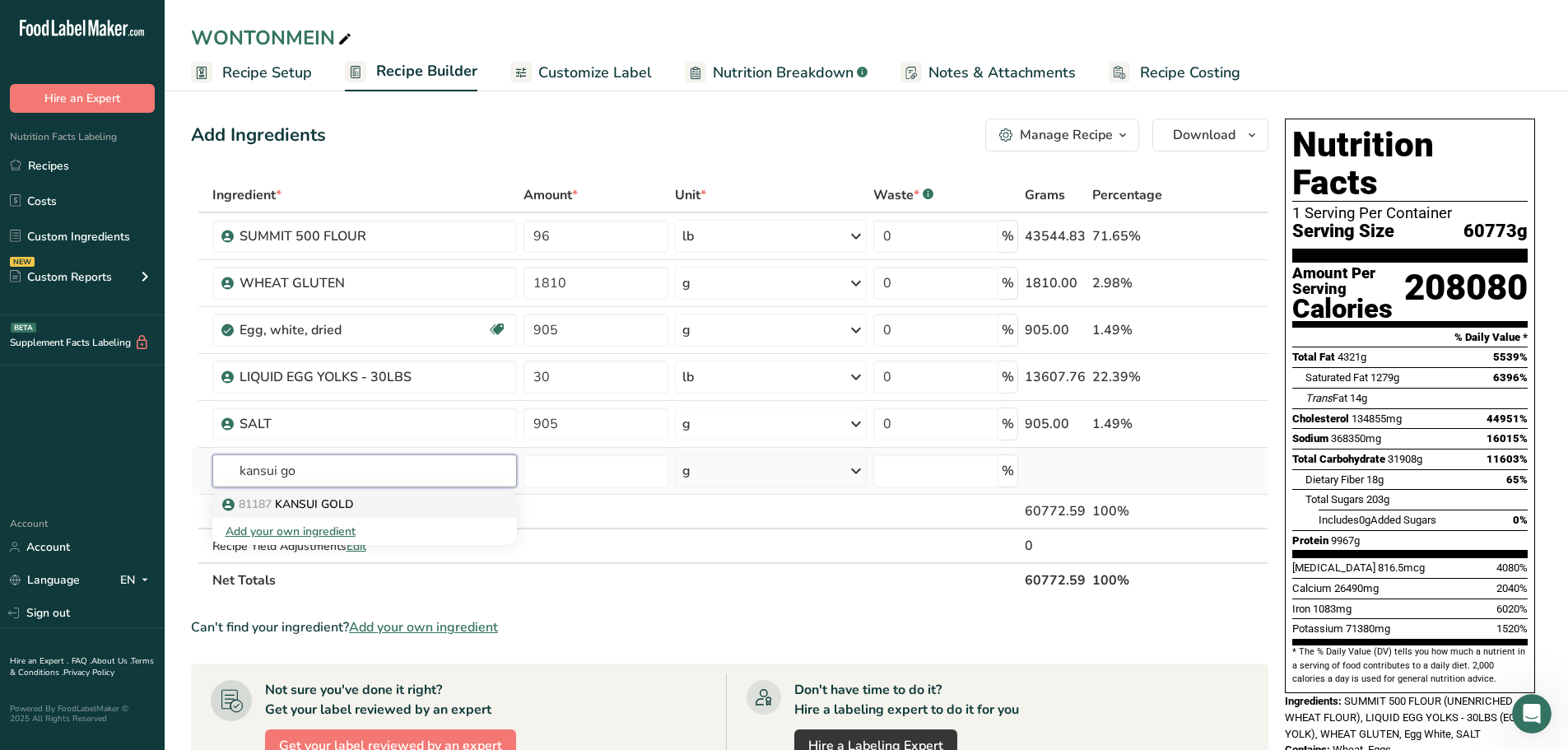
type input "kansui go"
click at [378, 506] on div "81187 KANSUI GOLD" at bounding box center [352, 504] width 253 height 18
type input "KANSUI GOLD"
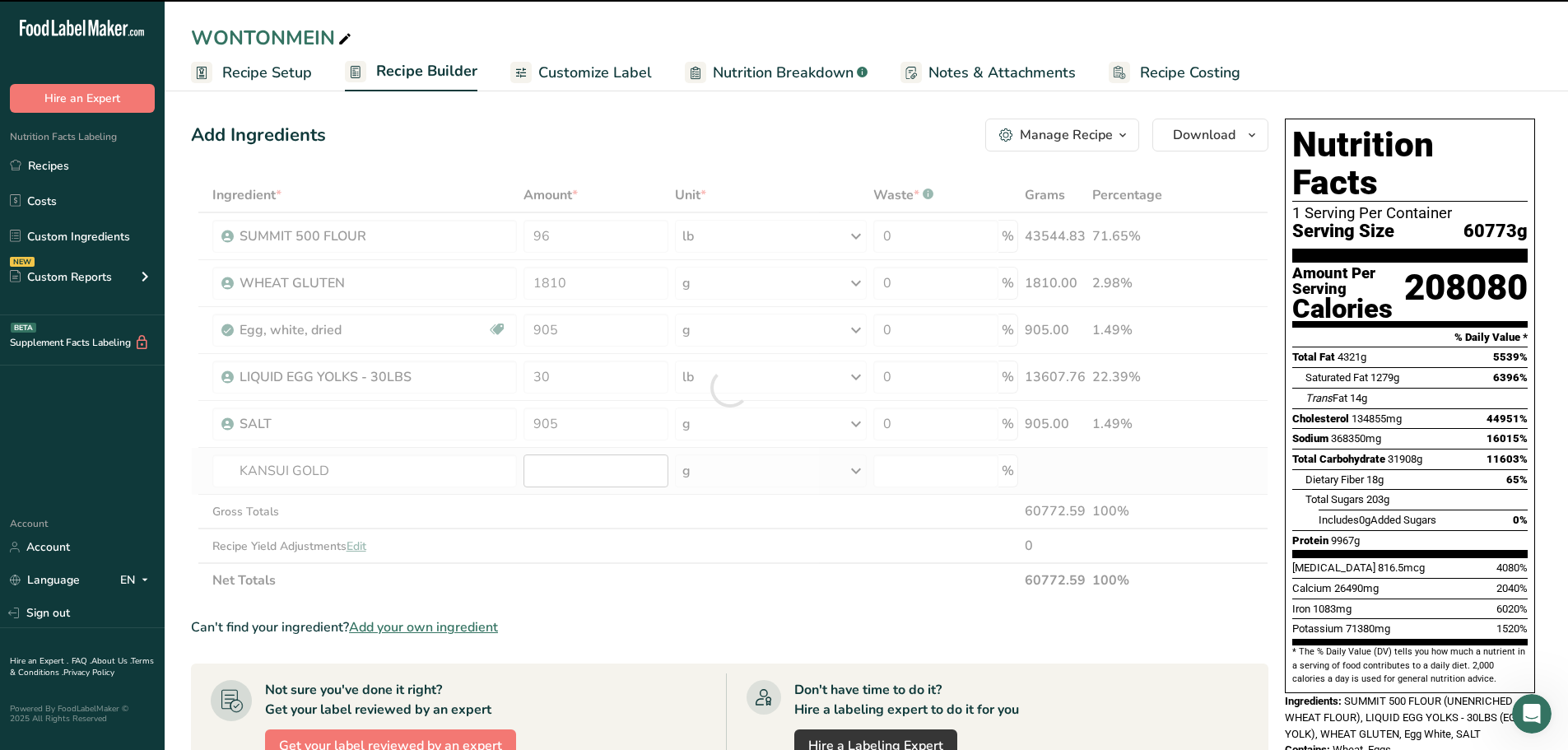
type input "0"
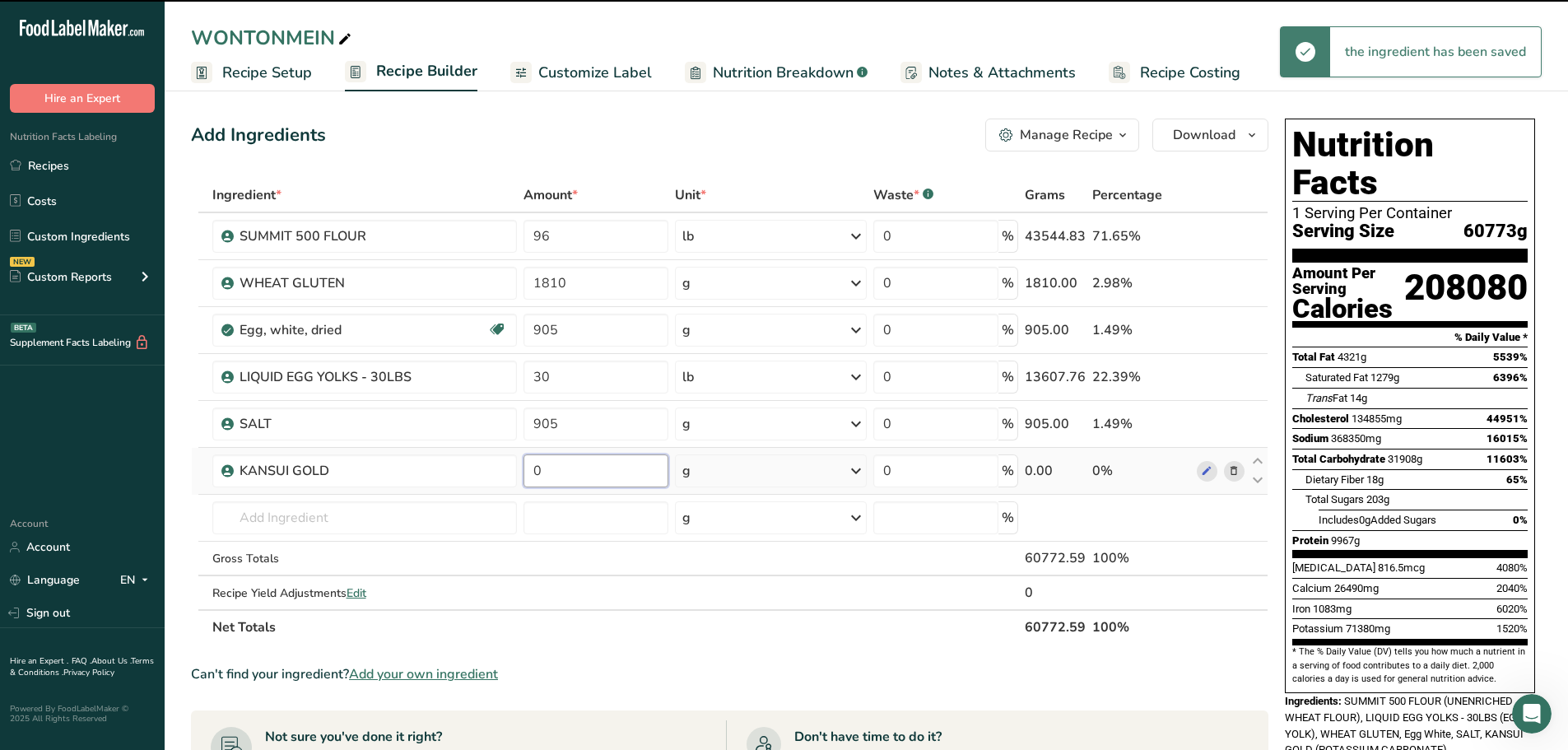
click at [595, 471] on input "0" at bounding box center [596, 471] width 145 height 33
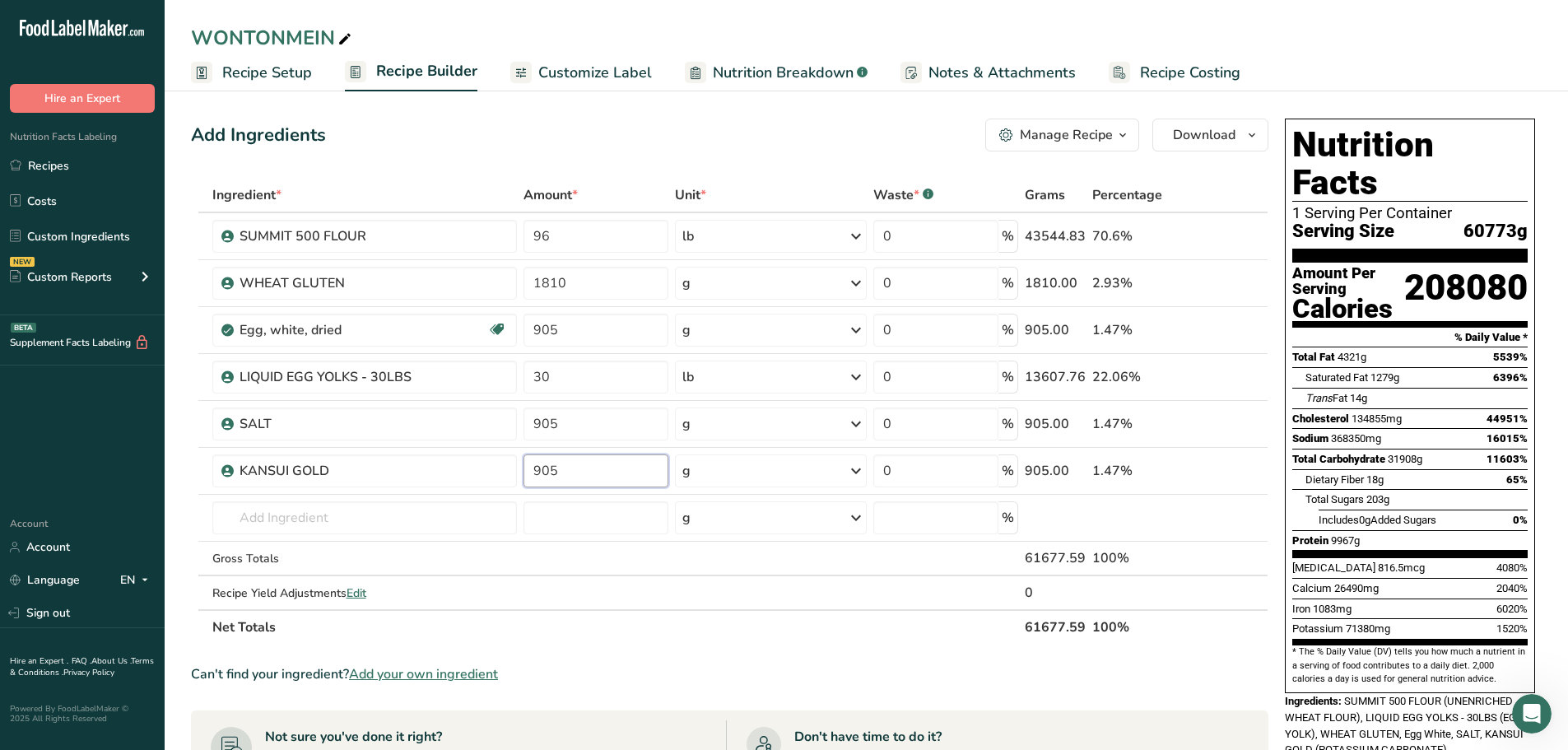
type input "905"
click at [678, 642] on div "Ingredient * Amount * Unit * Waste * .a-a{fill:#347362;}.b-a{fill:#fff;} Grams …" at bounding box center [730, 411] width 1077 height 467
click at [383, 503] on input "text" at bounding box center [364, 518] width 305 height 33
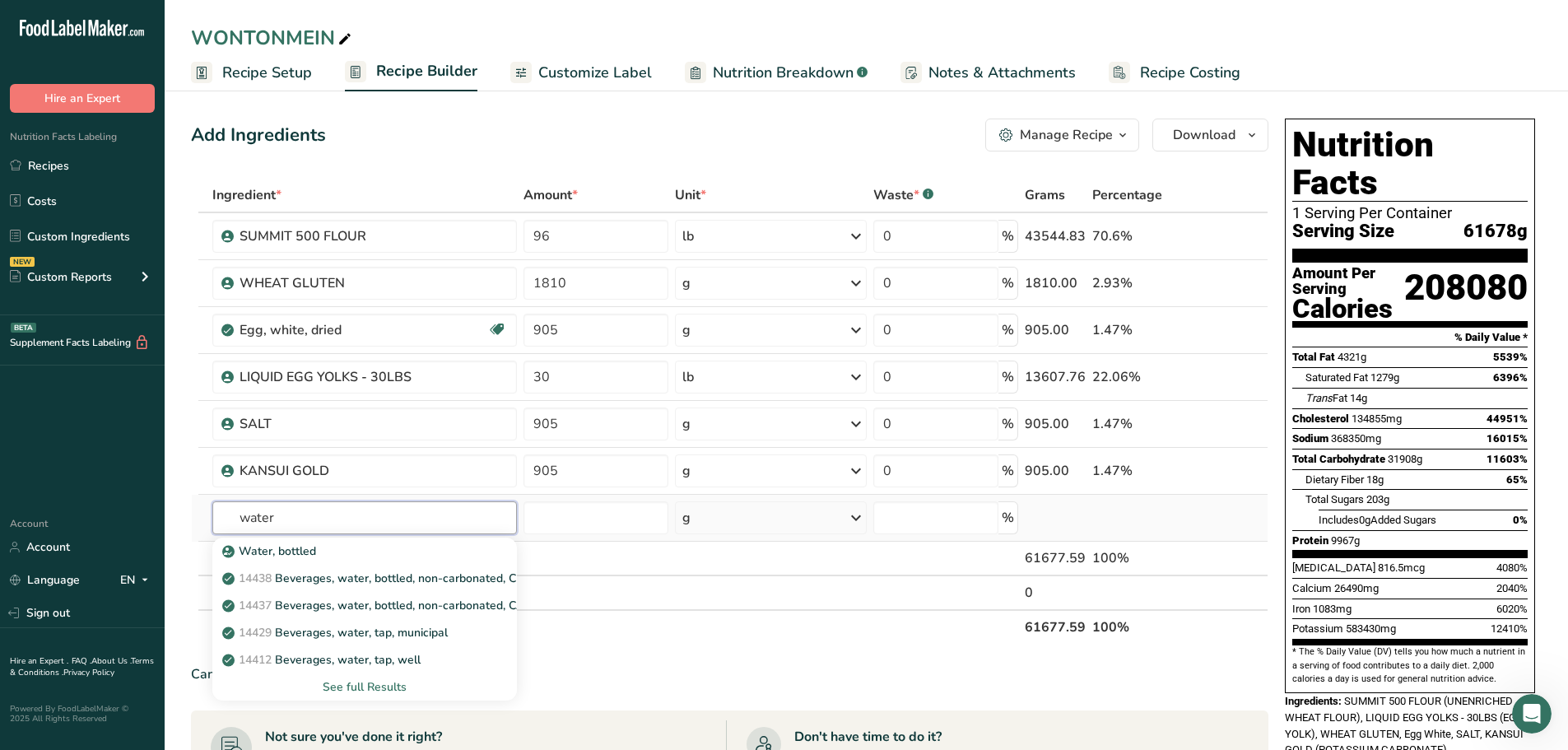
type input "water"
click at [368, 685] on div "See full Results" at bounding box center [365, 686] width 279 height 18
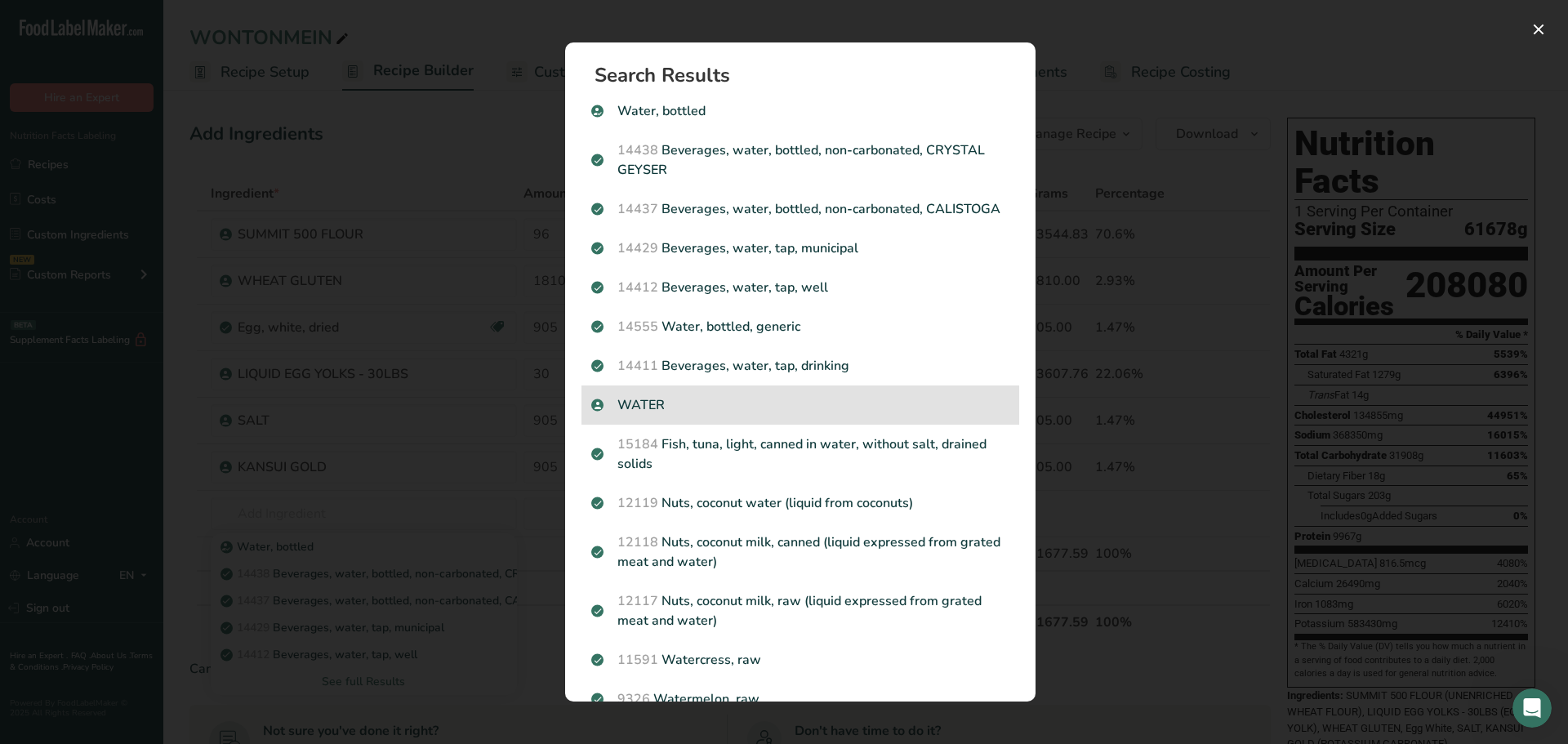
click at [811, 415] on p "WATER" at bounding box center [800, 404] width 418 height 19
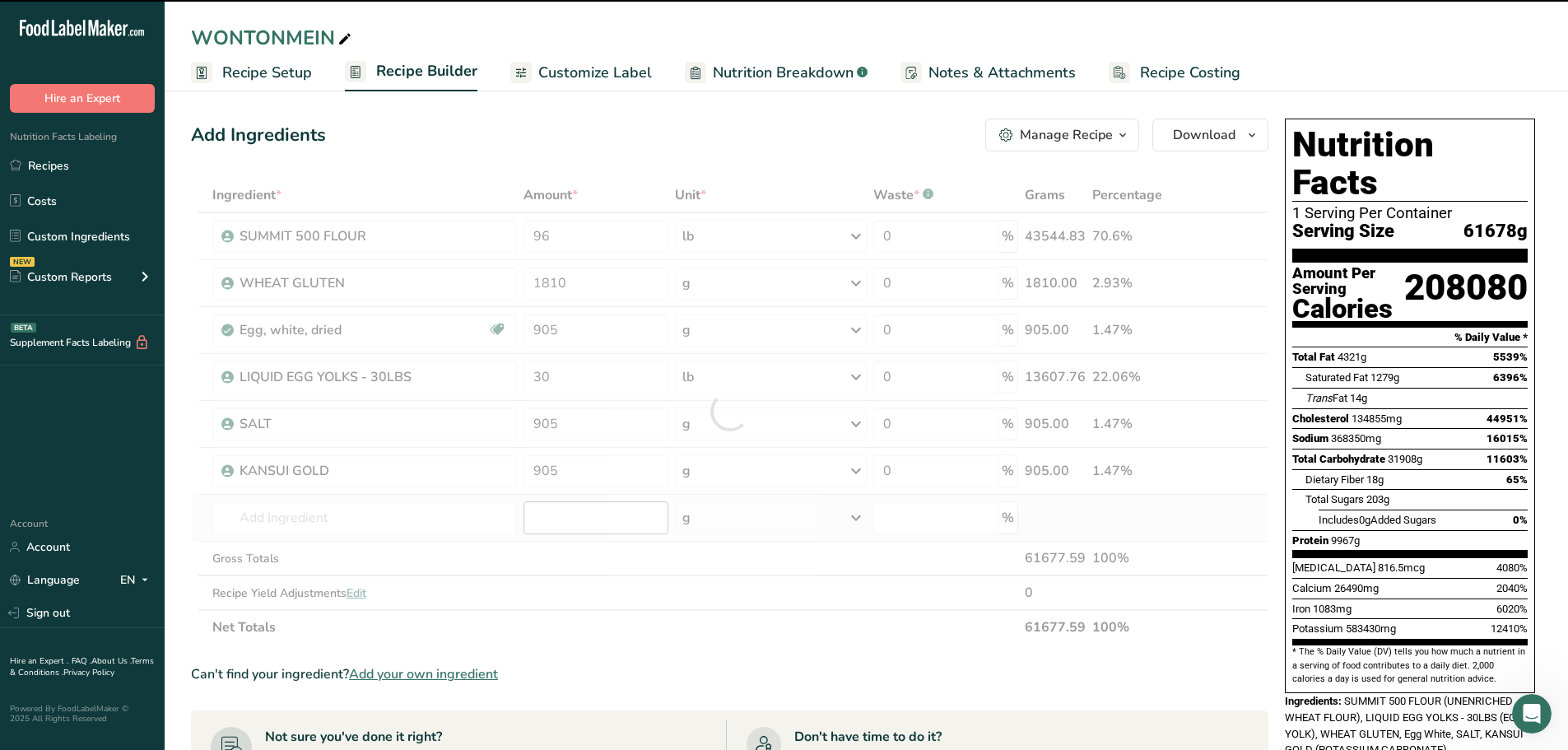
type input "0"
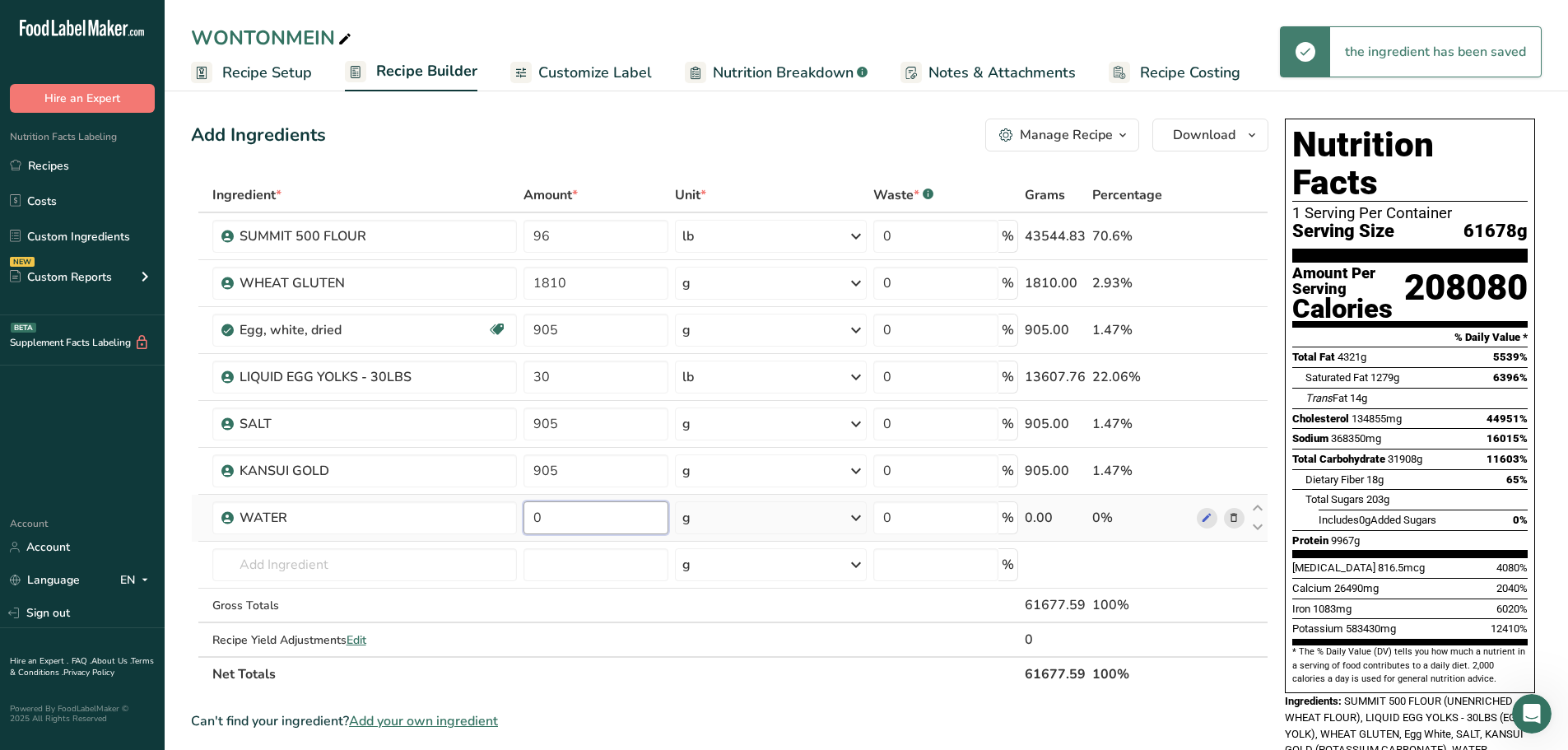
click at [587, 517] on input "0" at bounding box center [596, 518] width 145 height 33
type input "0.5"
click at [727, 506] on div "Ingredient * Amount * Unit * Waste * .a-a{fill:#347362;}.b-a{fill:#fff;} Grams …" at bounding box center [730, 435] width 1077 height 514
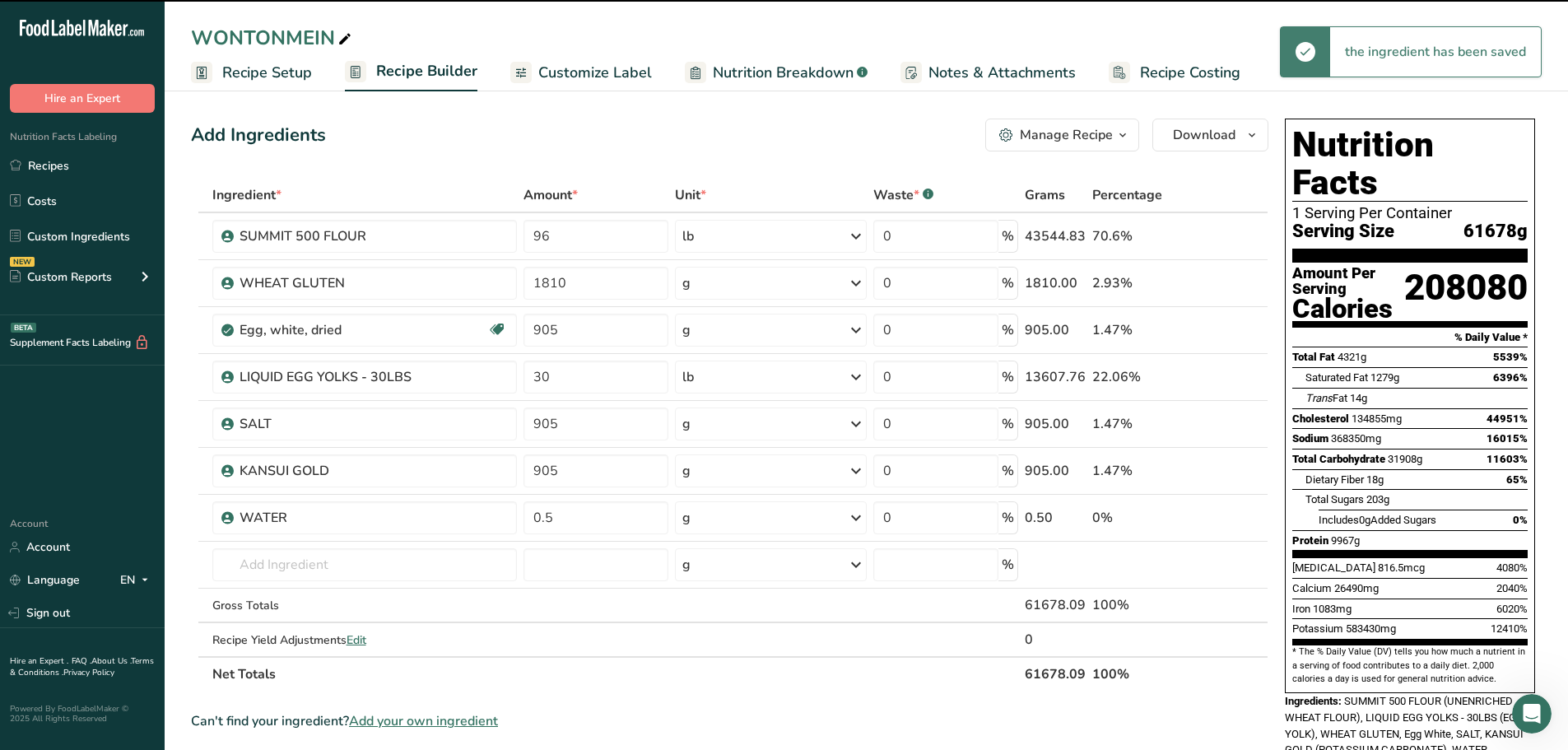
click at [766, 514] on div "g" at bounding box center [771, 518] width 192 height 33
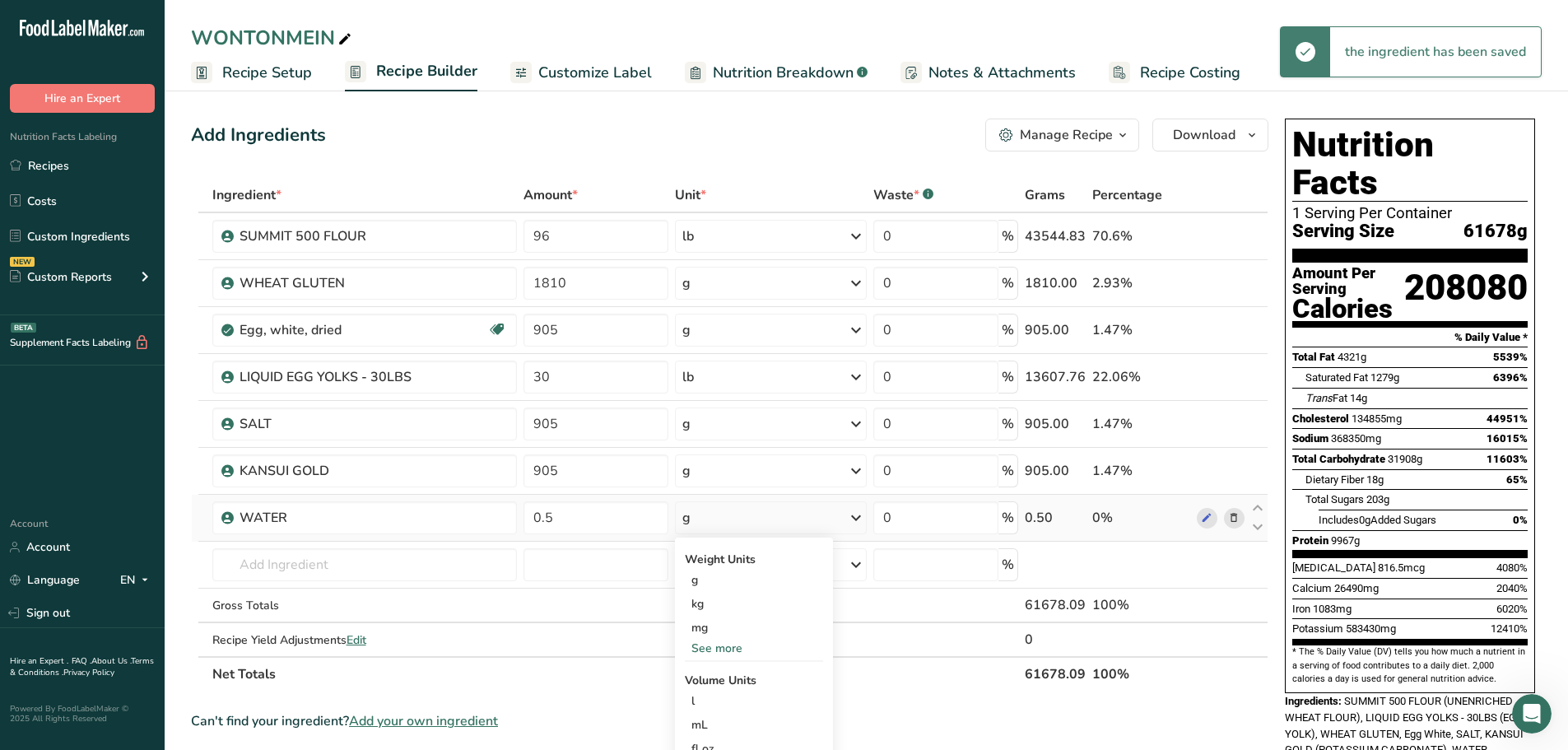
click at [724, 647] on div "See more" at bounding box center [754, 649] width 138 height 18
click at [699, 677] on div "lb" at bounding box center [754, 675] width 138 height 24
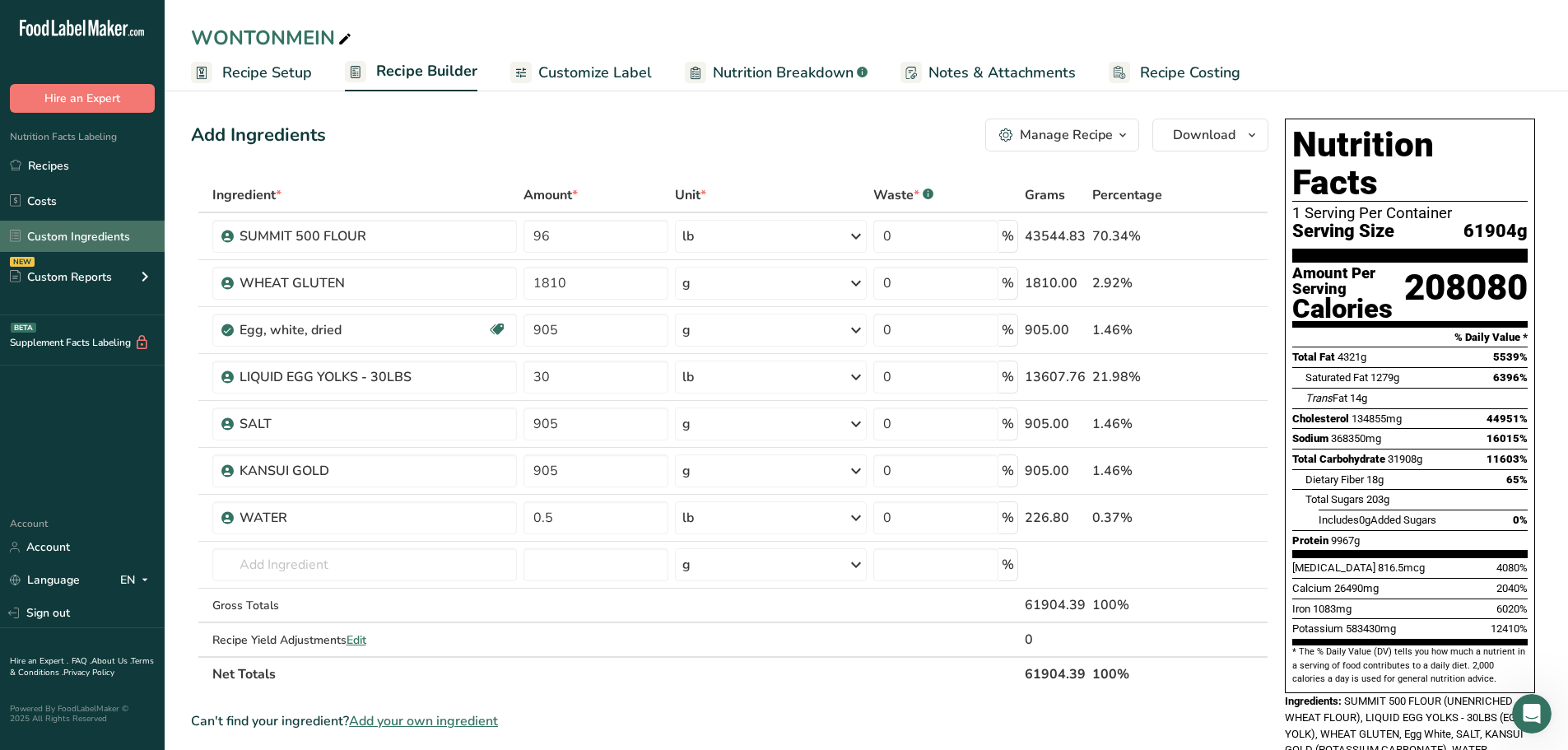
click at [90, 243] on link "Custom Ingredients" at bounding box center [82, 236] width 165 height 31
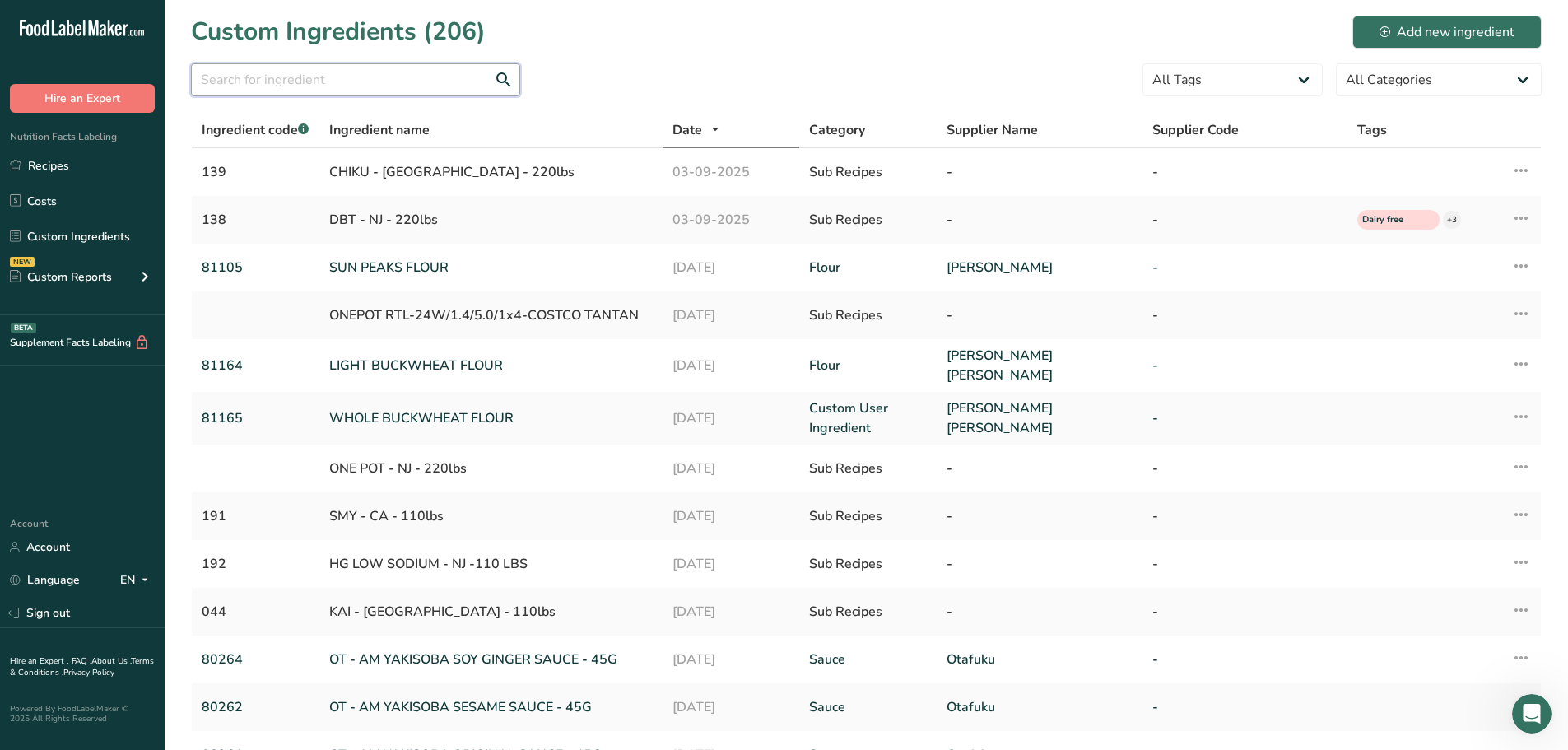
click at [338, 87] on input "text" at bounding box center [355, 80] width 329 height 33
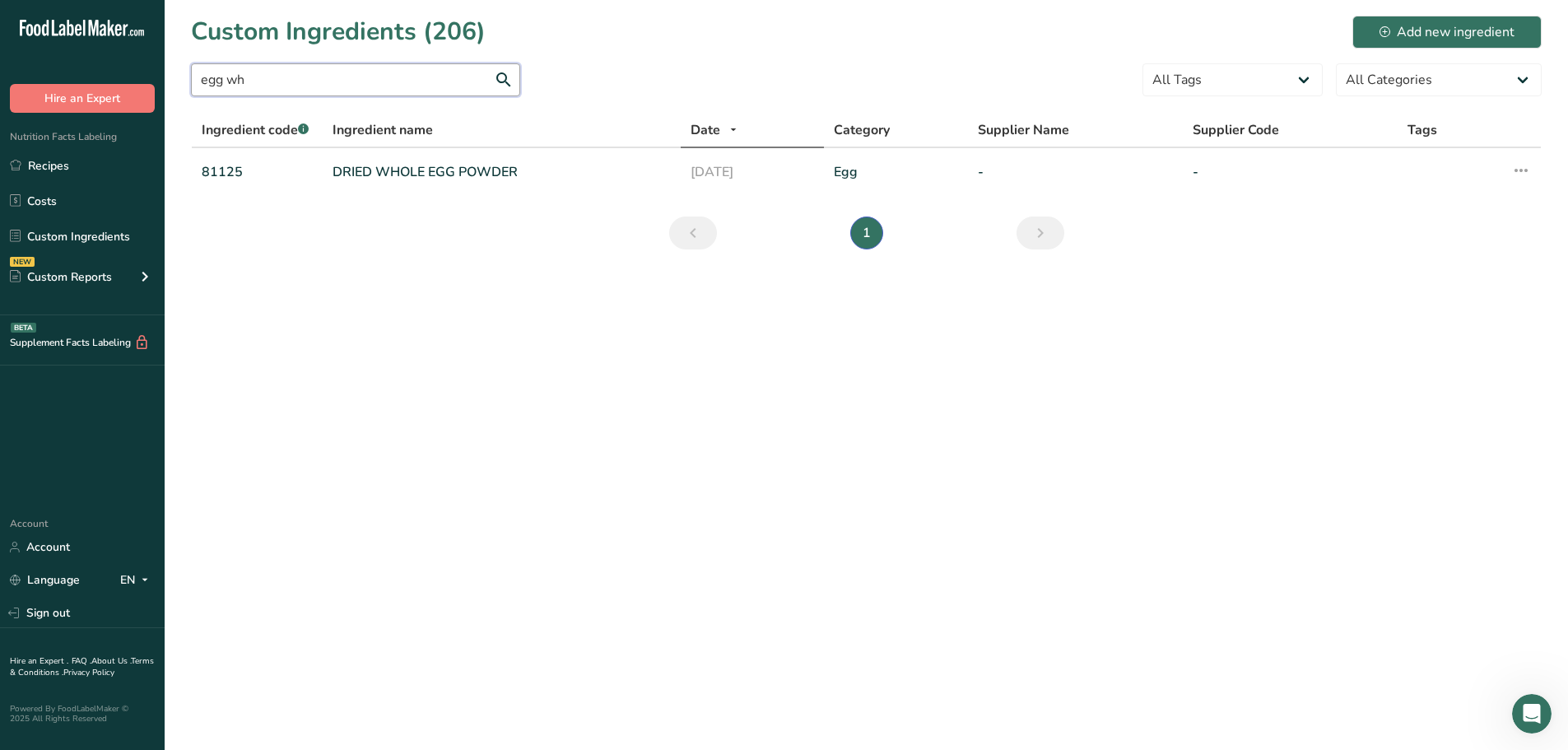
type input "egg wh"
click at [60, 173] on link "Recipes" at bounding box center [82, 165] width 165 height 31
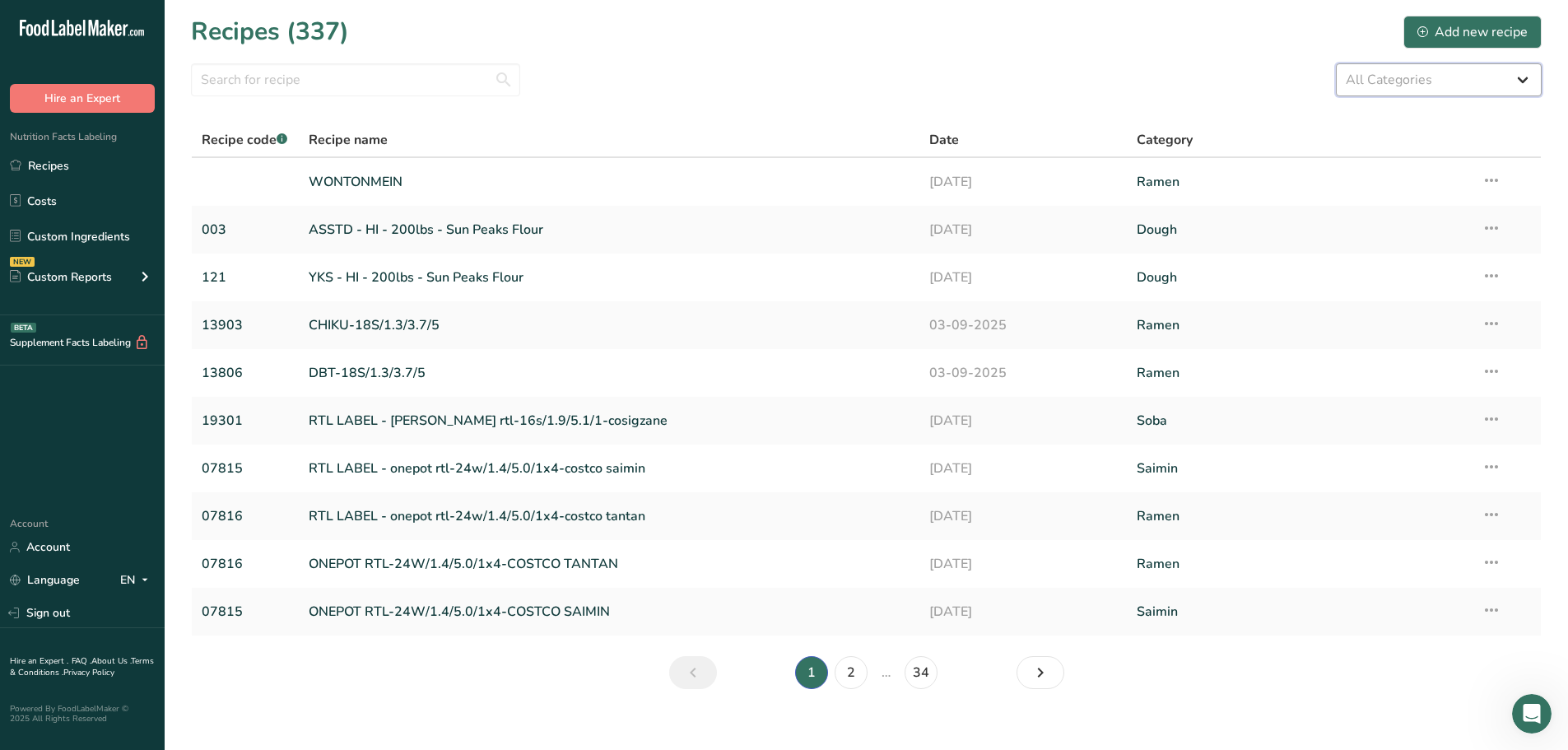
click at [1467, 80] on select "All Categories Baked Goods [GEOGRAPHIC_DATA] Chow Fun Chow Mein Coloring Confec…" at bounding box center [1439, 80] width 206 height 33
click at [1053, 78] on div "All Categories Baked Goods [GEOGRAPHIC_DATA] Chow Fun Chow Mein Coloring Confec…" at bounding box center [866, 80] width 1351 height 33
click at [103, 239] on link "Custom Ingredients" at bounding box center [82, 236] width 165 height 31
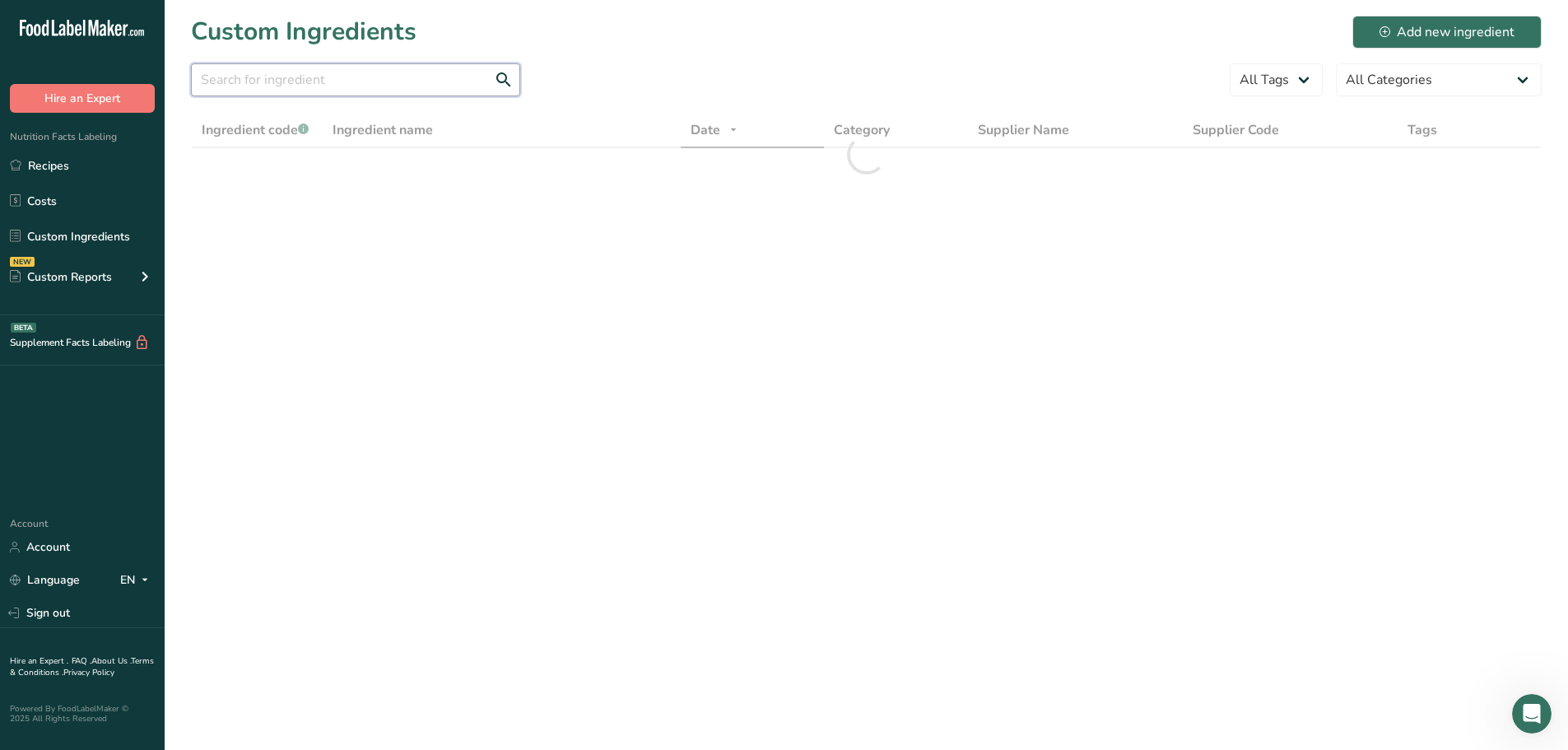
click at [303, 80] on input "text" at bounding box center [355, 80] width 329 height 33
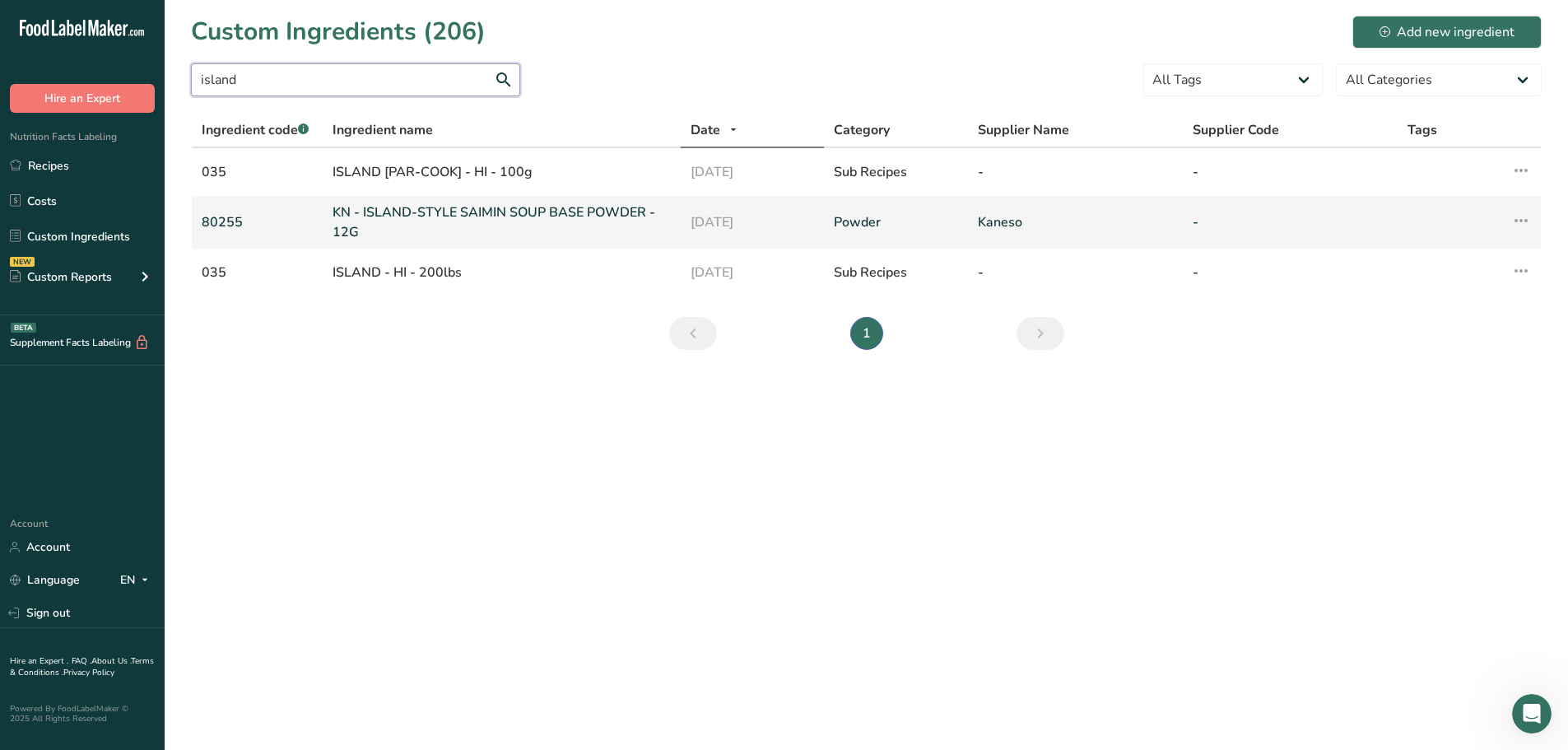
type input "island"
click at [513, 214] on link "KN - ISLAND-STYLE SAIMIN SOUP BASE POWDER - 12G" at bounding box center [502, 222] width 339 height 40
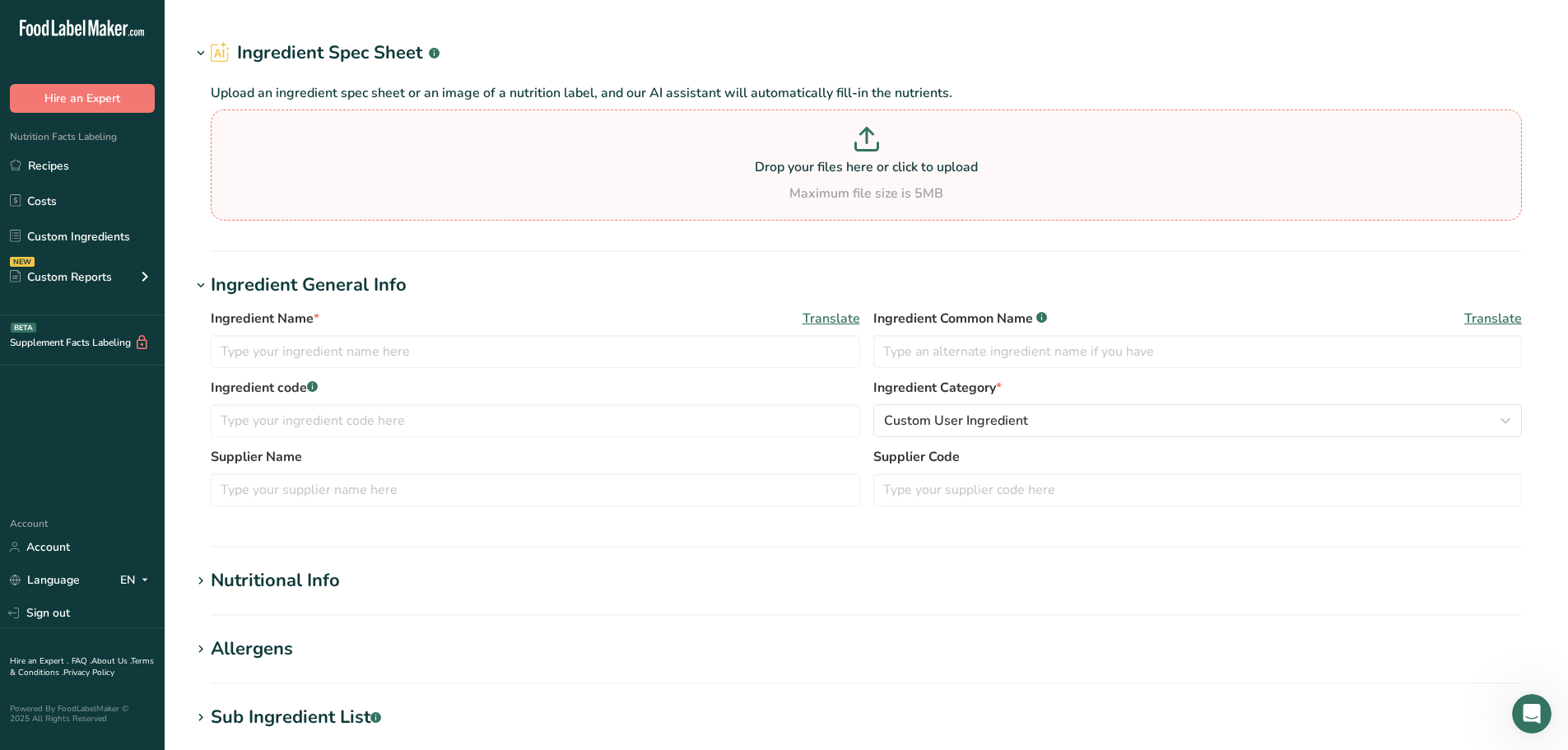
type input "KN - ISLAND-STYLE SAIMIN SOUP BASE POWDER - 12G"
type input "80255"
type input "Kaneso"
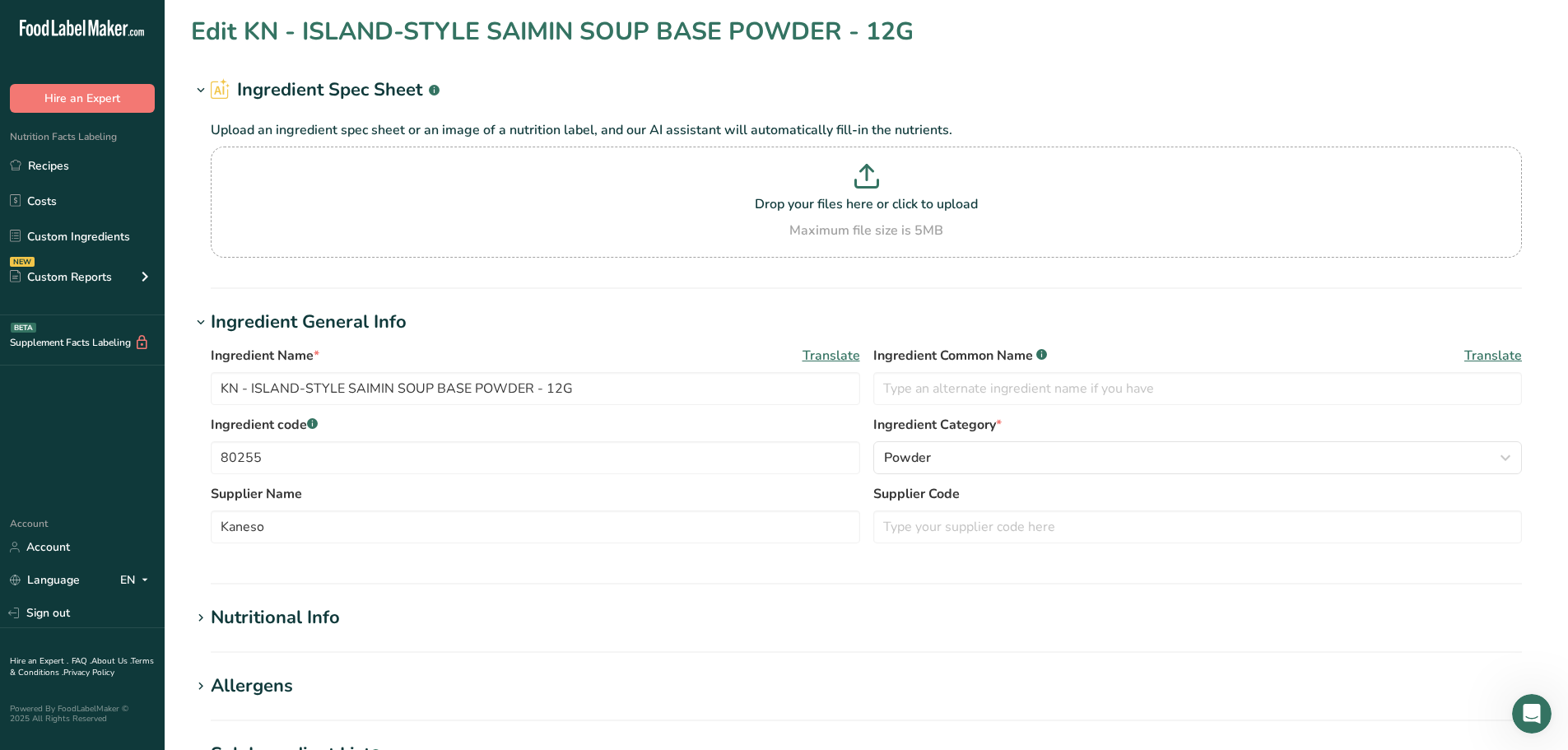
scroll to position [411, 0]
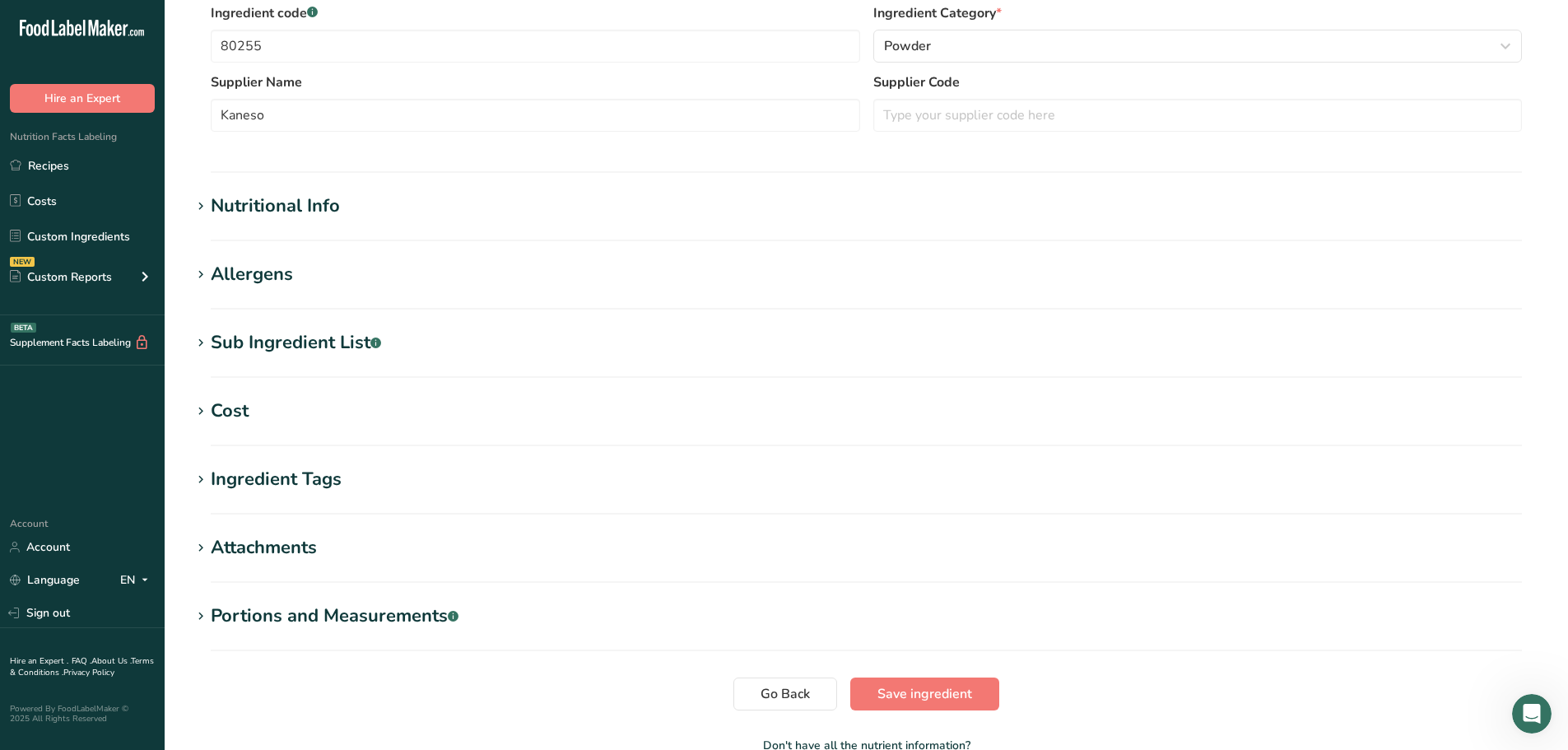
click at [313, 277] on h1 "Allergens" at bounding box center [866, 274] width 1351 height 27
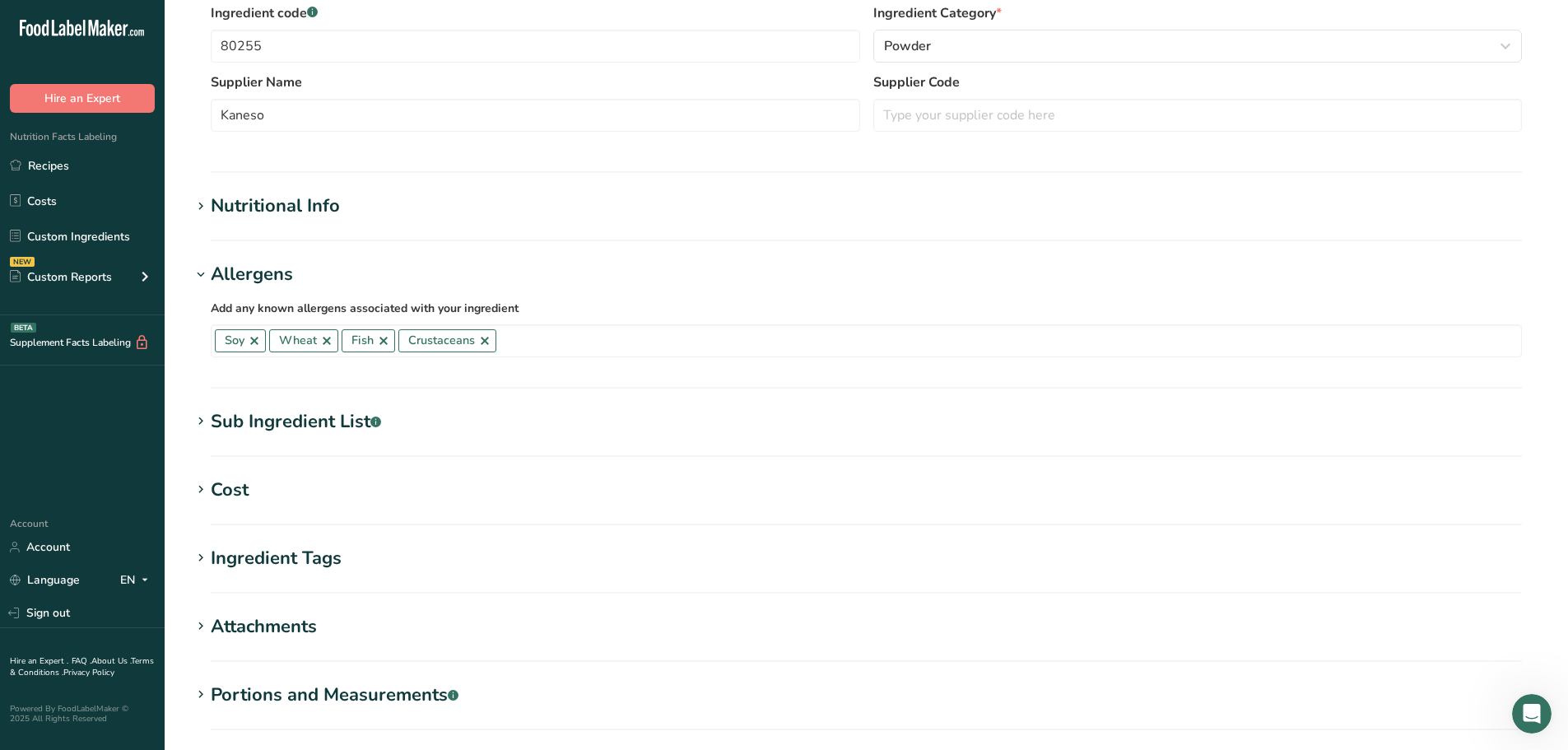
click at [251, 274] on div "Allergens" at bounding box center [252, 274] width 82 height 27
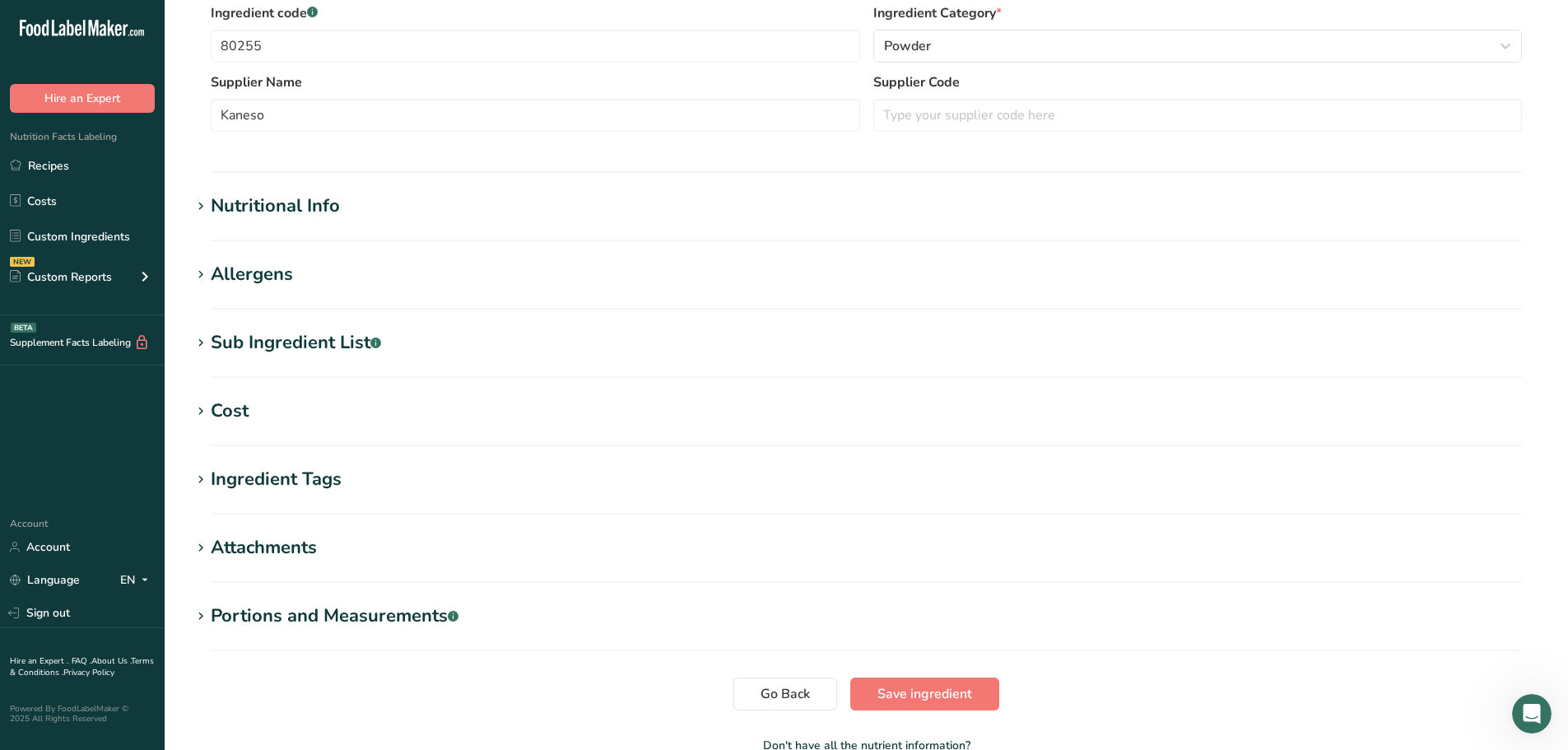
click at [268, 348] on div "Sub Ingredient List .a-a{fill:#347362;}.b-a{fill:#fff;}" at bounding box center [296, 342] width 171 height 27
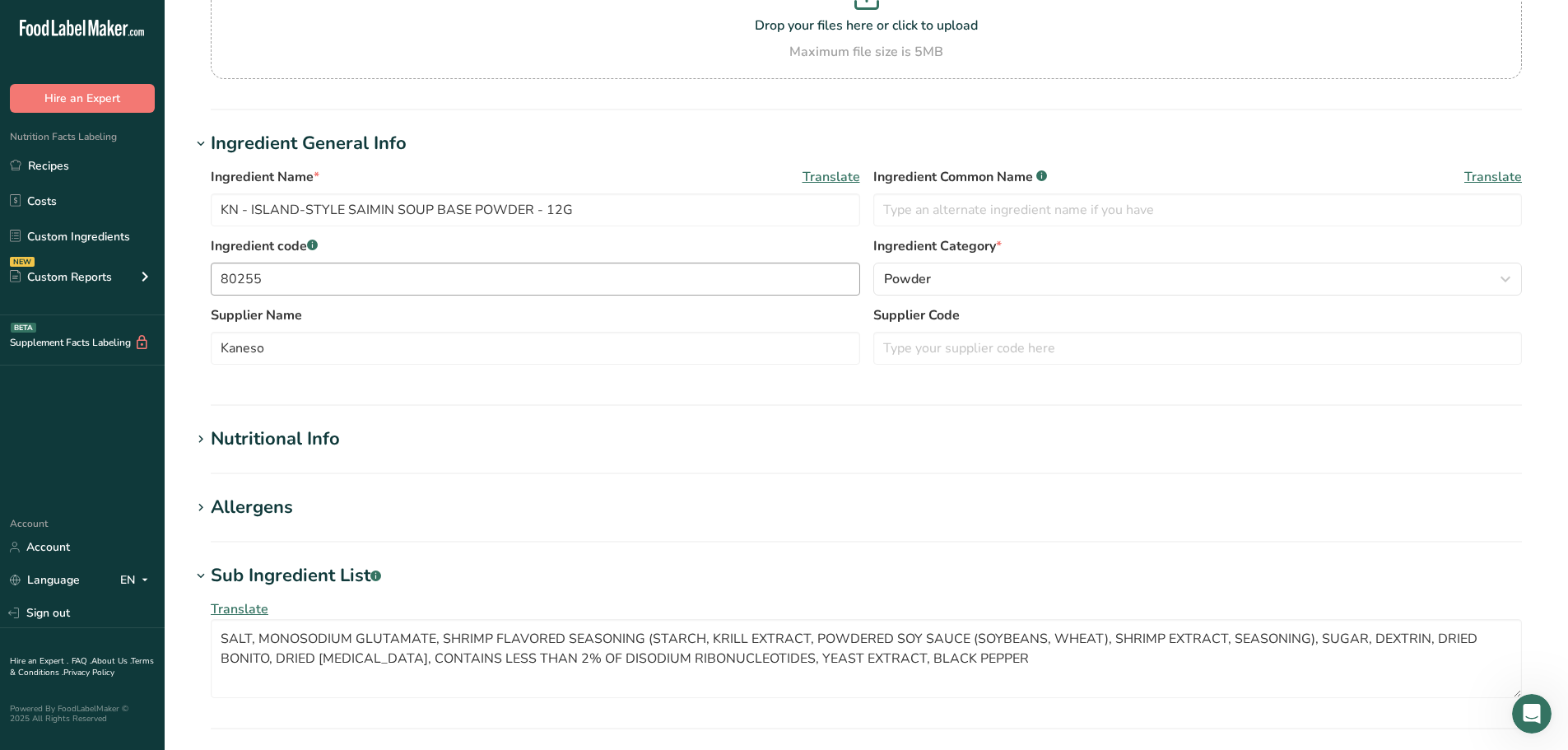
scroll to position [494, 0]
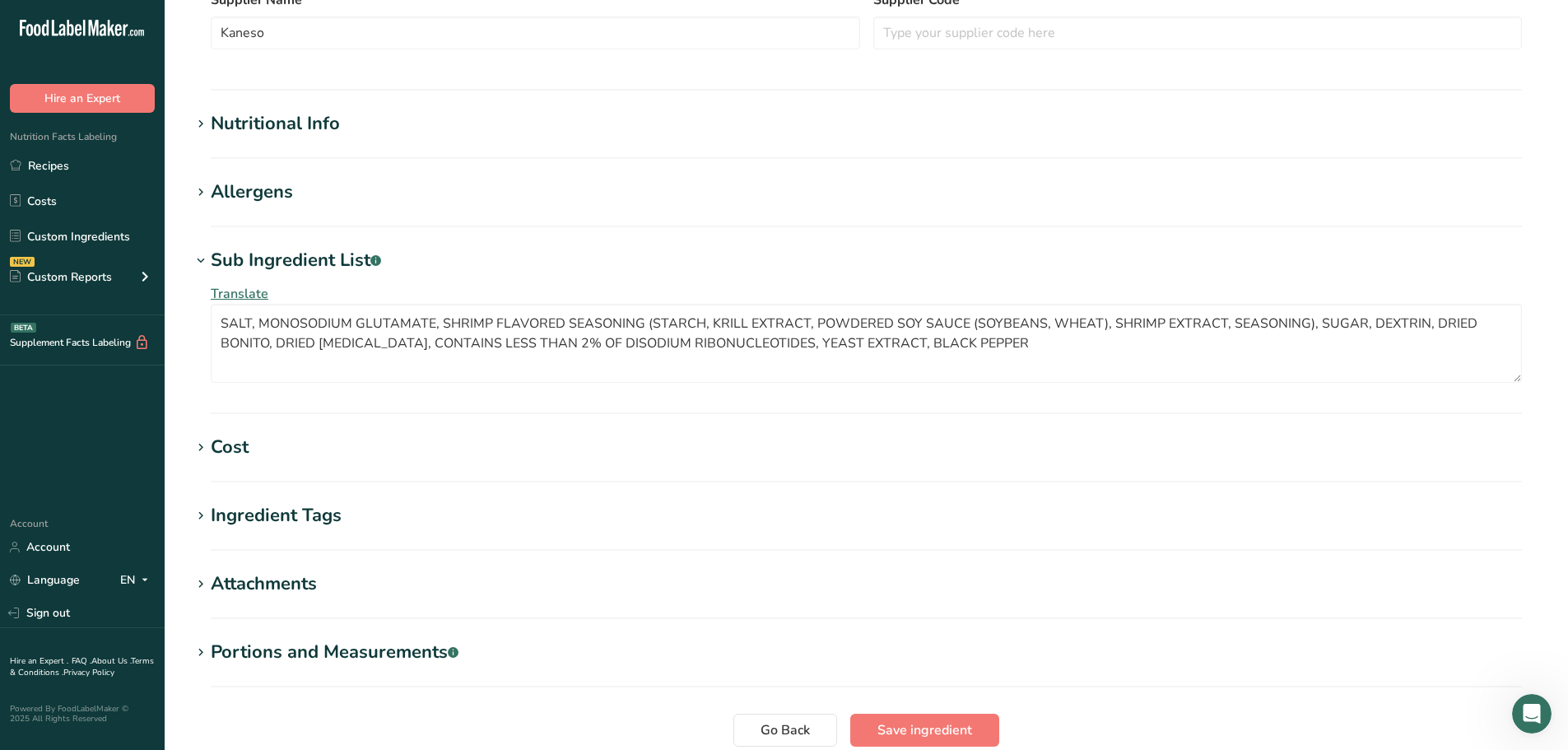
click at [293, 186] on h1 "Allergens" at bounding box center [866, 192] width 1351 height 27
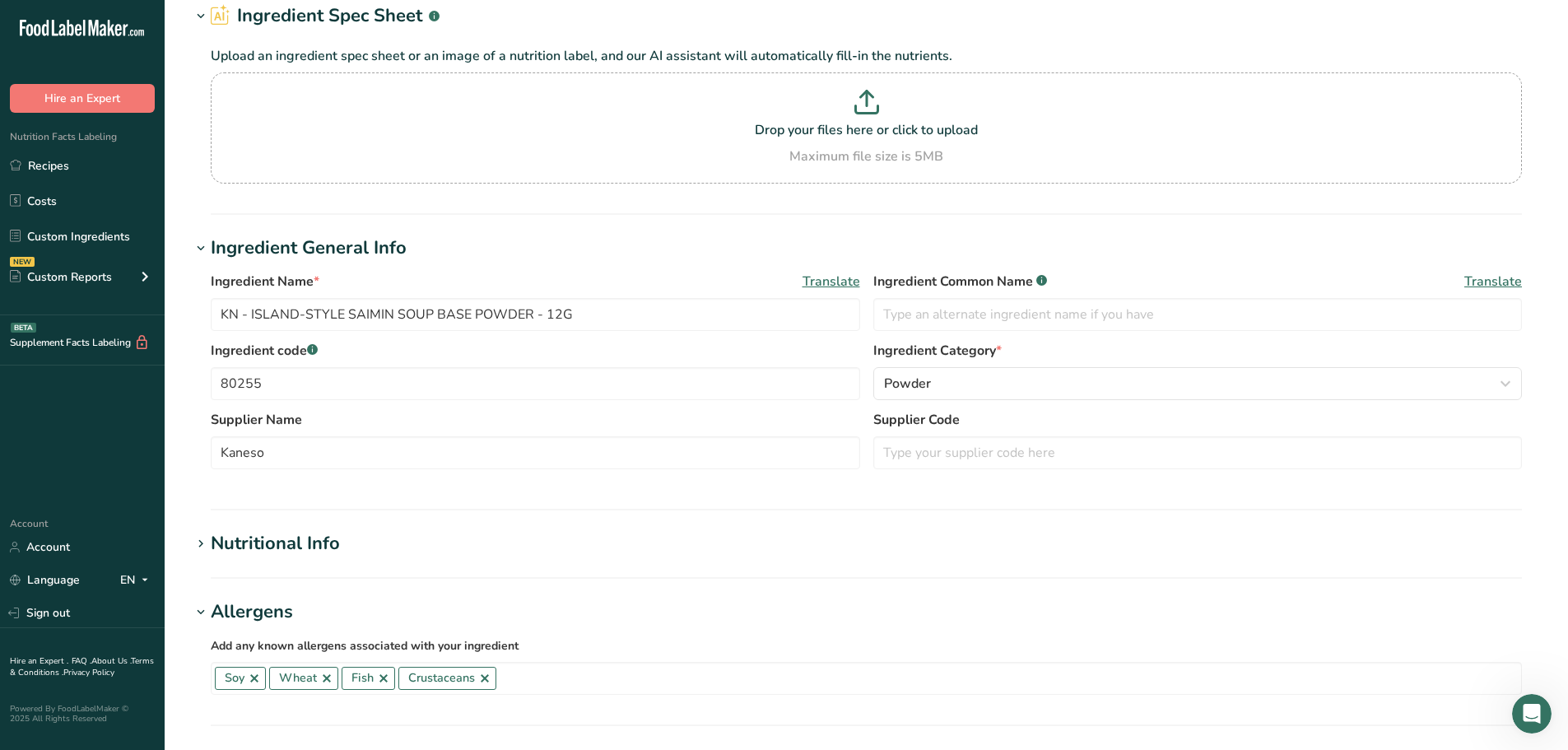
scroll to position [0, 0]
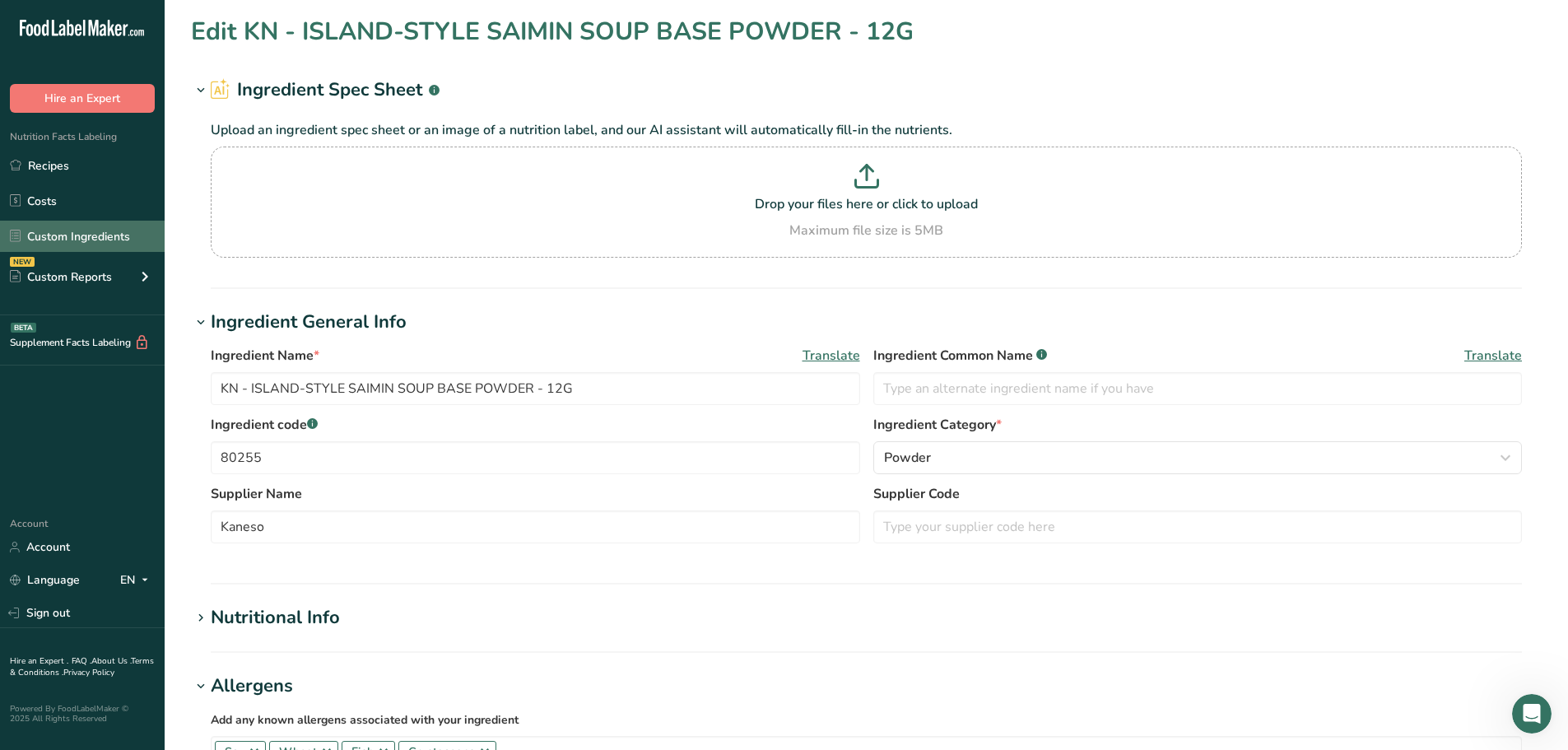
click at [81, 231] on link "Custom Ingredients" at bounding box center [82, 236] width 165 height 31
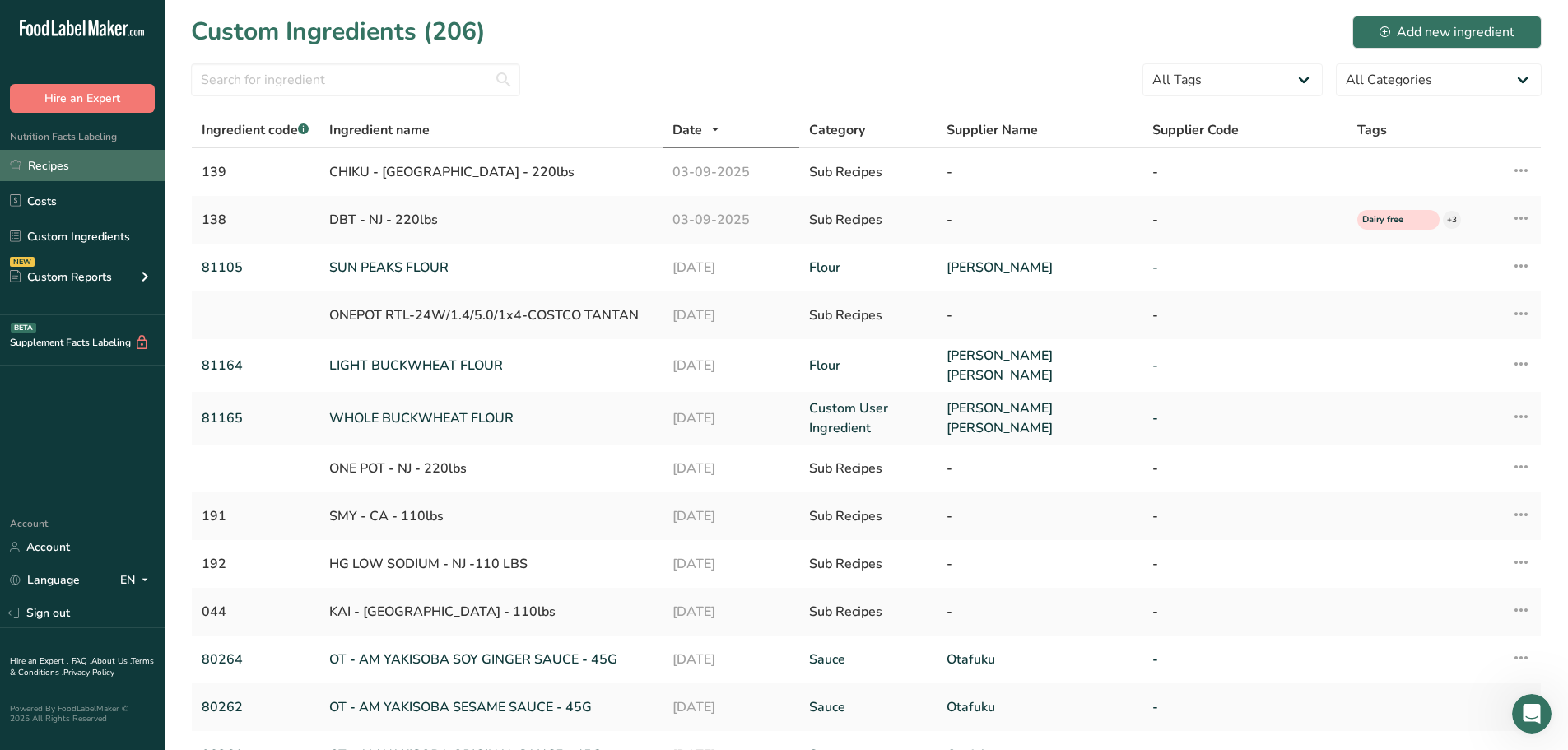
click at [65, 160] on link "Recipes" at bounding box center [82, 165] width 165 height 31
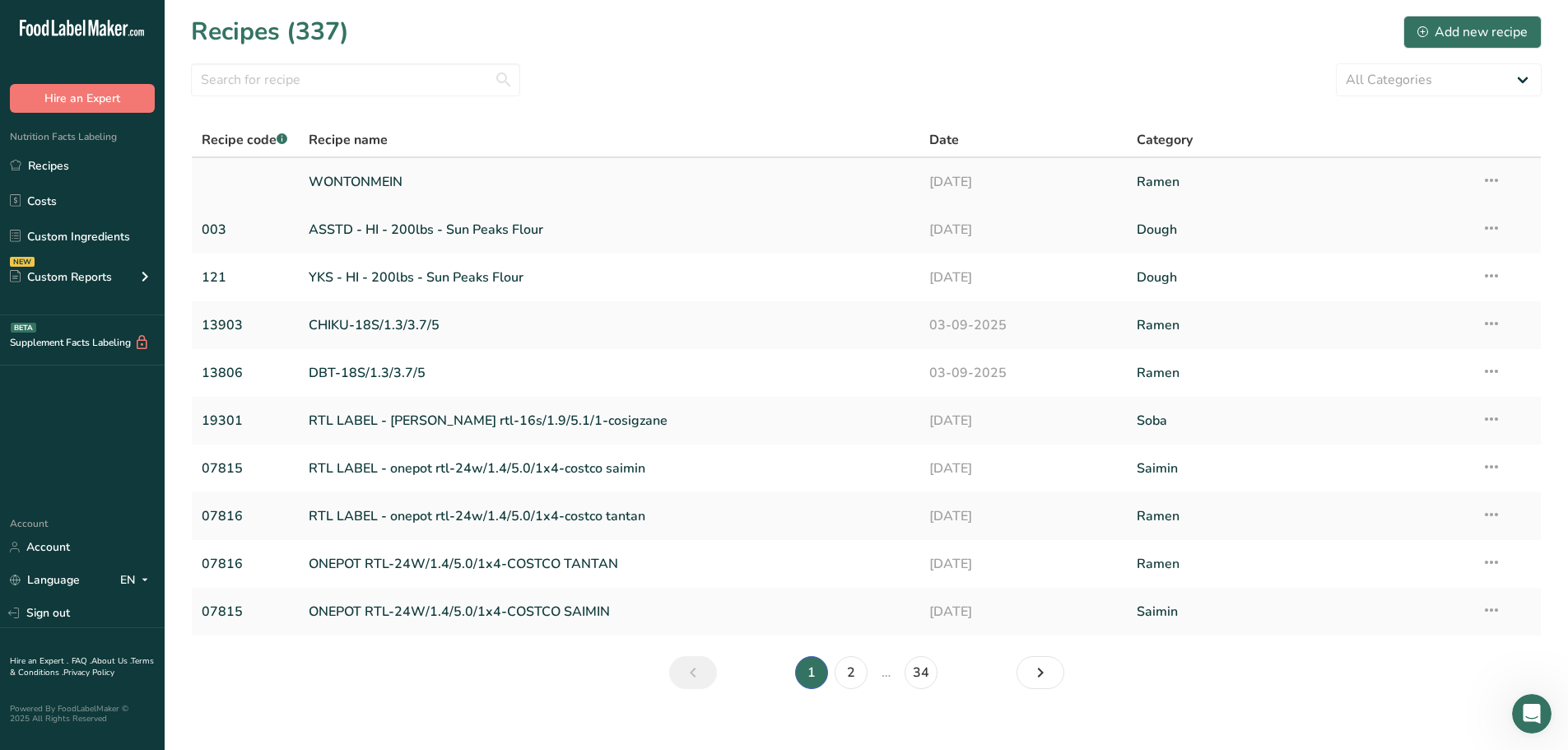
click at [409, 185] on link "WONTONMEIN" at bounding box center [610, 182] width 601 height 34
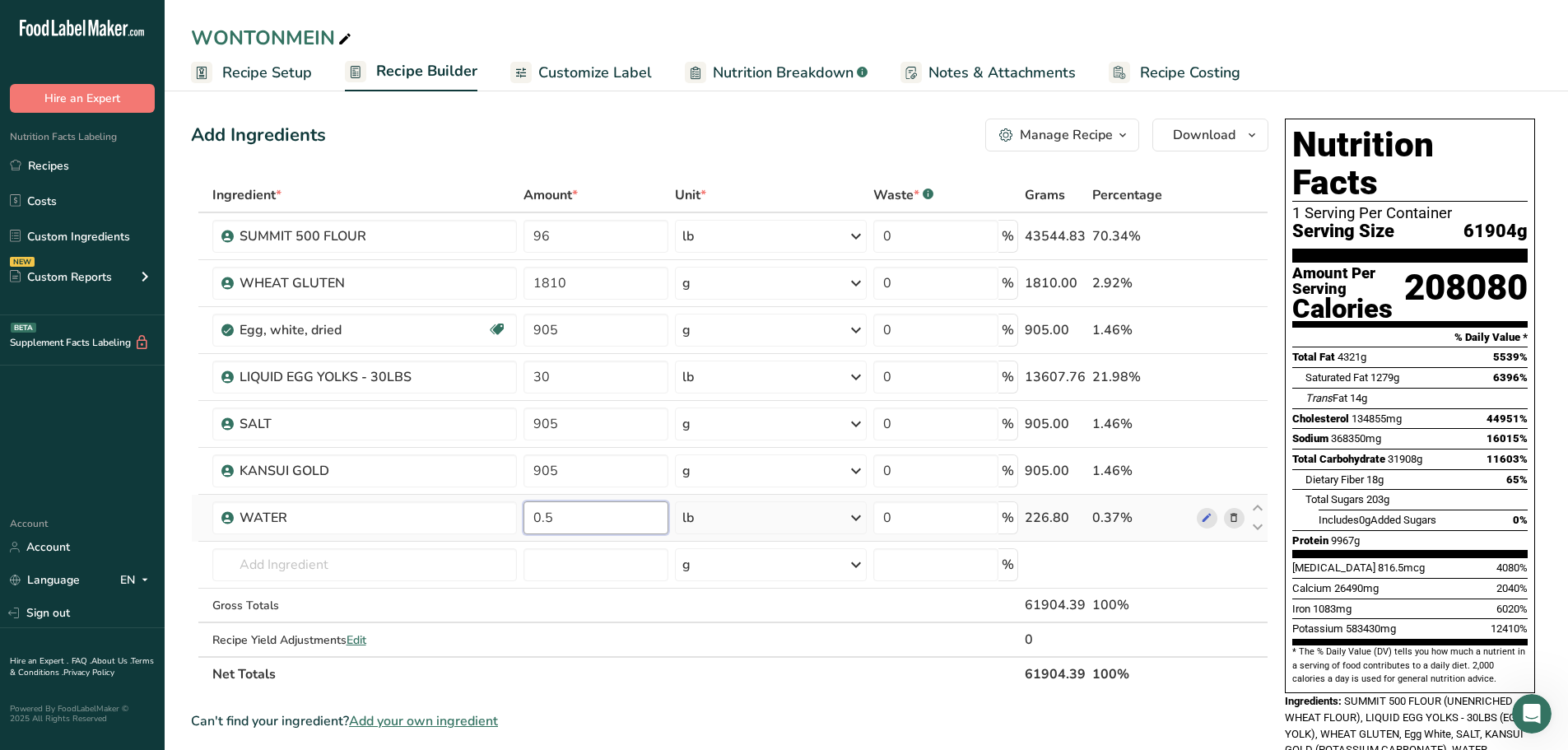
click at [586, 510] on input "0.5" at bounding box center [596, 518] width 145 height 33
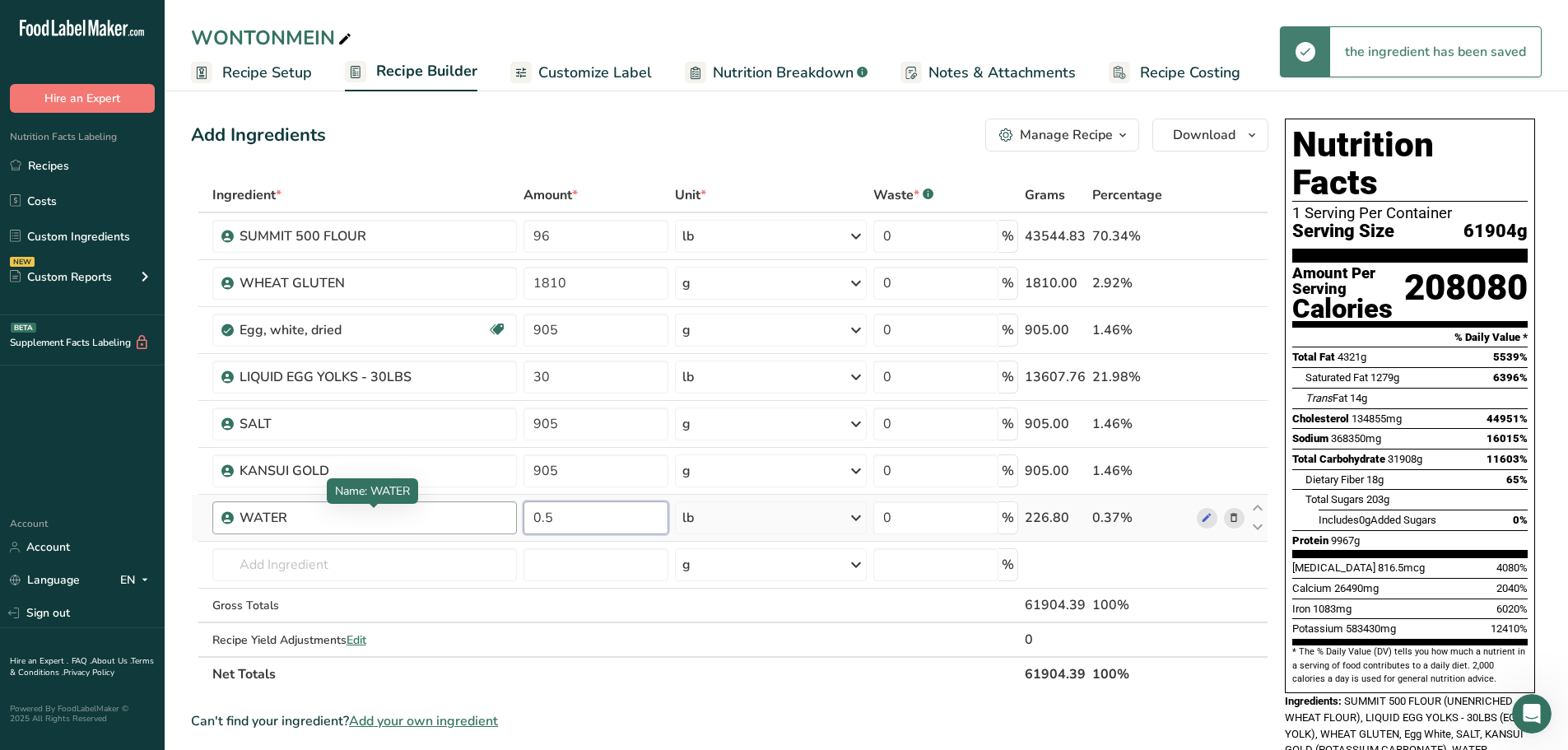
drag, startPoint x: 608, startPoint y: 526, endPoint x: 435, endPoint y: 521, distance: 173.1
click at [435, 521] on tr "WATER 0.5 lb Weight Units g kg mg See more Volume Units l Volume units require …" at bounding box center [730, 518] width 1076 height 47
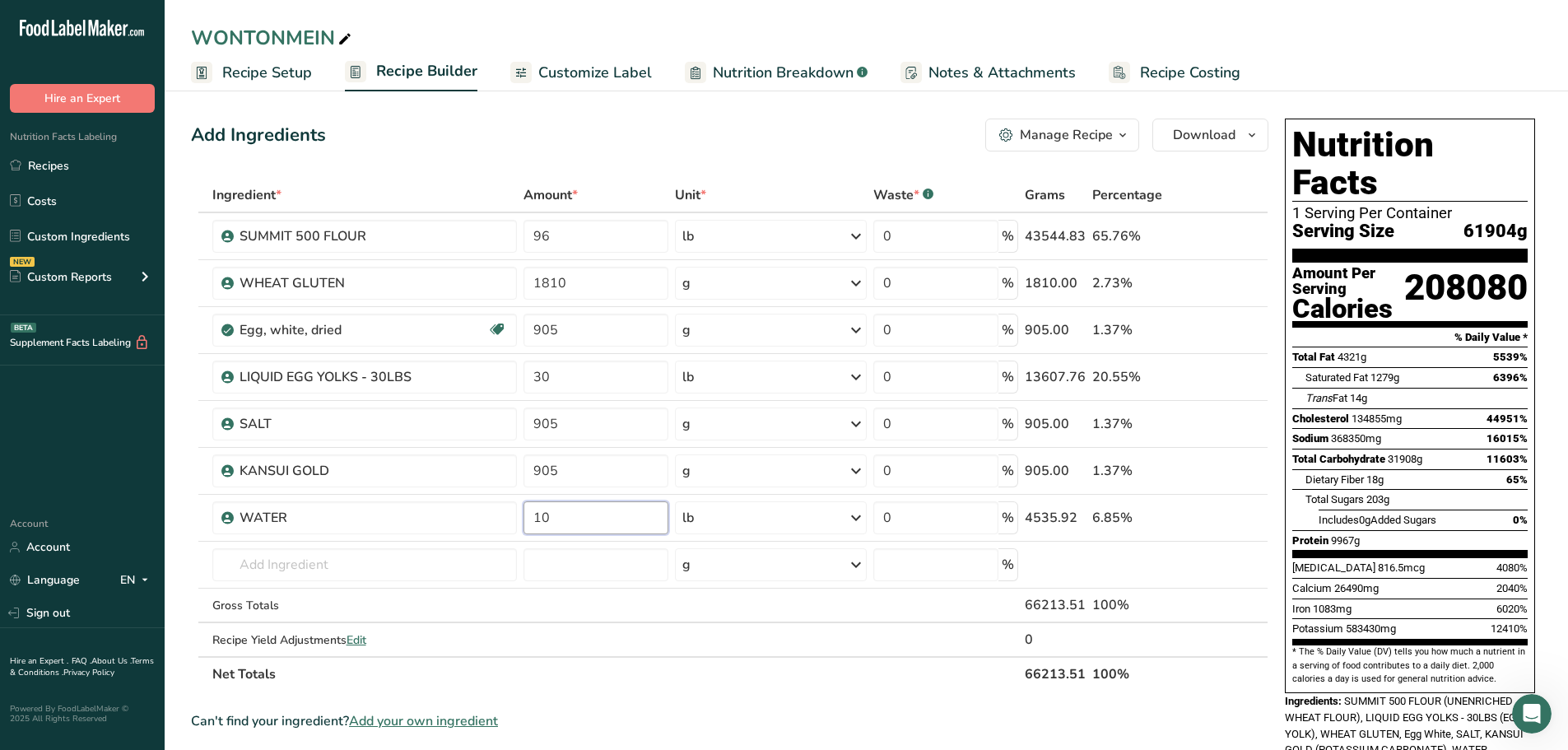
type input "10"
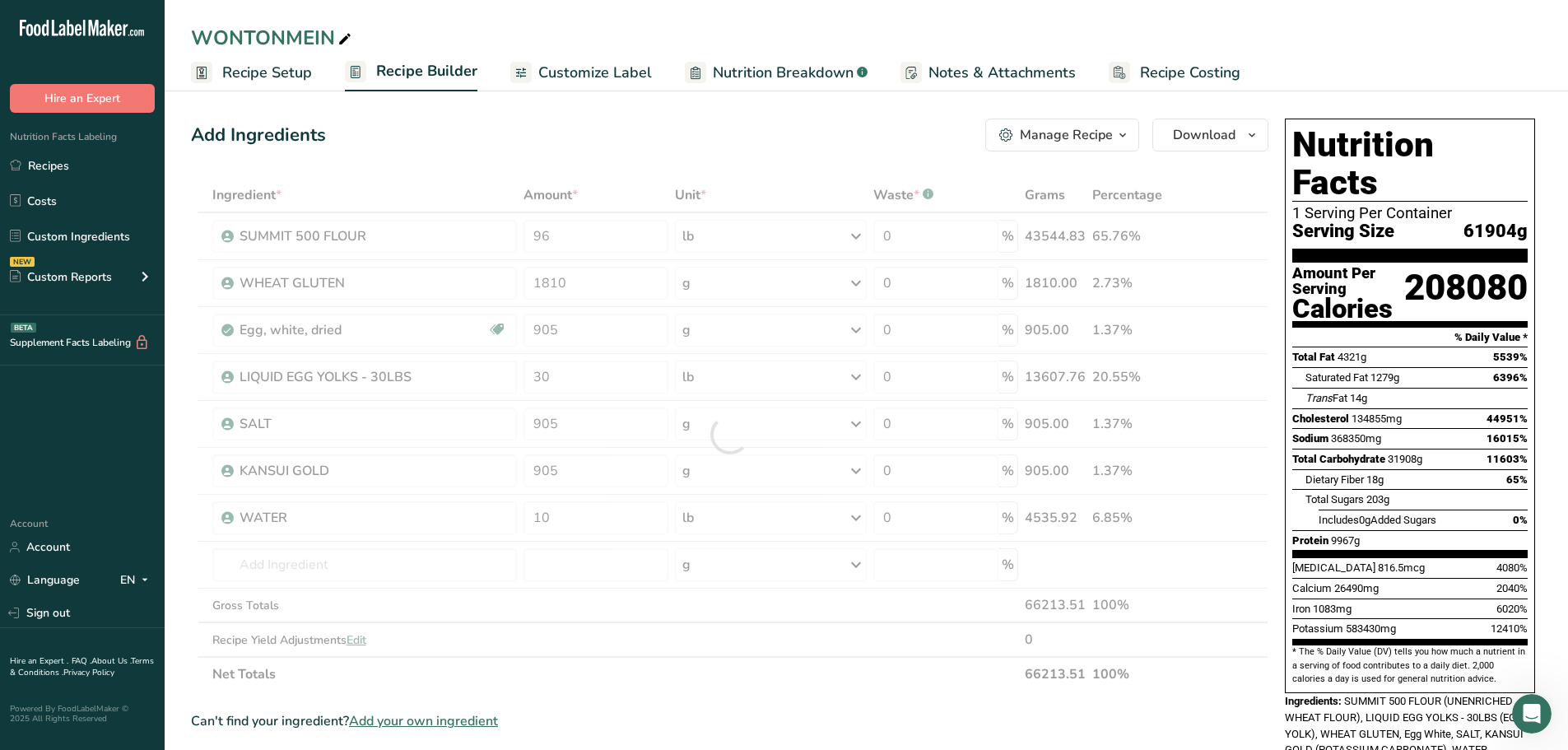
click at [783, 717] on div "Can't find your ingredient? Add your own ingredient" at bounding box center [730, 720] width 1077 height 19
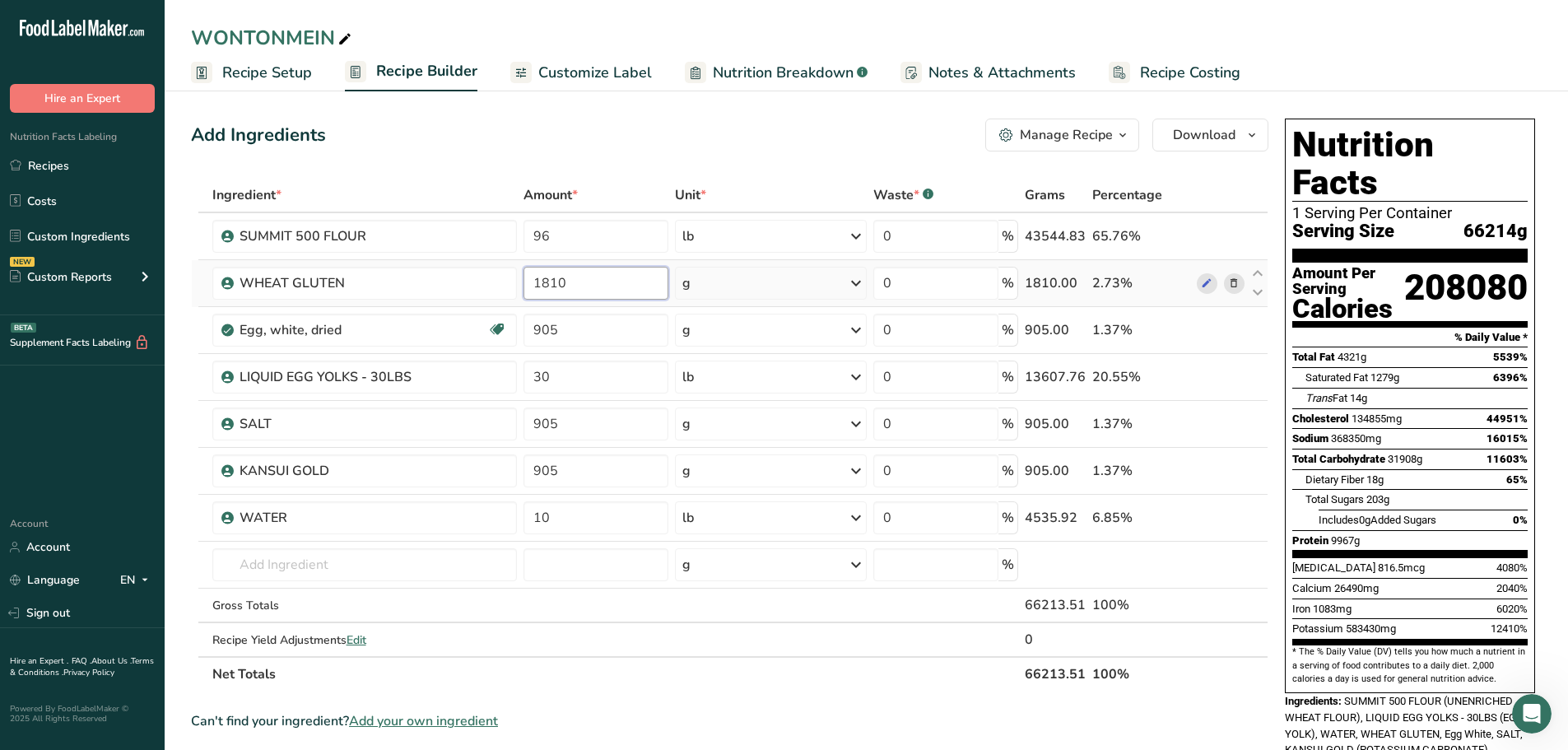
click at [600, 276] on input "1810" at bounding box center [596, 283] width 145 height 33
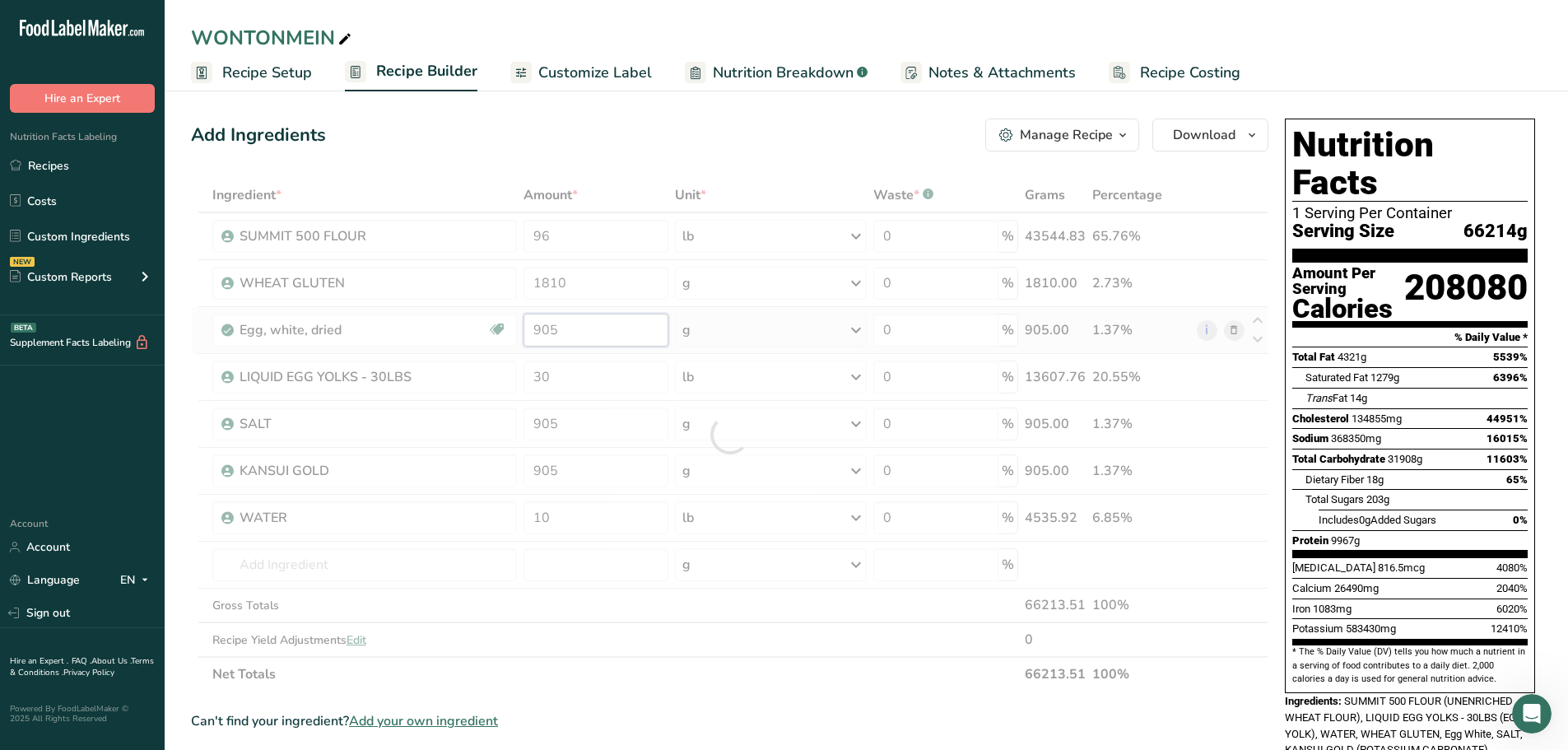
click at [607, 330] on div "Ingredient * Amount * Unit * Waste * .a-a{fill:#347362;}.b-a{fill:#fff;} Grams …" at bounding box center [730, 435] width 1077 height 514
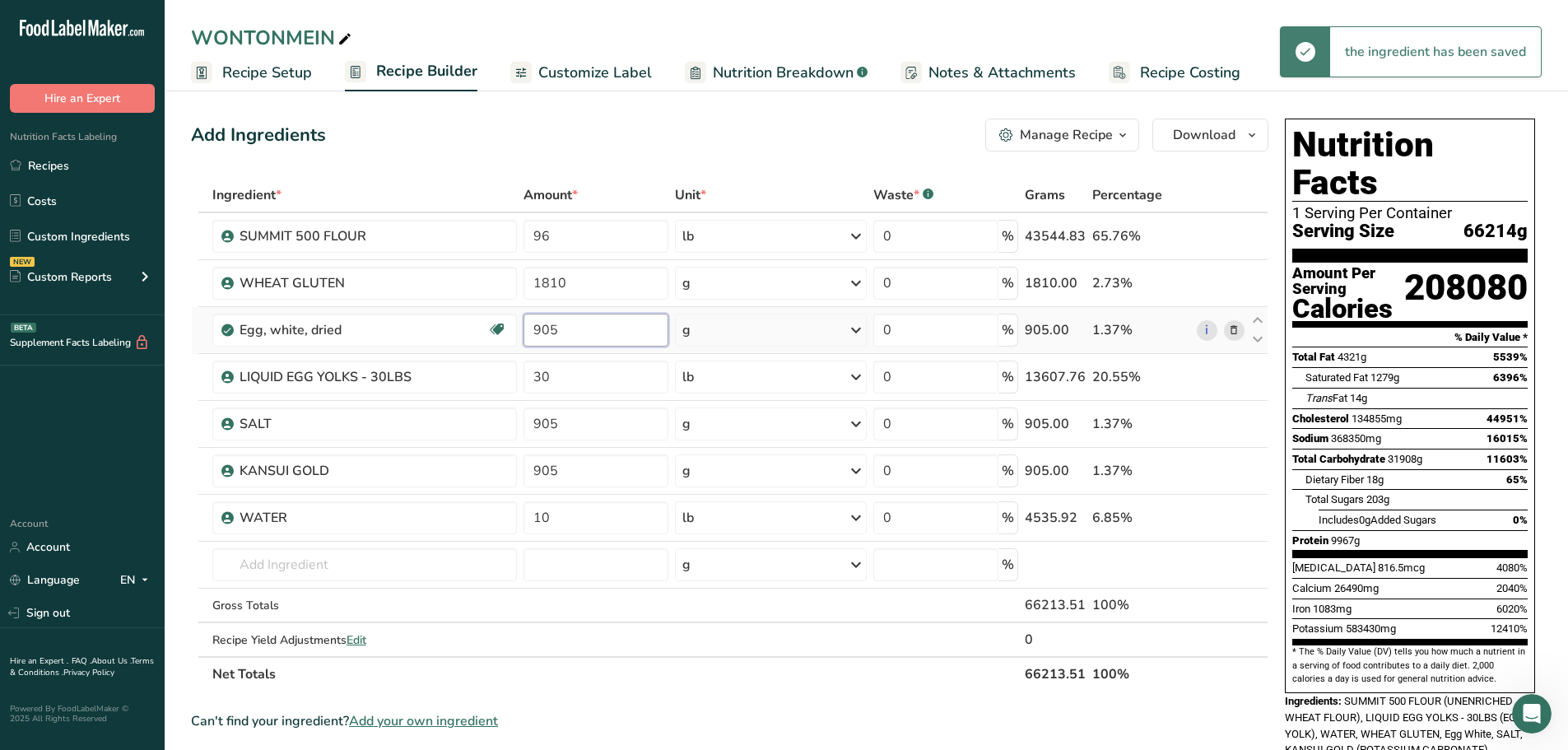
click at [589, 326] on input "905" at bounding box center [596, 330] width 145 height 33
drag, startPoint x: 589, startPoint y: 326, endPoint x: 540, endPoint y: 327, distance: 49.0
click at [540, 327] on input "905" at bounding box center [596, 330] width 145 height 33
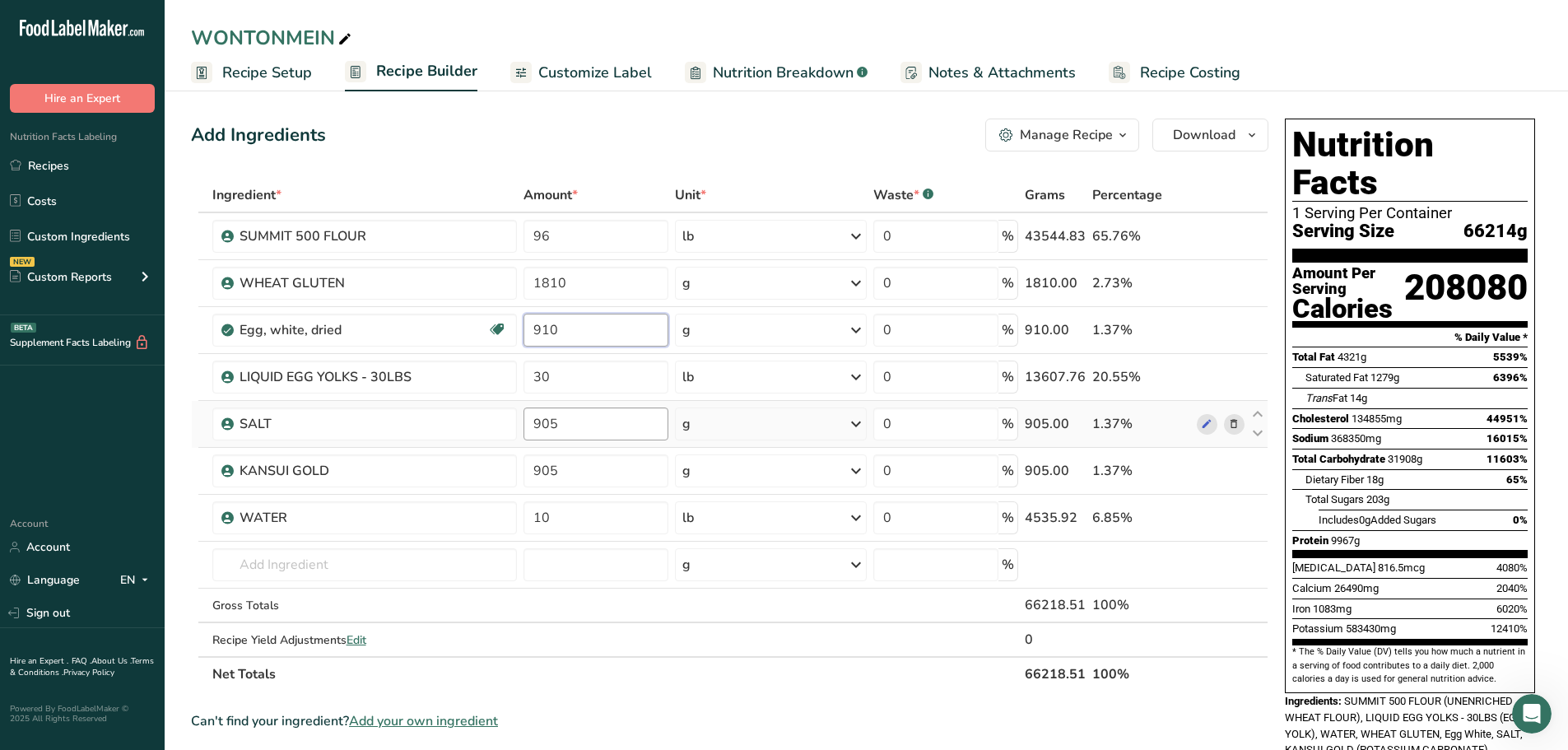
type input "910"
click at [594, 421] on div "Ingredient * Amount * Unit * Waste * .a-a{fill:#347362;}.b-a{fill:#fff;} Grams …" at bounding box center [730, 435] width 1077 height 514
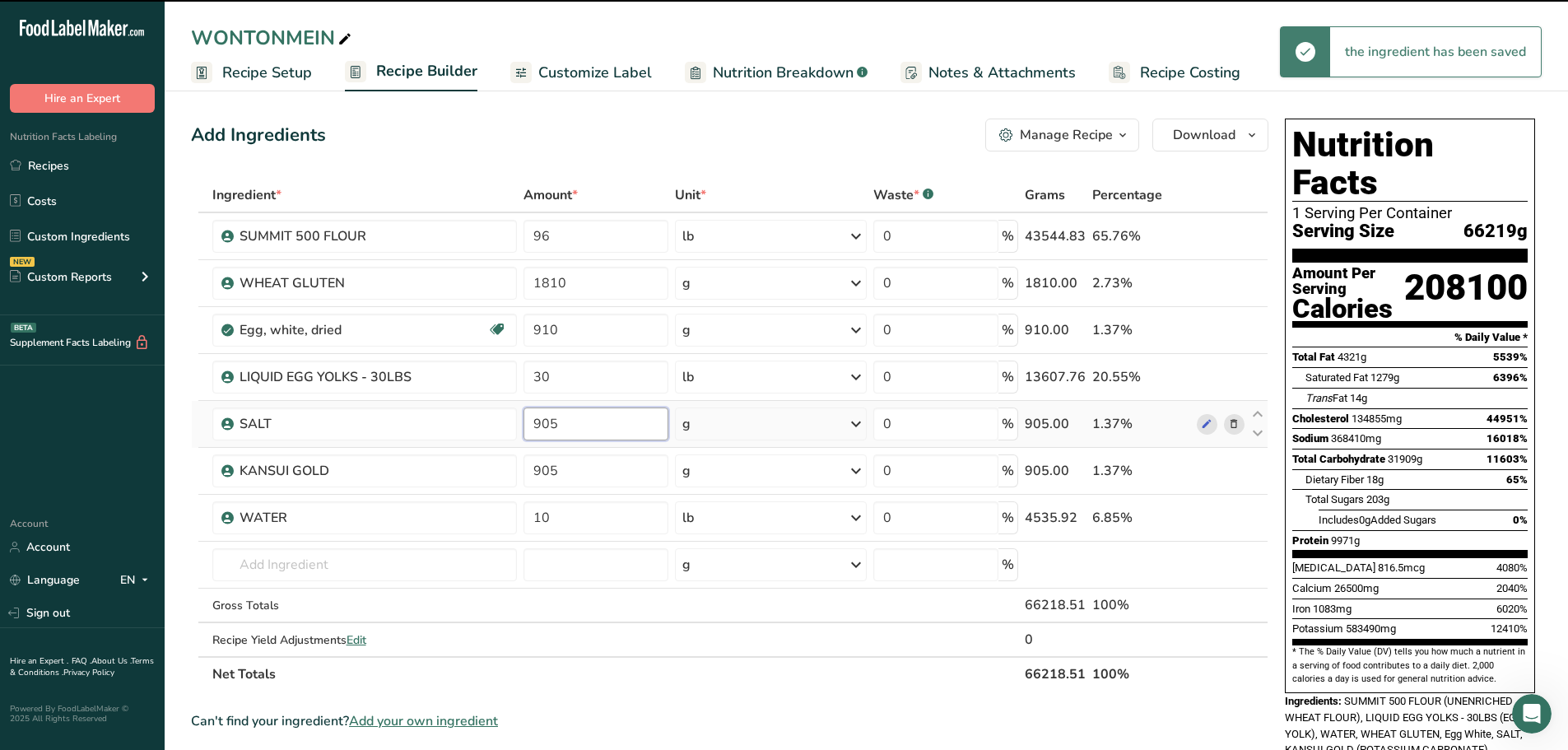
click at [602, 422] on input "905" at bounding box center [596, 424] width 145 height 33
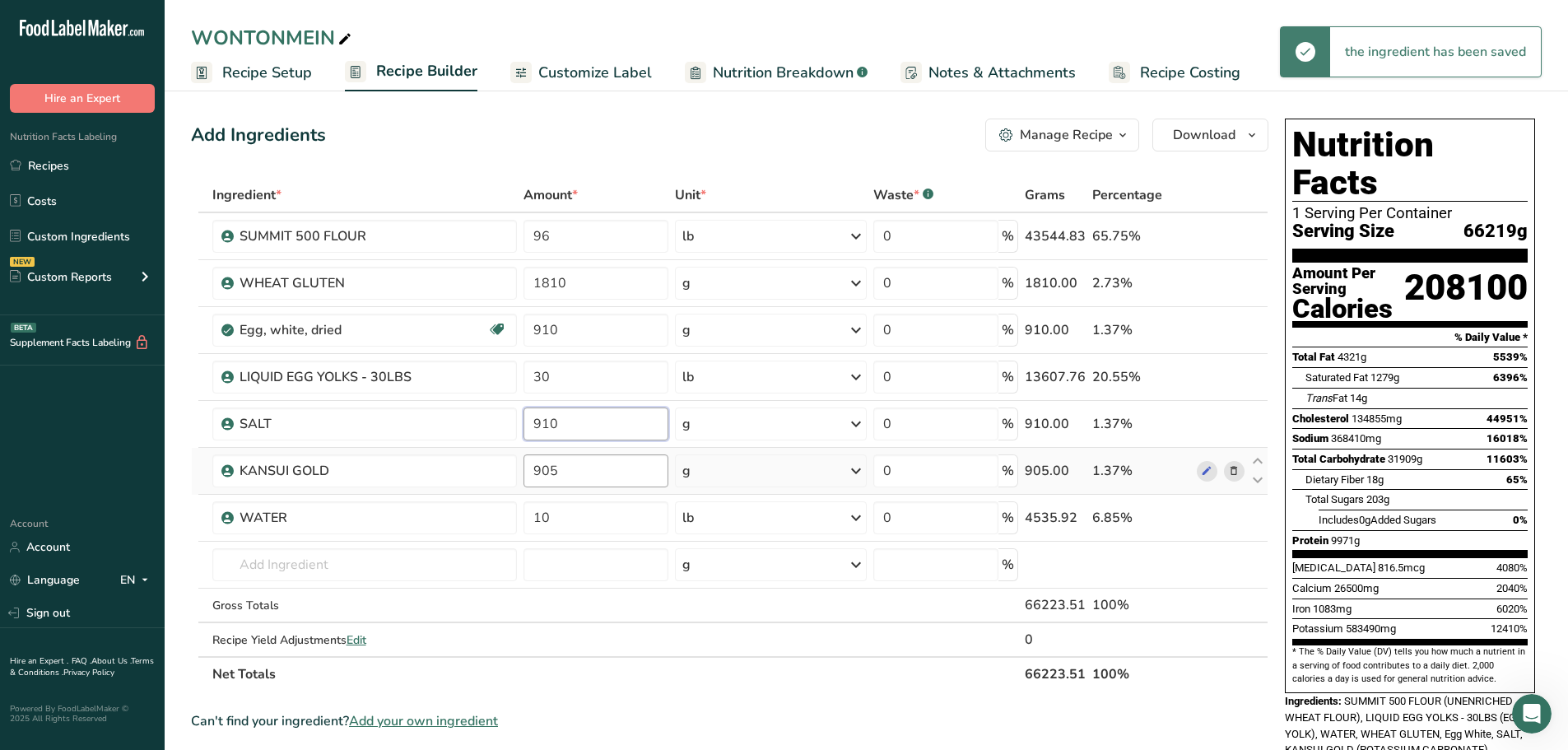
type input "910"
click at [573, 472] on div "Ingredient * Amount * Unit * Waste * .a-a{fill:#347362;}.b-a{fill:#fff;} Grams …" at bounding box center [730, 435] width 1077 height 514
click at [576, 472] on input "905" at bounding box center [596, 471] width 145 height 33
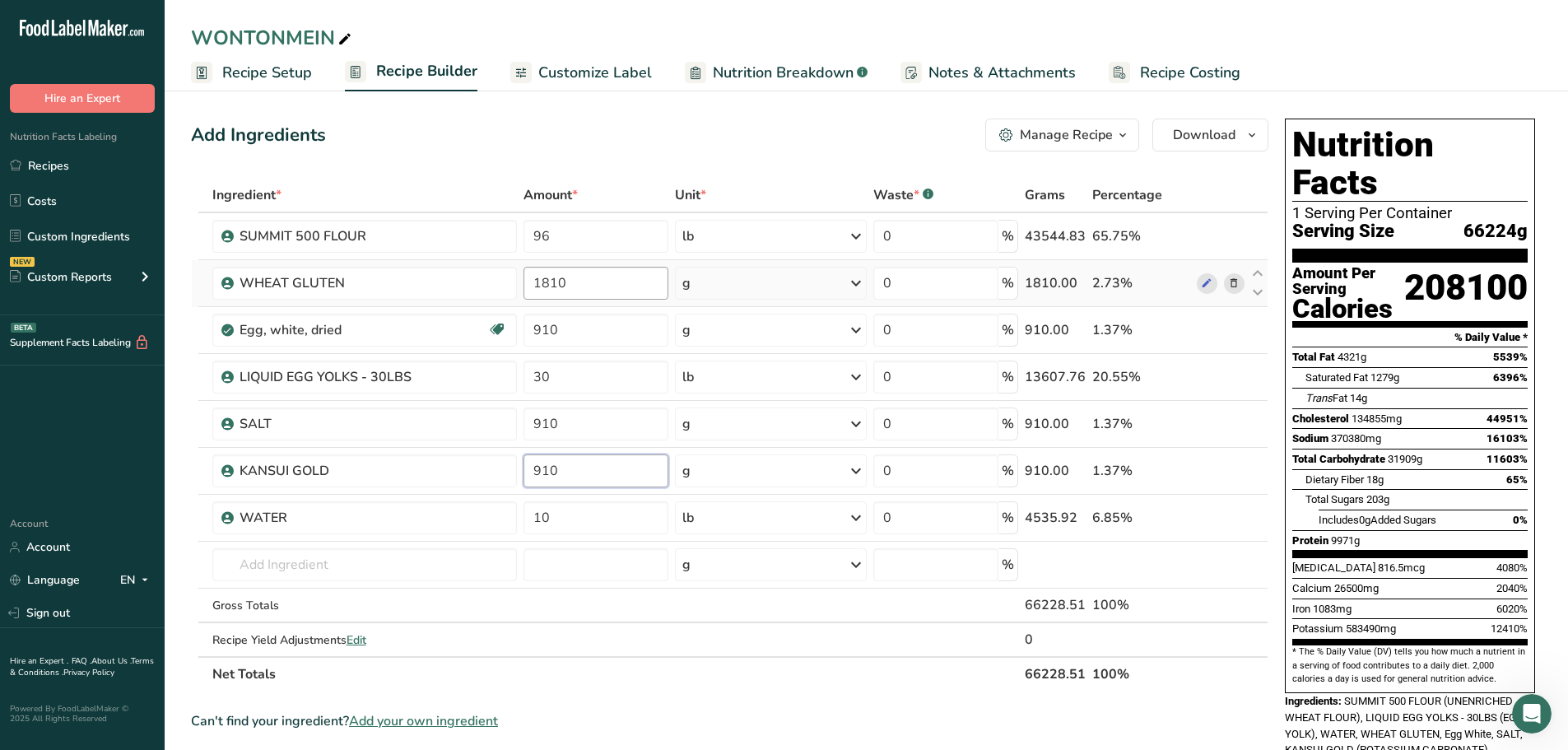
type input "910"
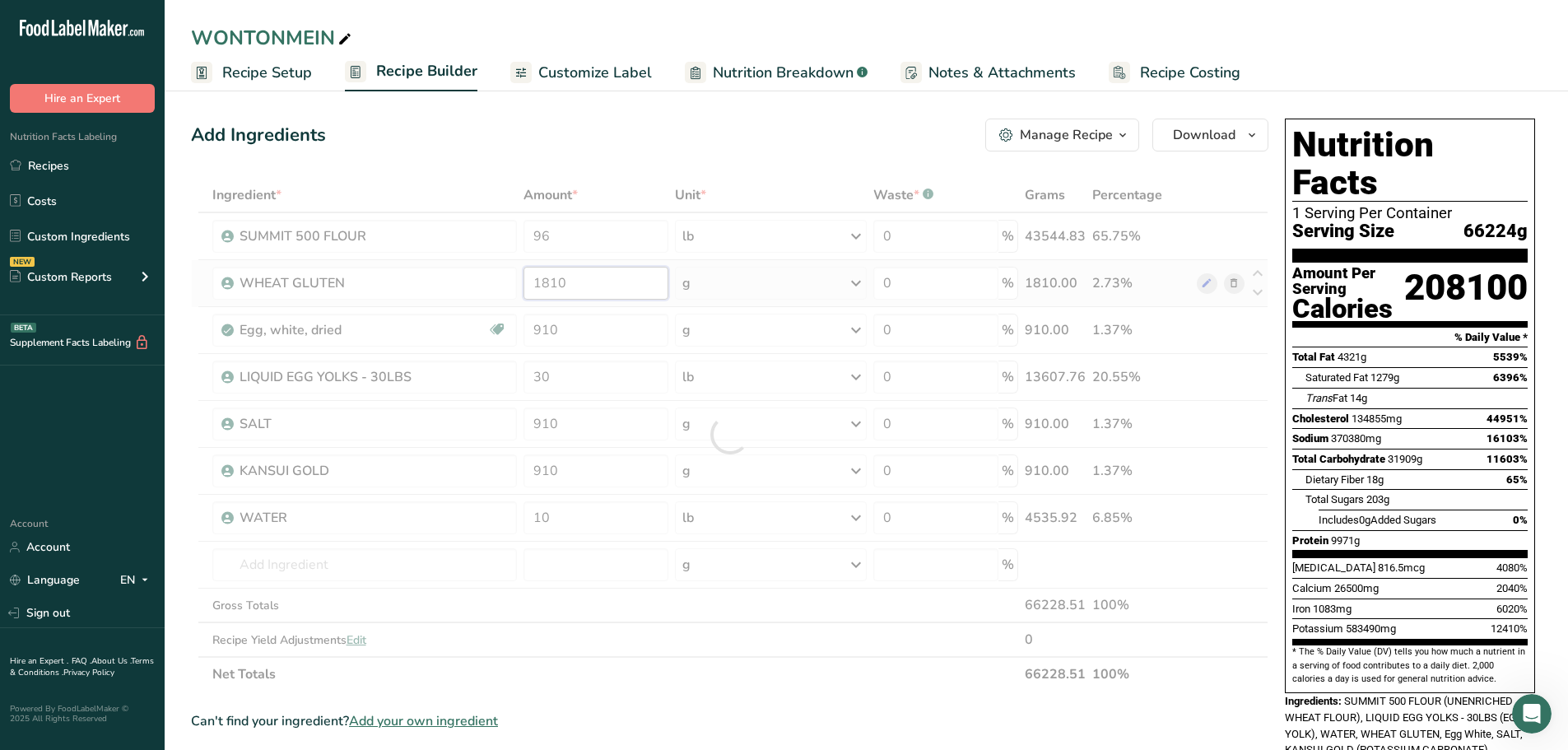
click at [640, 267] on div "Ingredient * Amount * Unit * Waste * .a-a{fill:#347362;}.b-a{fill:#fff;} Grams …" at bounding box center [730, 435] width 1077 height 514
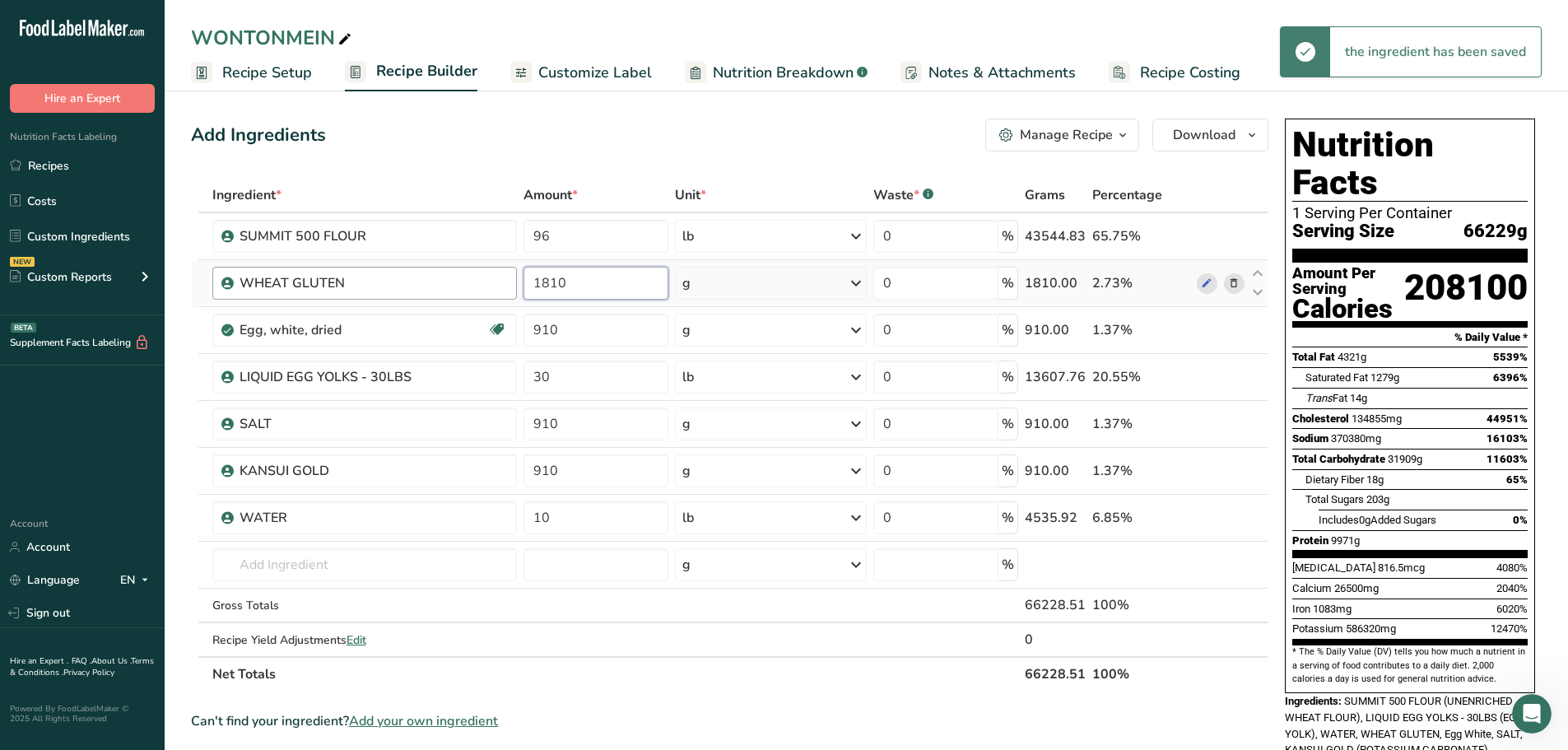
drag, startPoint x: 610, startPoint y: 280, endPoint x: 476, endPoint y: 285, distance: 134.1
click at [476, 285] on tr "WHEAT GLUTEN 1810 g Weight Units g kg mg See more Volume Units l Volume units r…" at bounding box center [730, 283] width 1076 height 47
type input "910"
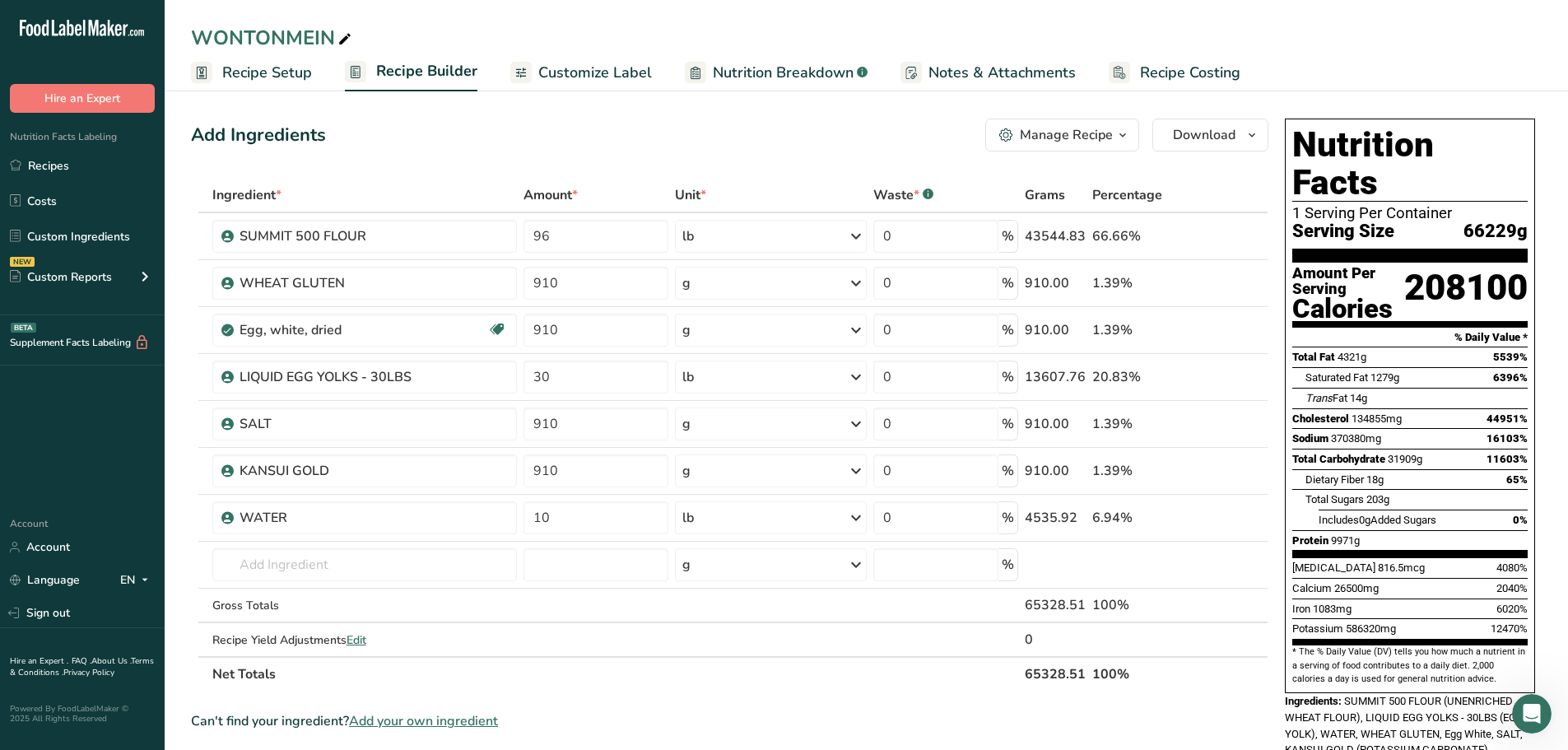
click at [633, 139] on div "Add Ingredients Manage Recipe Delete Recipe Duplicate Recipe Scale Recipe Save …" at bounding box center [730, 136] width 1077 height 33
click at [636, 119] on div "Add Ingredients Manage Recipe Delete Recipe Duplicate Recipe Scale Recipe Save …" at bounding box center [730, 136] width 1077 height 33
click at [87, 225] on link "Custom Ingredients" at bounding box center [82, 236] width 165 height 31
